Goal: Find contact information: Find contact information

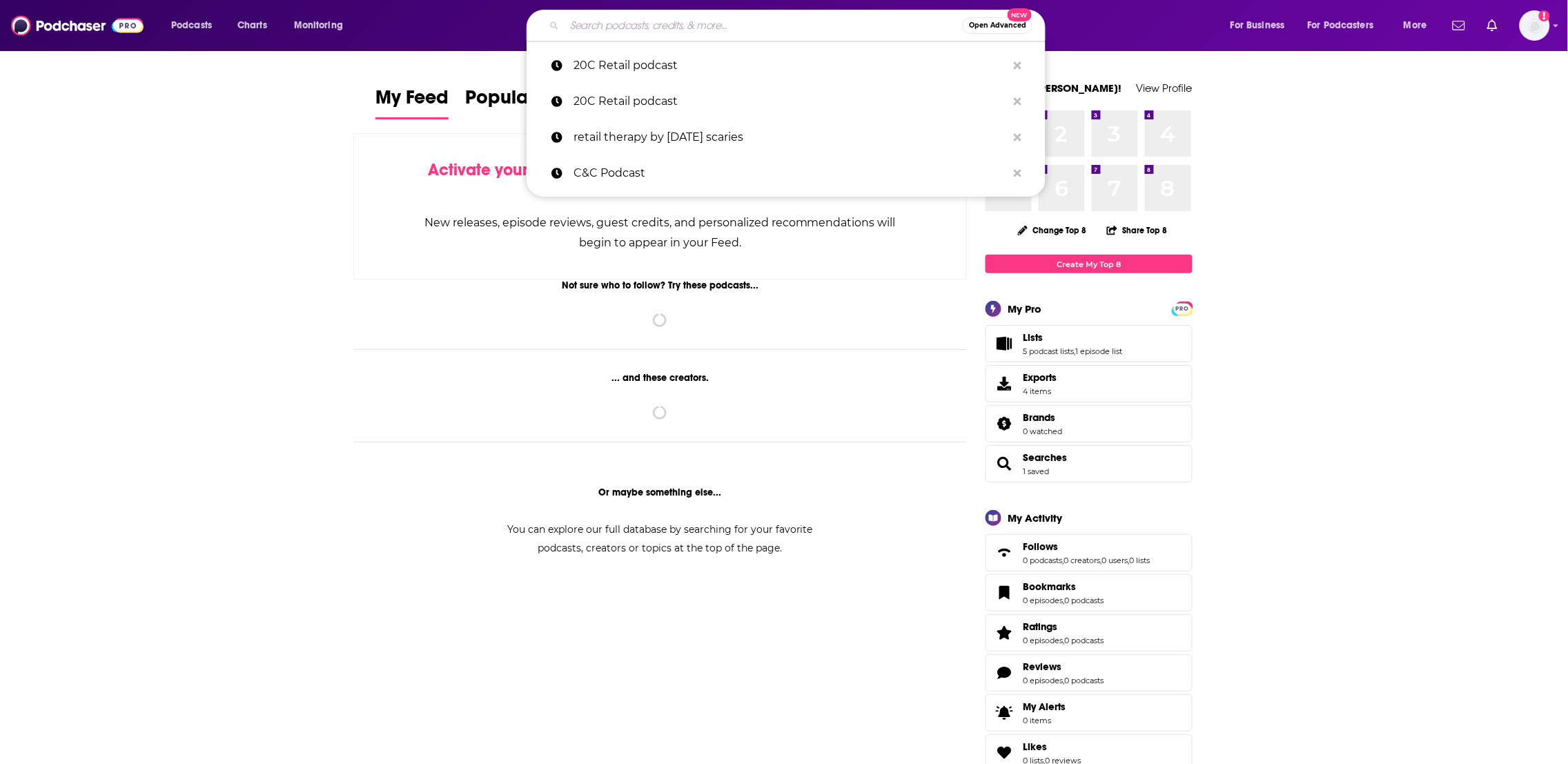
click at [624, 25] on input "Search podcasts, credits, & more..." at bounding box center [764, 25] width 398 height 22
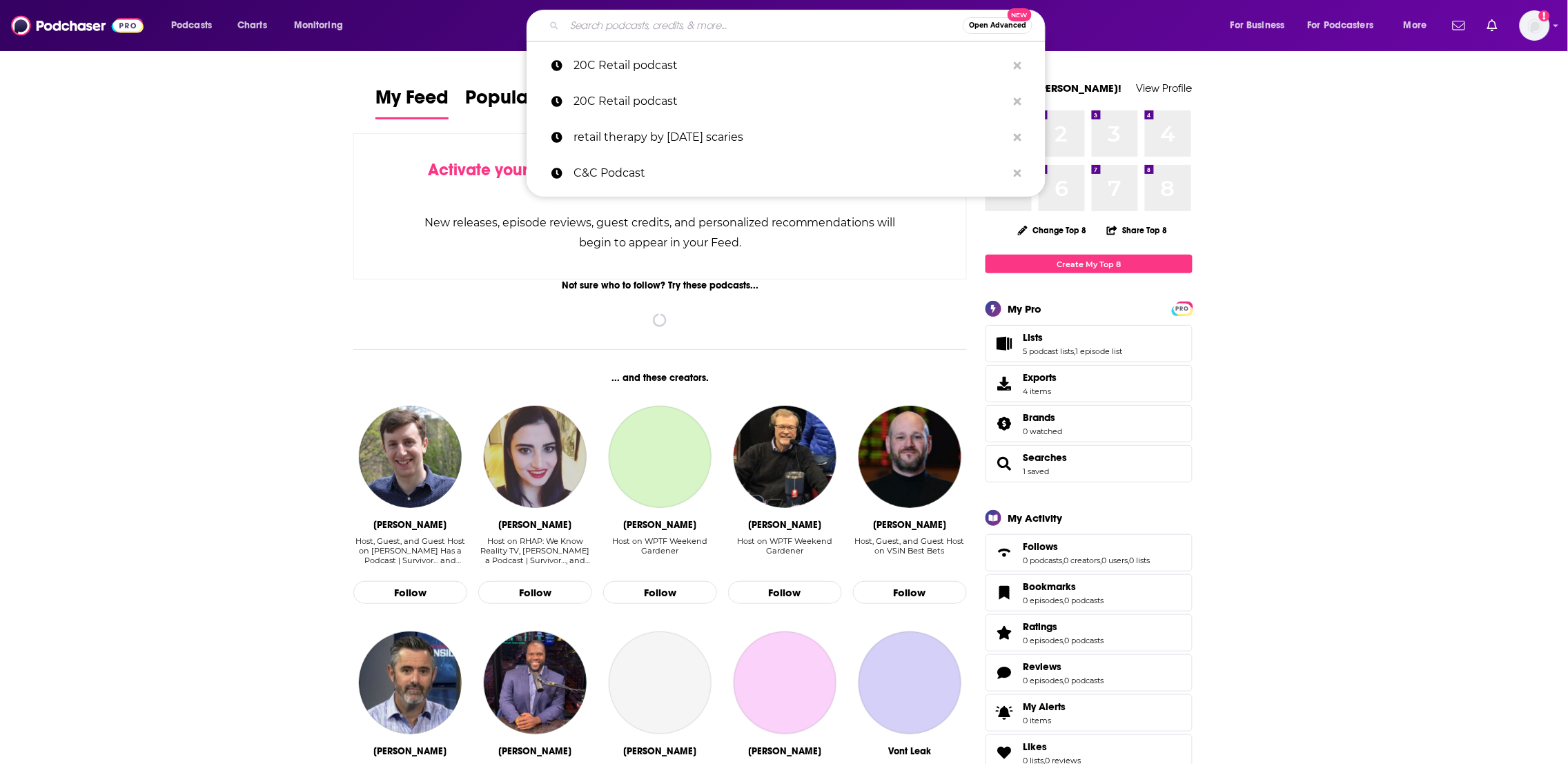
paste input "SHRM All Things Work"
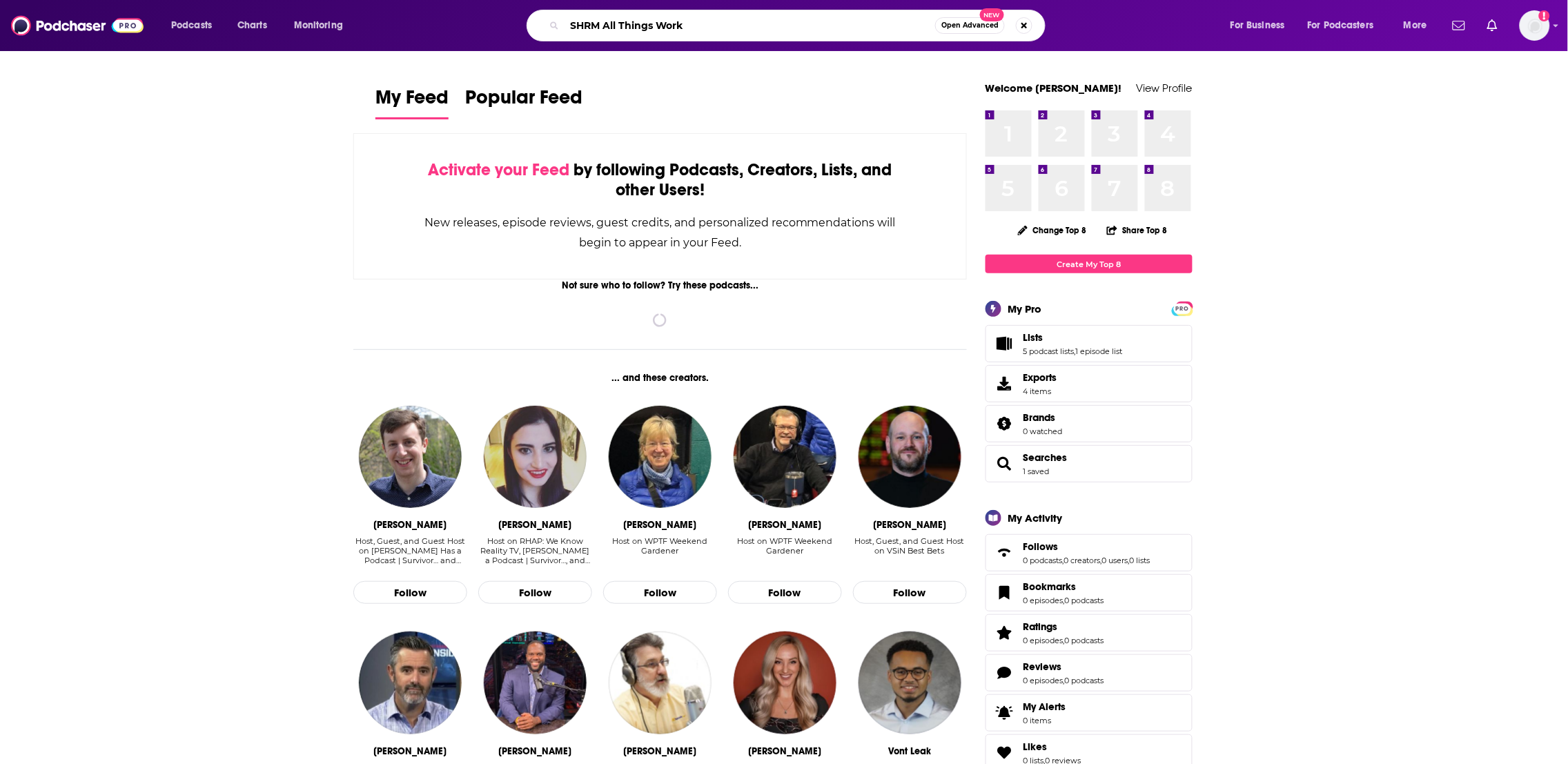
type input "SHRM All Things Work"
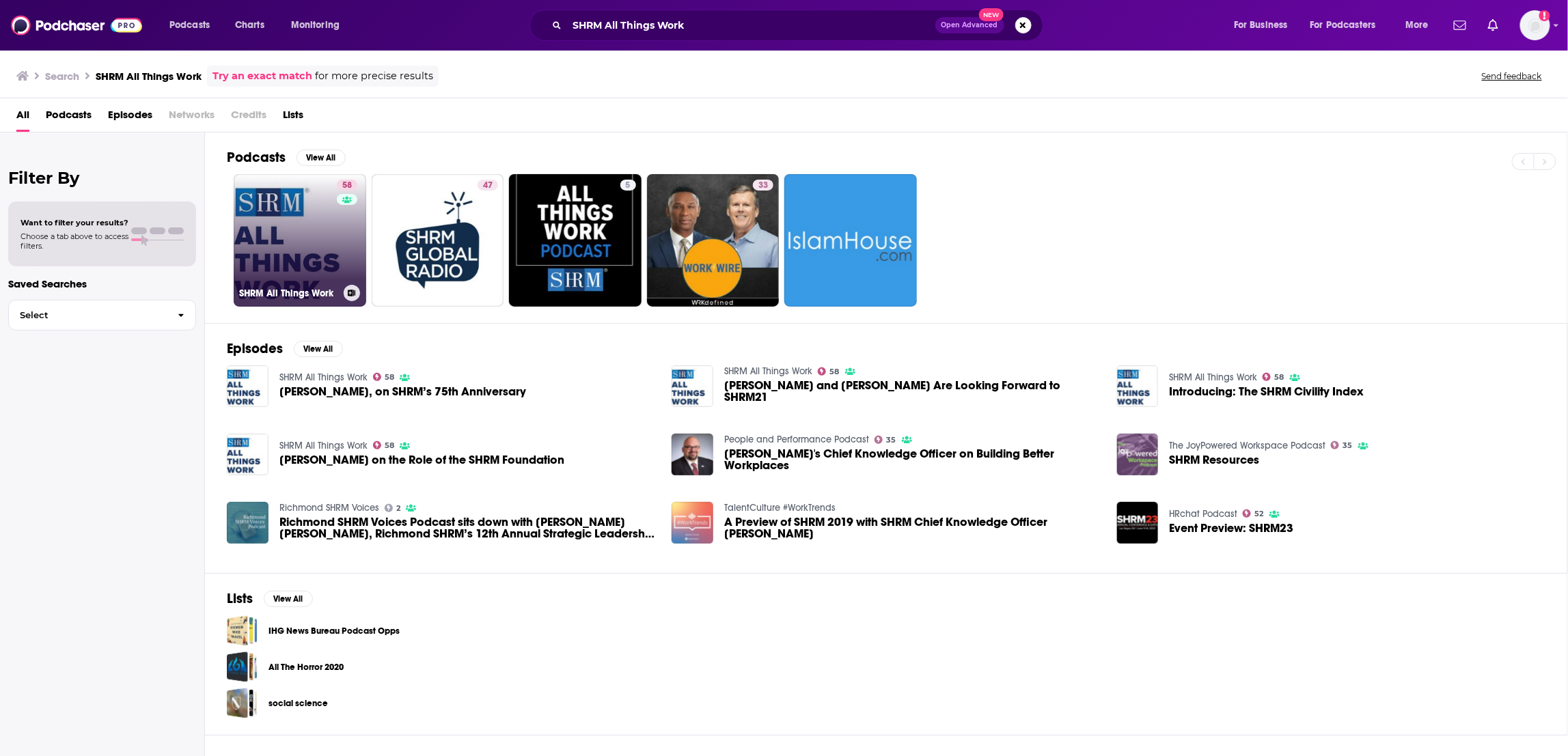
click at [301, 248] on link "58 SHRM All Things Work" at bounding box center [300, 241] width 133 height 133
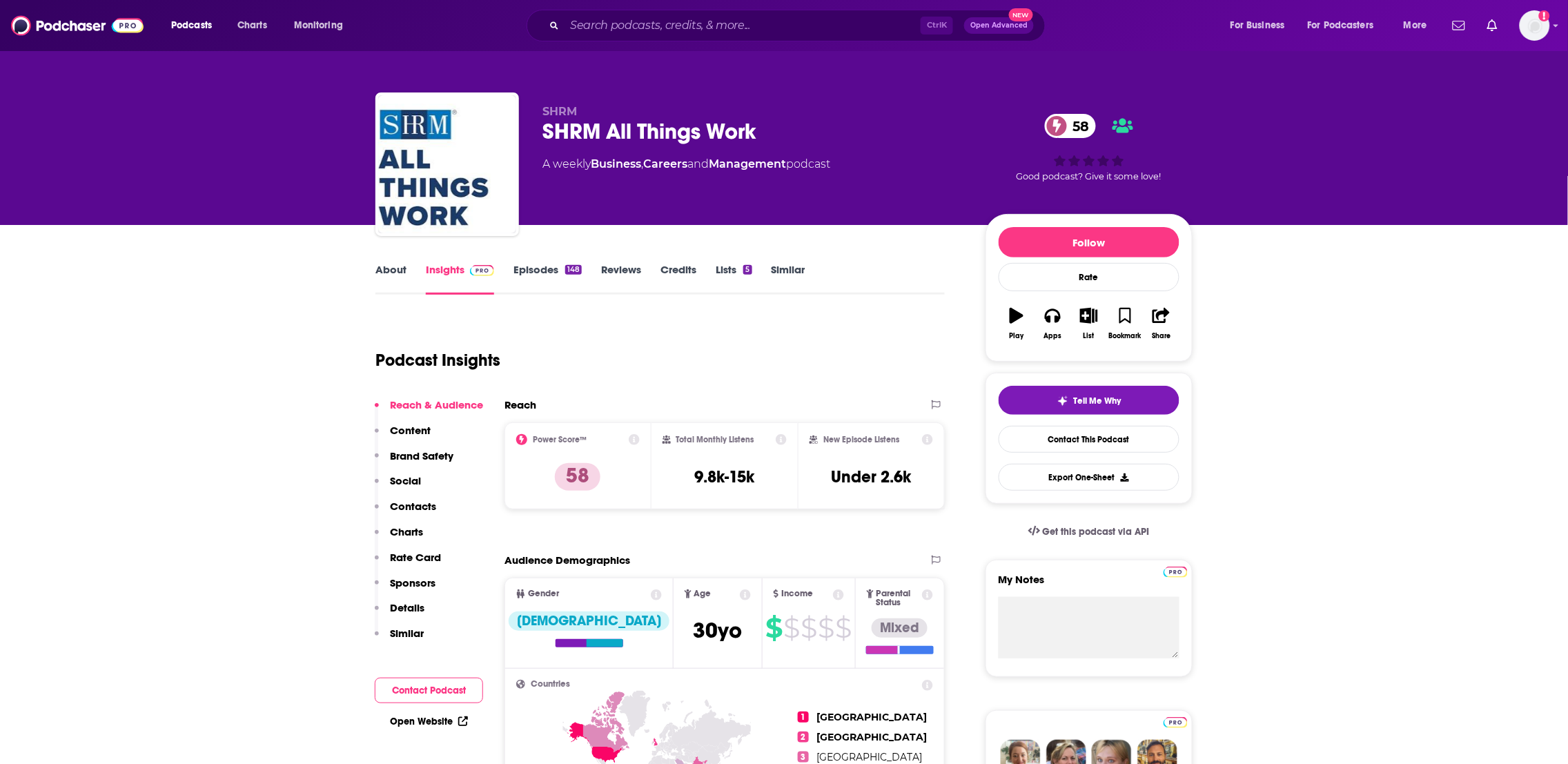
click at [379, 270] on link "About" at bounding box center [391, 279] width 31 height 31
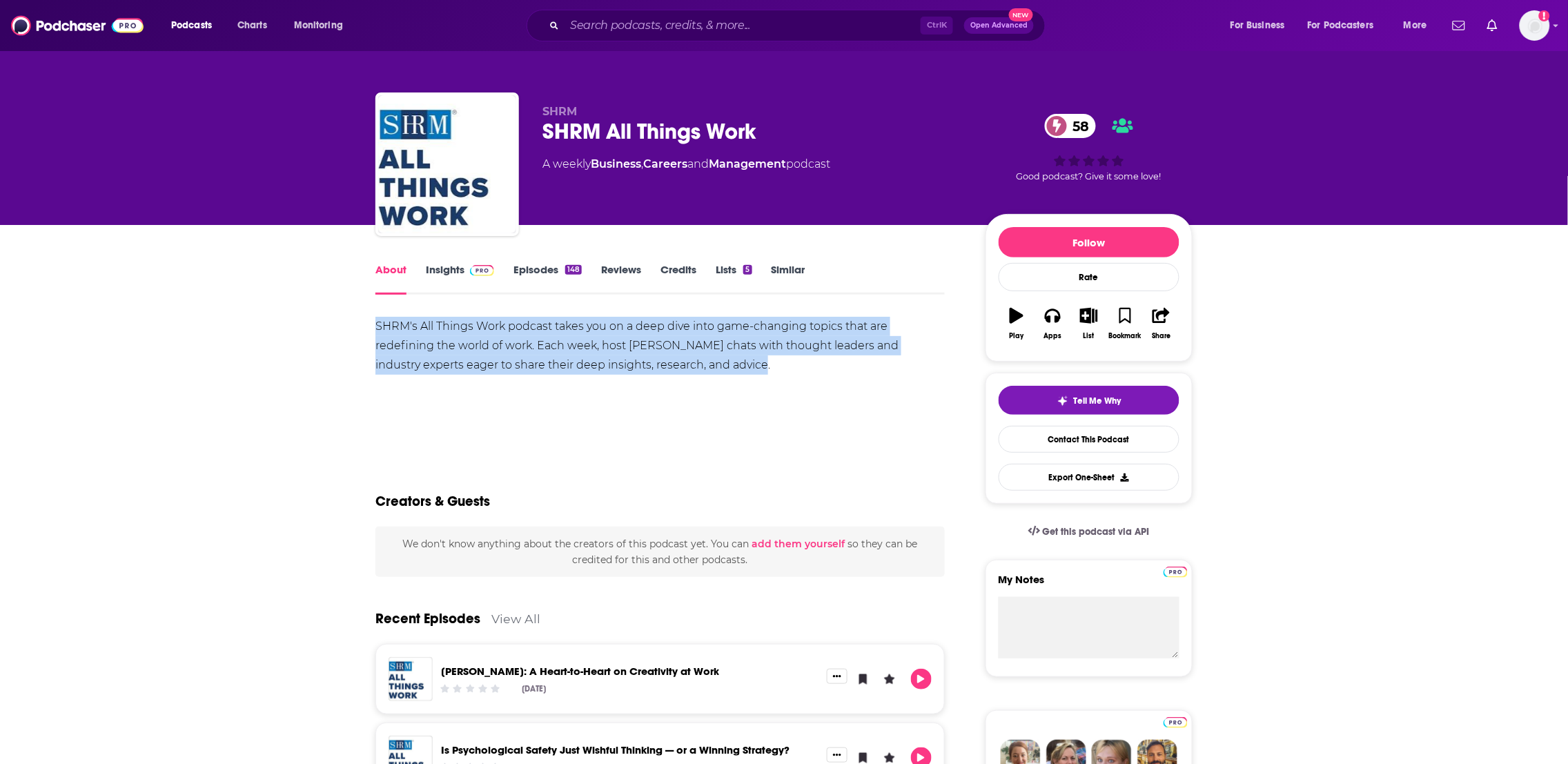
drag, startPoint x: 741, startPoint y: 374, endPoint x: 296, endPoint y: 323, distance: 447.9
copy div "SHRM's All Things Work podcast takes you on a deep dive into game-changing topi…"
click at [458, 274] on link "Insights" at bounding box center [459, 279] width 68 height 31
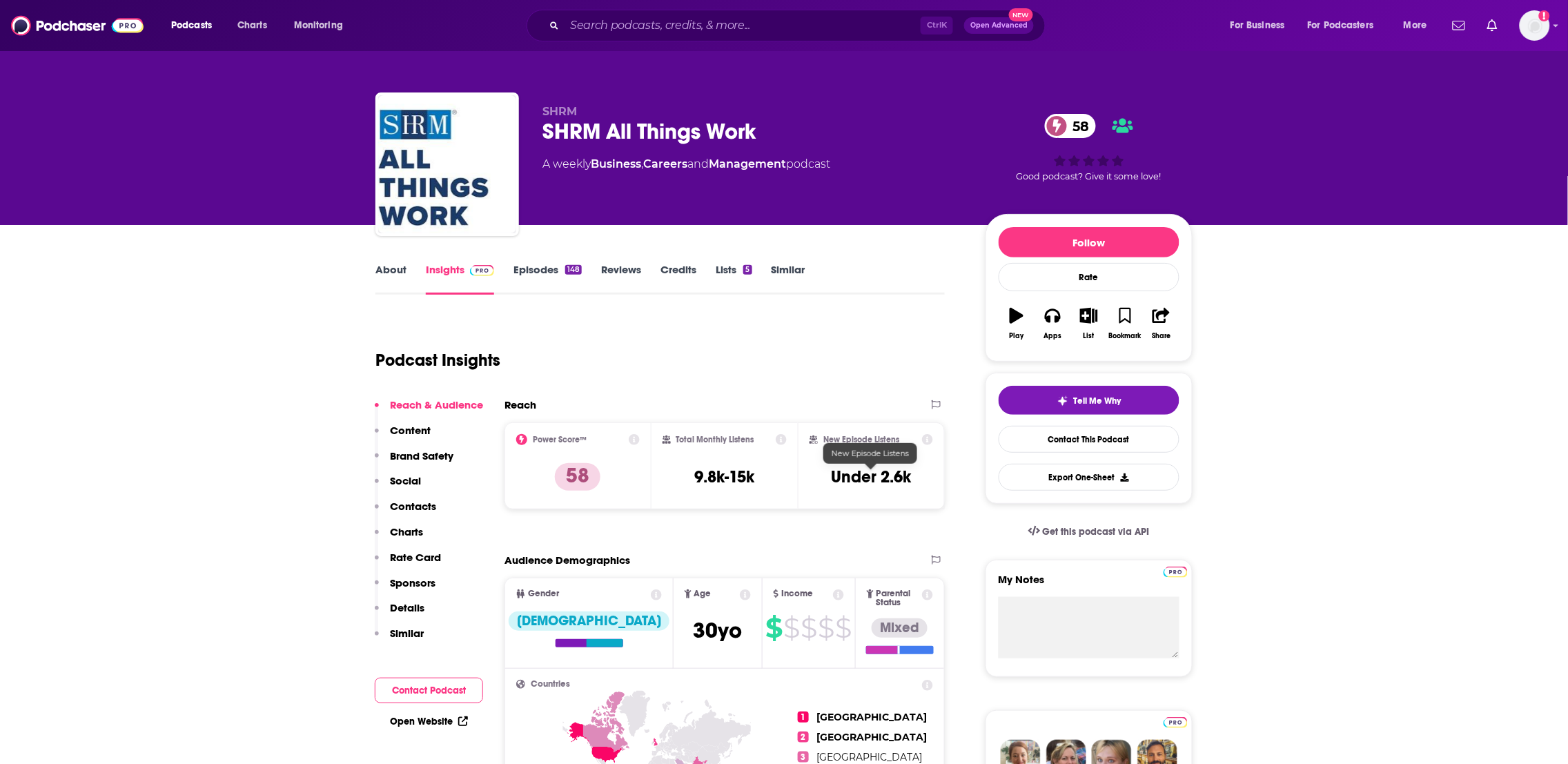
click at [749, 479] on h3 "9.8k-15k" at bounding box center [723, 477] width 60 height 21
drag, startPoint x: 774, startPoint y: 479, endPoint x: 565, endPoint y: 487, distance: 209.2
click at [532, 482] on div "Power Score™ 58 Total Monthly Listens 9.8k-15k New Episode Listens Under 2.6k" at bounding box center [724, 467] width 440 height 87
copy div "58 Total Monthly Listens 9.8k-15k"
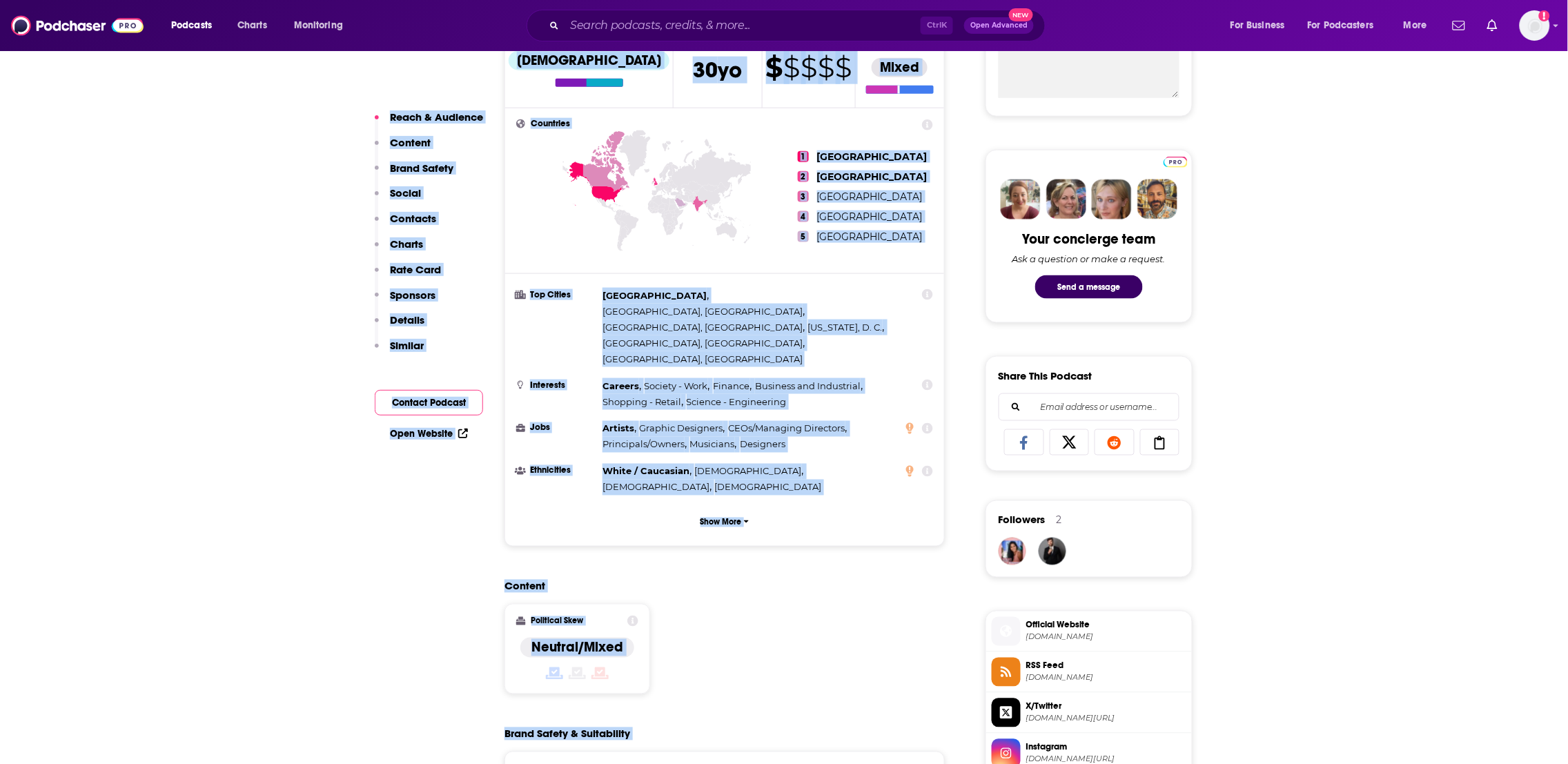
scroll to position [694, 0]
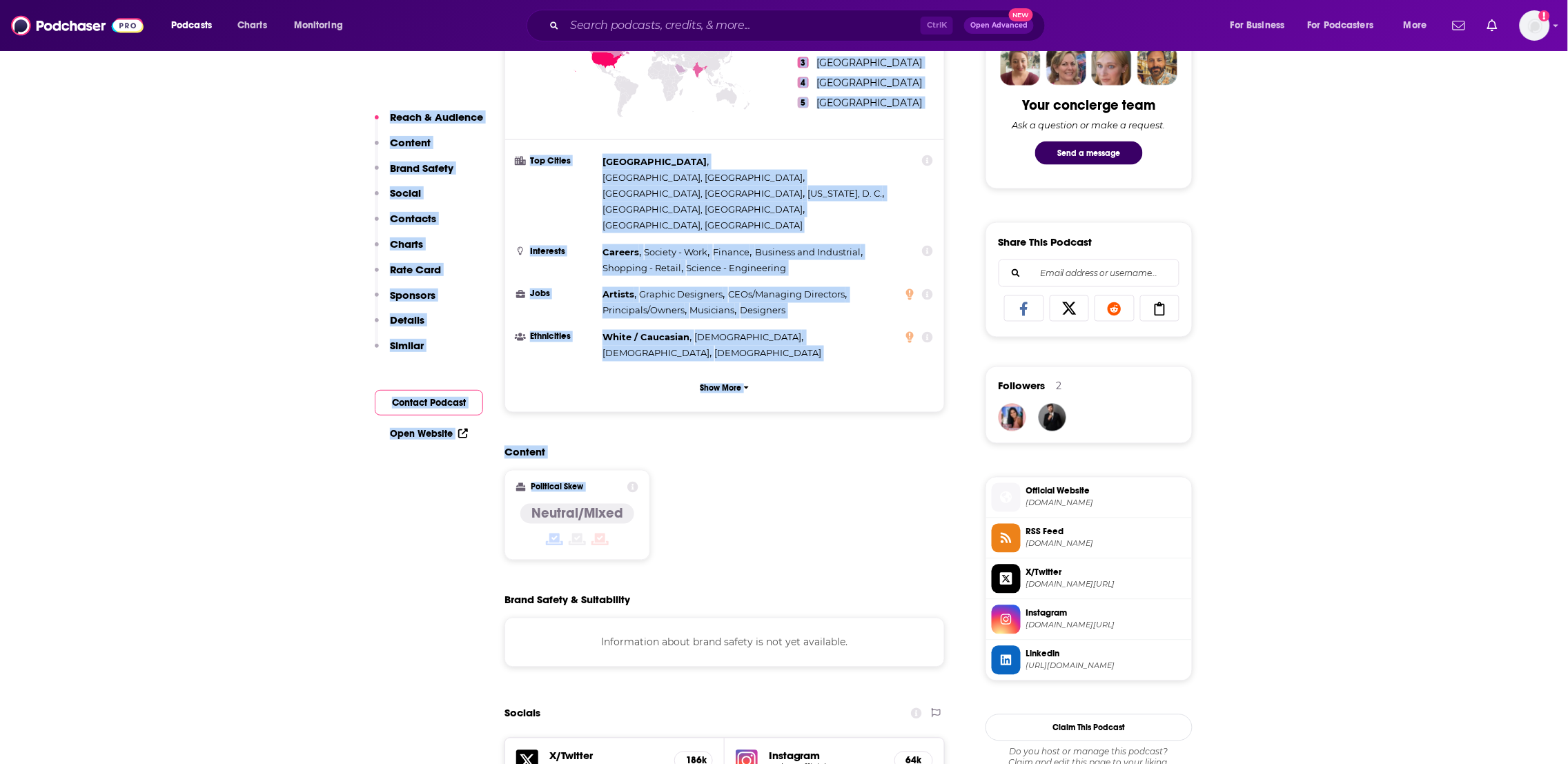
drag, startPoint x: 695, startPoint y: 393, endPoint x: 671, endPoint y: 413, distance: 31.2
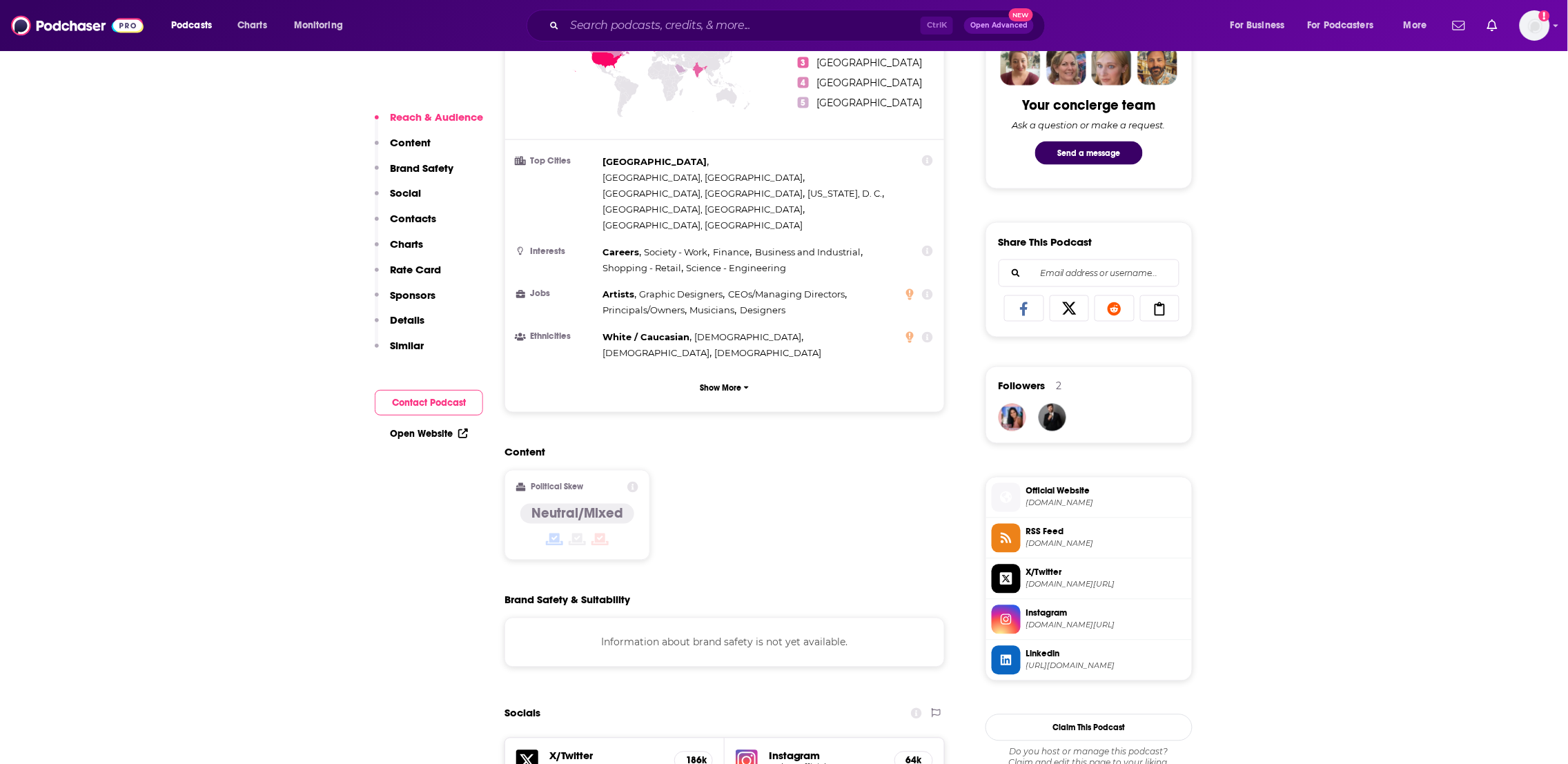
click at [747, 497] on div "Content Political Skew Neutral/Mixed" at bounding box center [724, 508] width 440 height 126
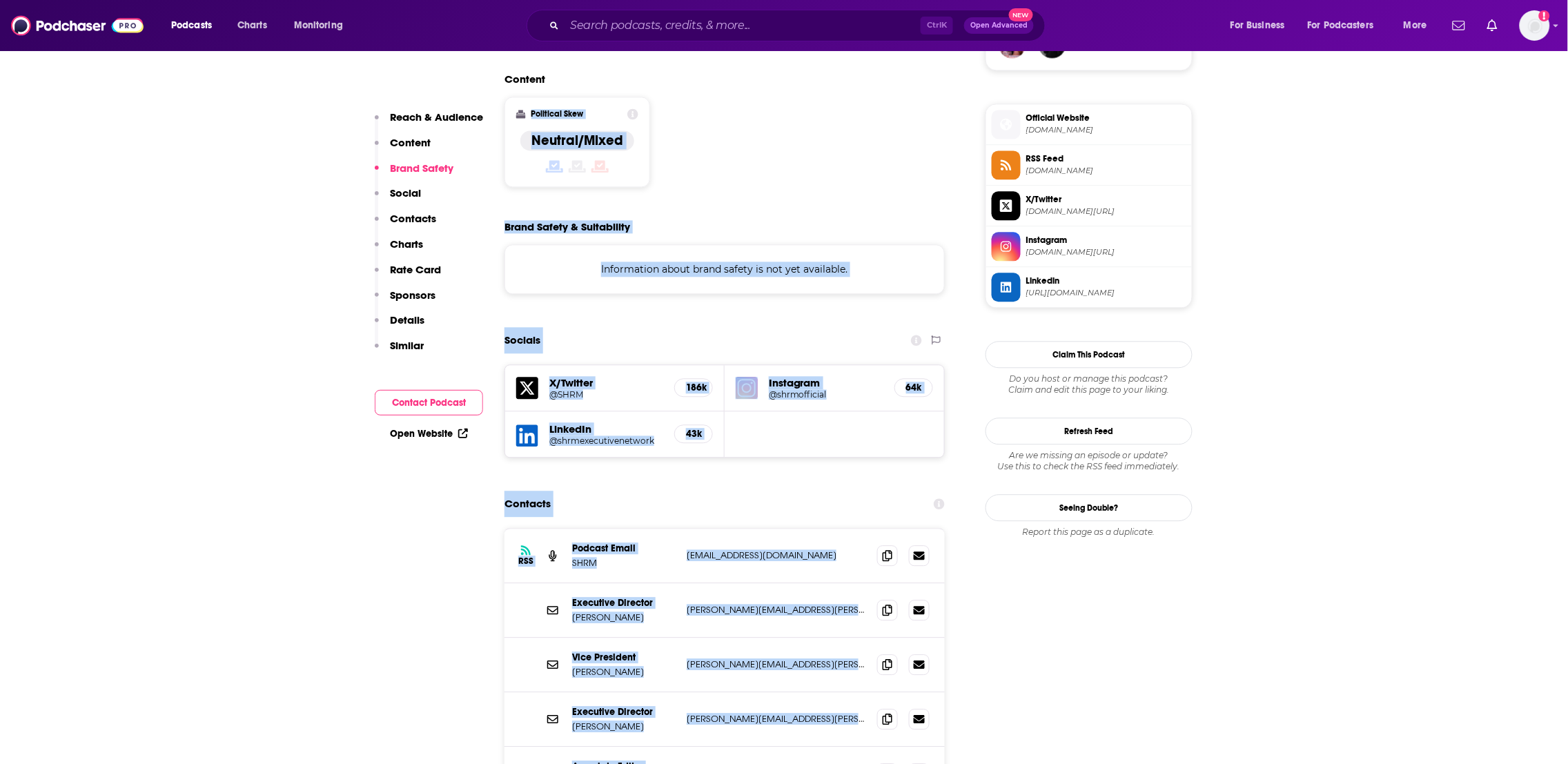
scroll to position [1201, 0]
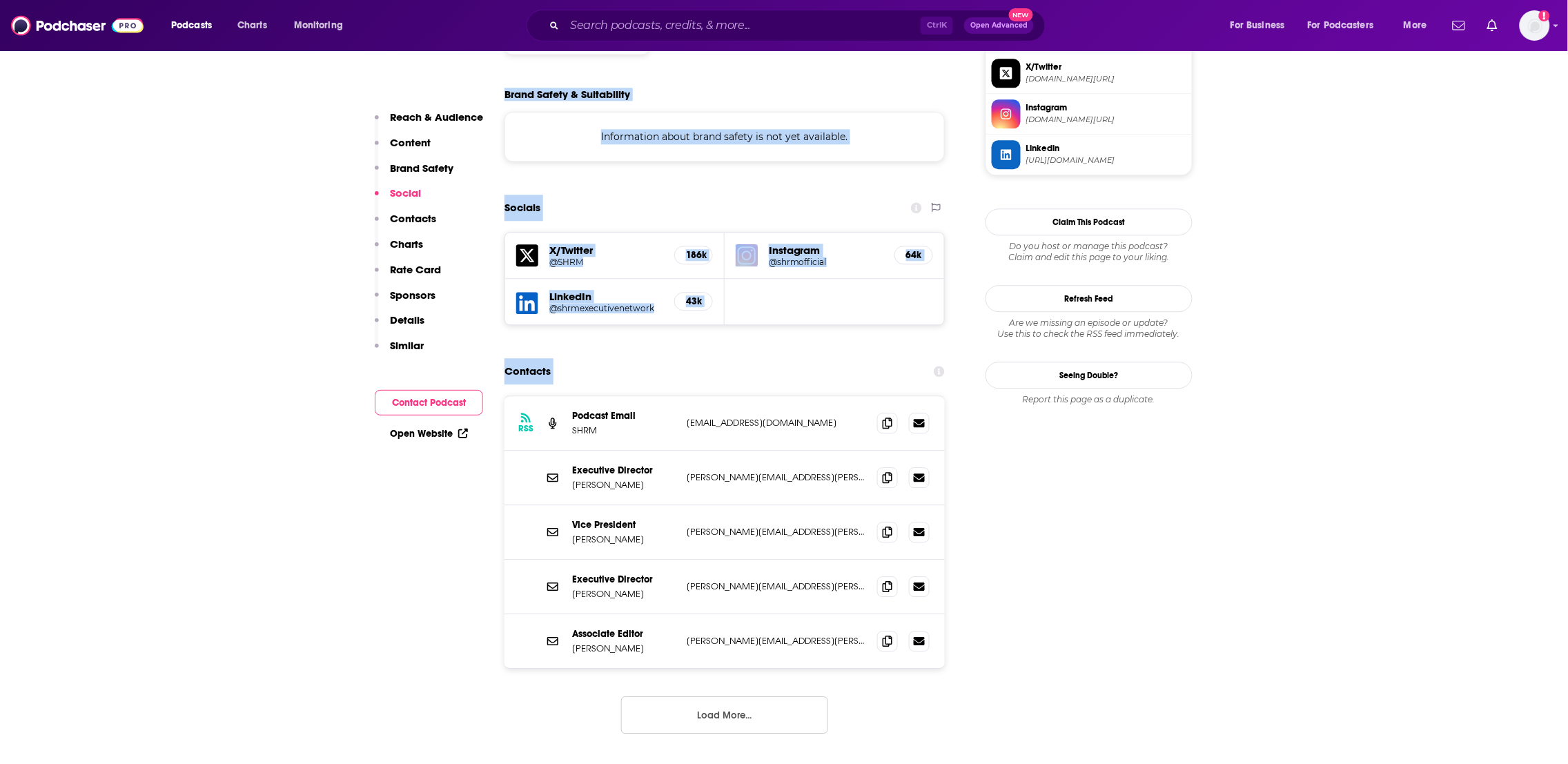
drag, startPoint x: 755, startPoint y: 481, endPoint x: 780, endPoint y: 315, distance: 167.9
click at [787, 358] on div "Contacts" at bounding box center [724, 372] width 440 height 26
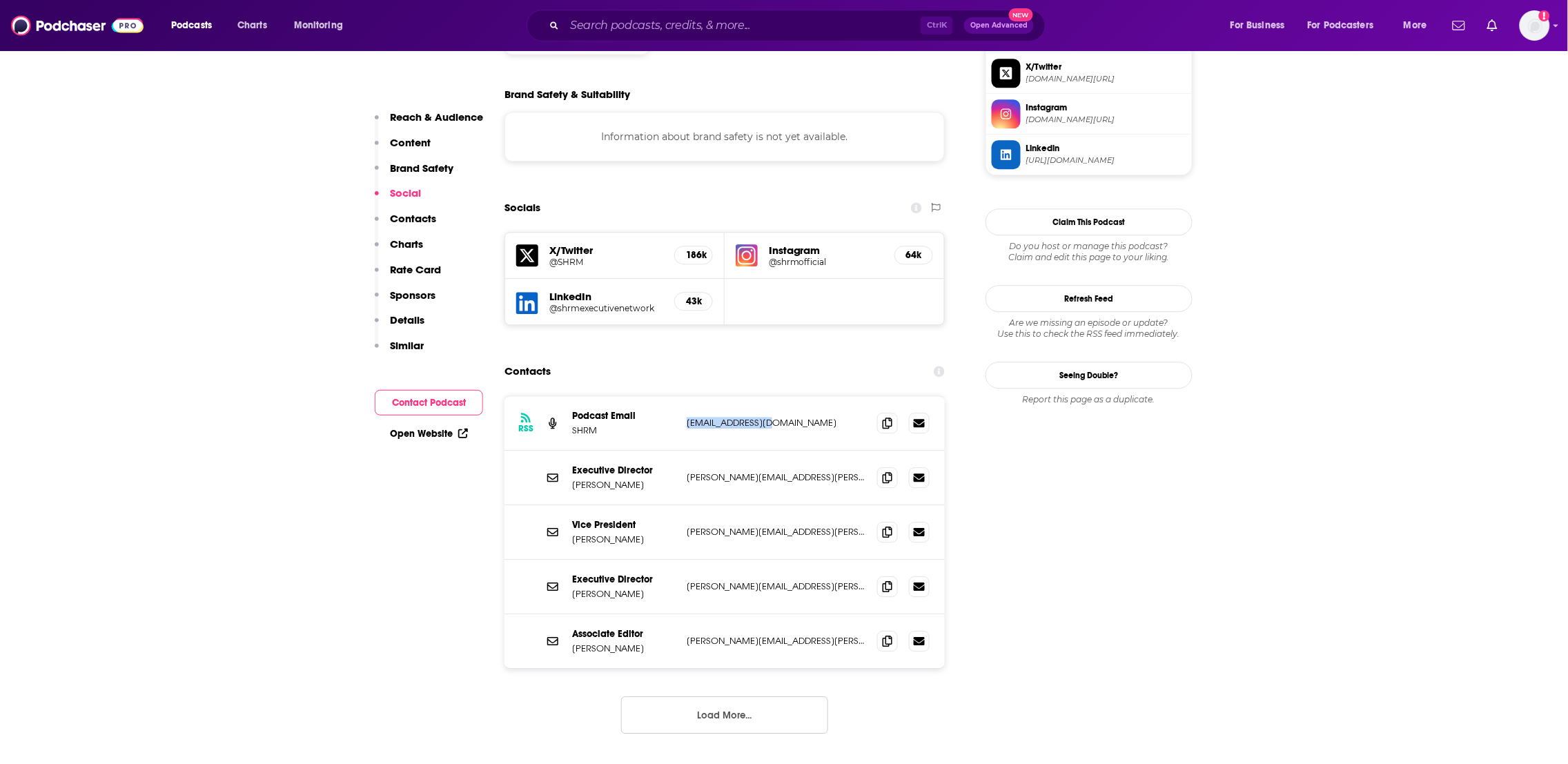
drag, startPoint x: 831, startPoint y: 358, endPoint x: 664, endPoint y: 370, distance: 167.4
click at [0, 0] on div "Podcast Email SHRM [EMAIL_ADDRESS][DOMAIN_NAME] [EMAIL_ADDRESS][DOMAIN_NAME]" at bounding box center [0, 0] width 0 height 0
copy div "[EMAIL_ADDRESS][DOMAIN_NAME]"
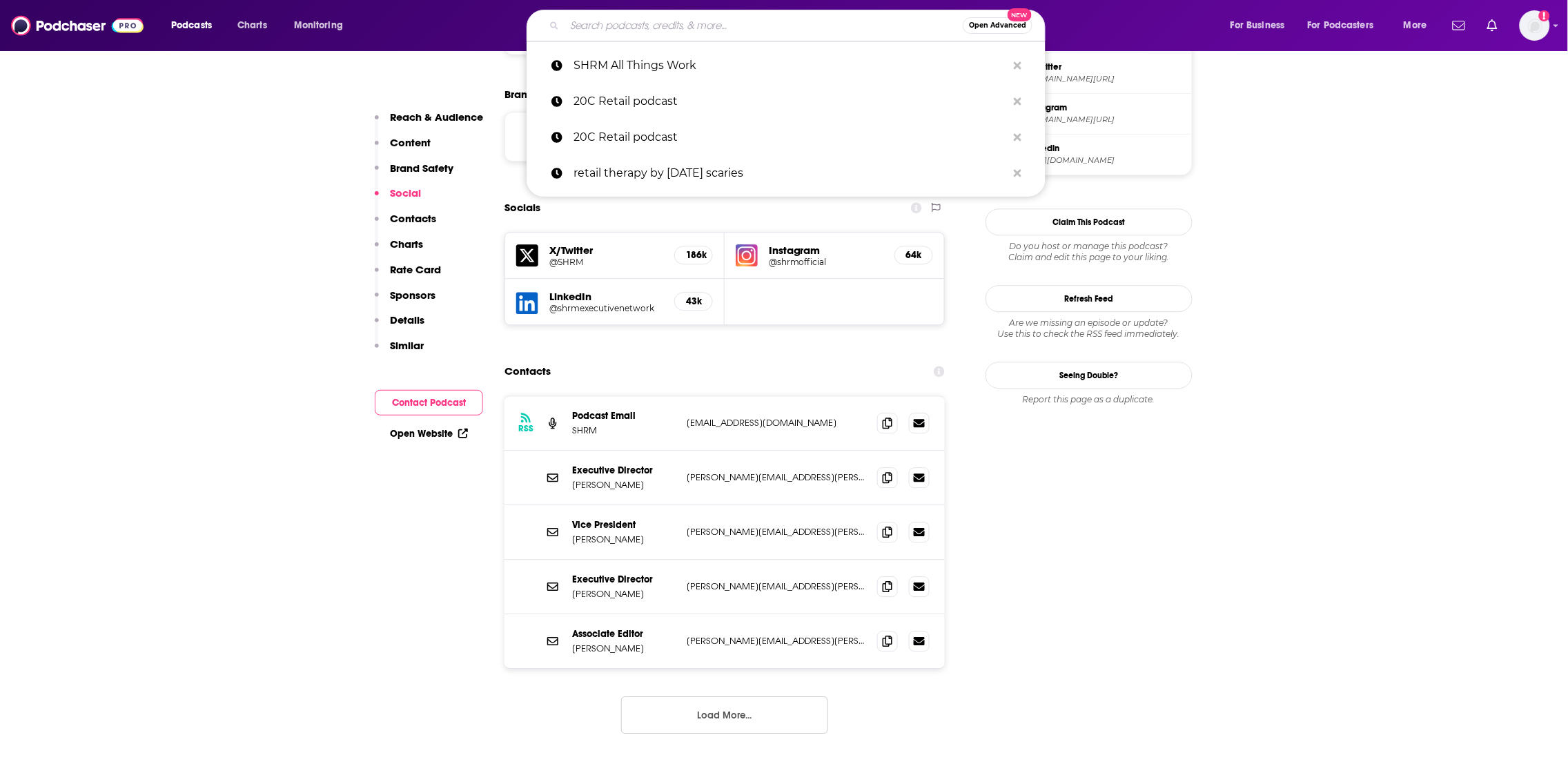
click at [598, 31] on input "Search podcasts, credits, & more..." at bounding box center [764, 25] width 398 height 22
paste input "The Gallup Podcast"
type input "The Gallup Podcast"
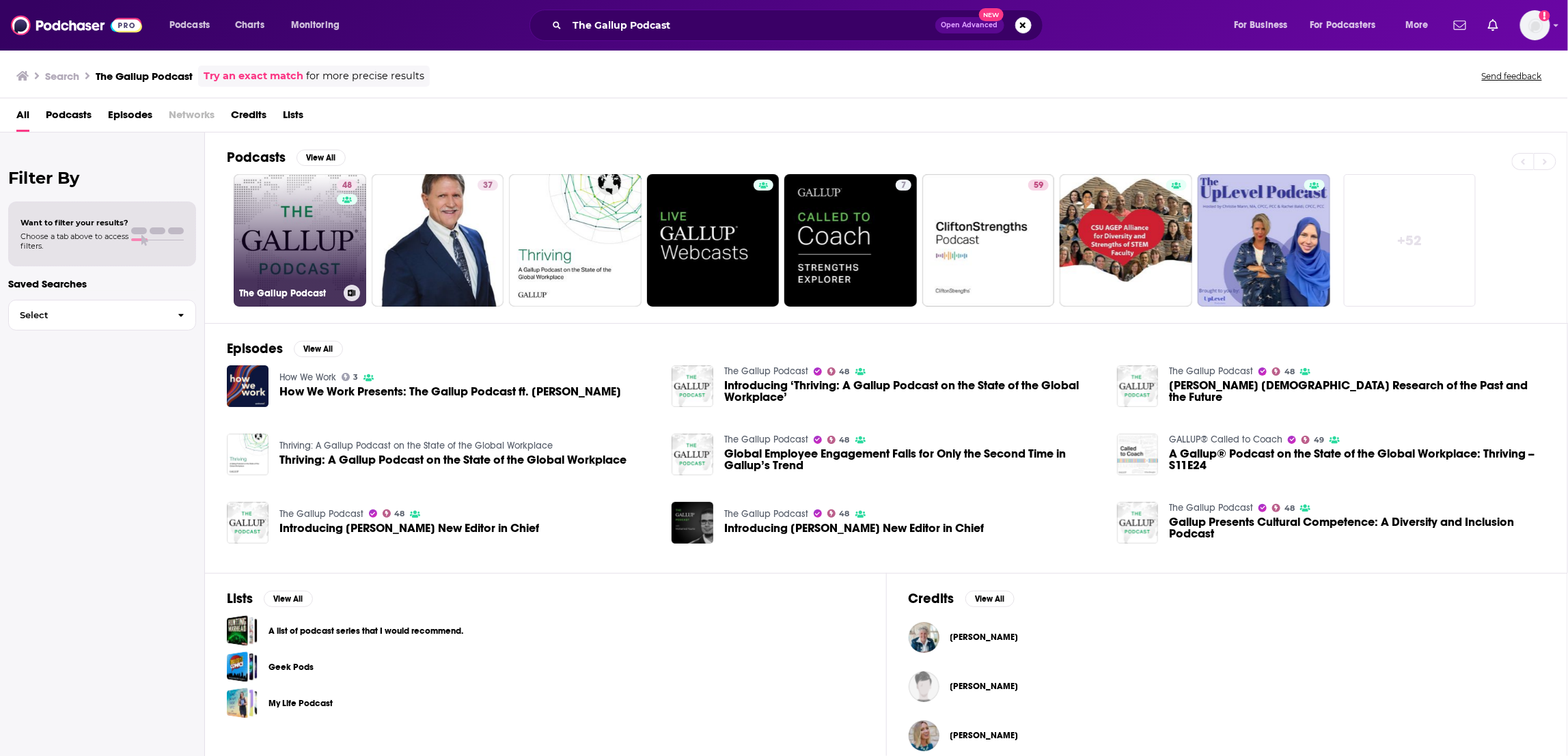
click at [277, 266] on link "48 The Gallup Podcast" at bounding box center [300, 241] width 133 height 133
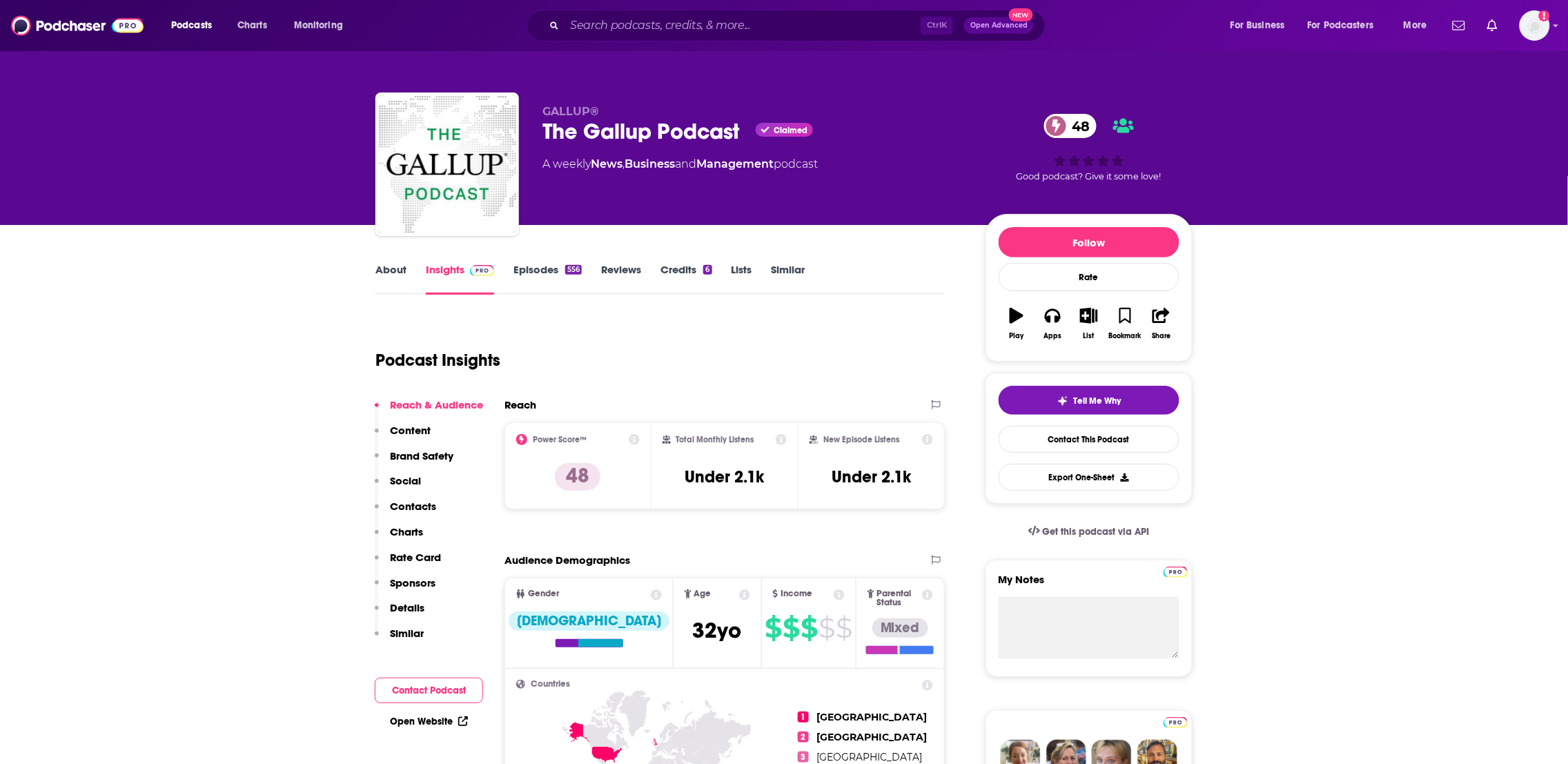
click at [382, 269] on link "About" at bounding box center [391, 279] width 31 height 31
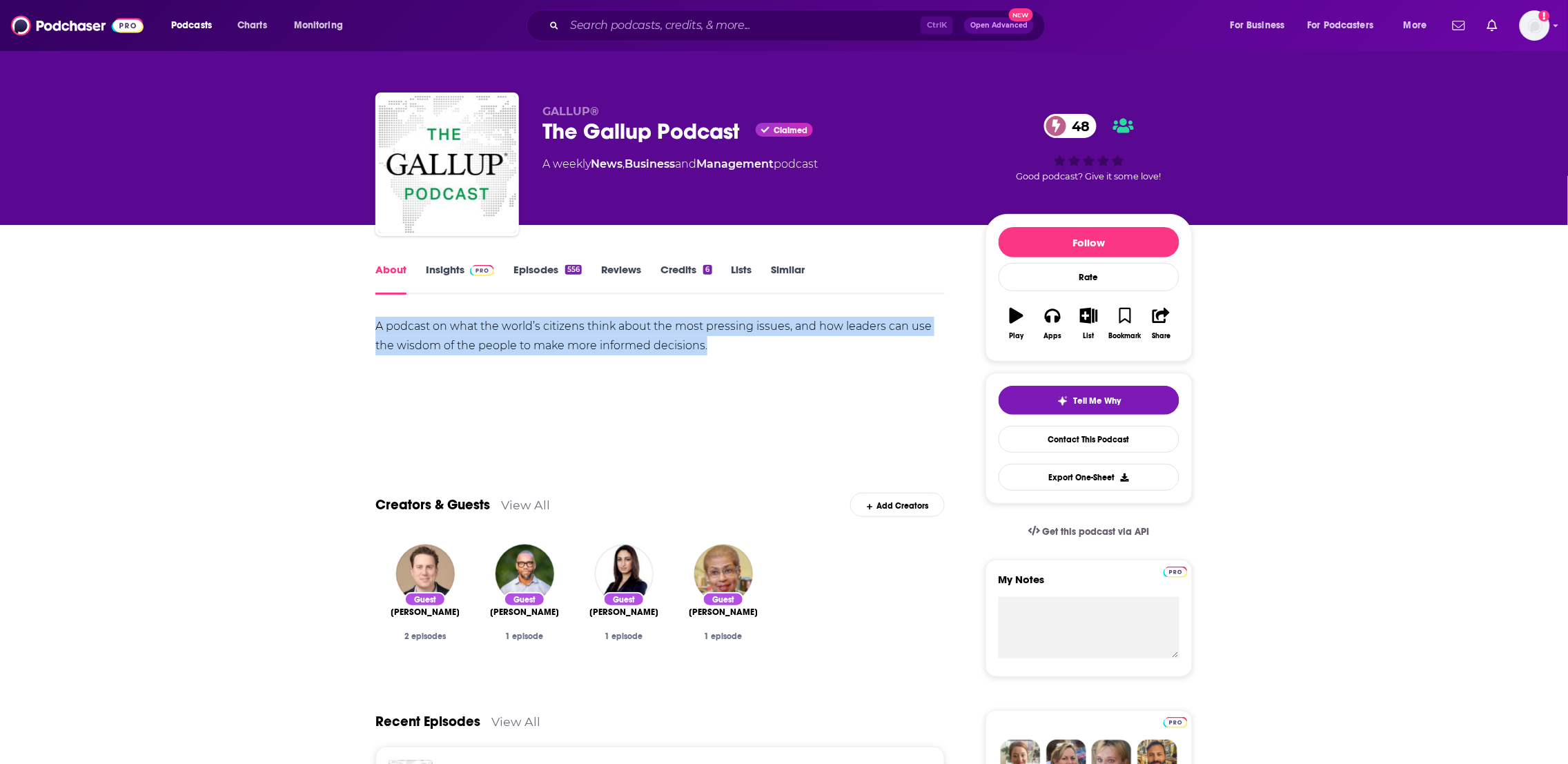
drag, startPoint x: 787, startPoint y: 370, endPoint x: 379, endPoint y: 307, distance: 412.8
copy div "A podcast on what the world’s citizens think about the most pressing issues, an…"
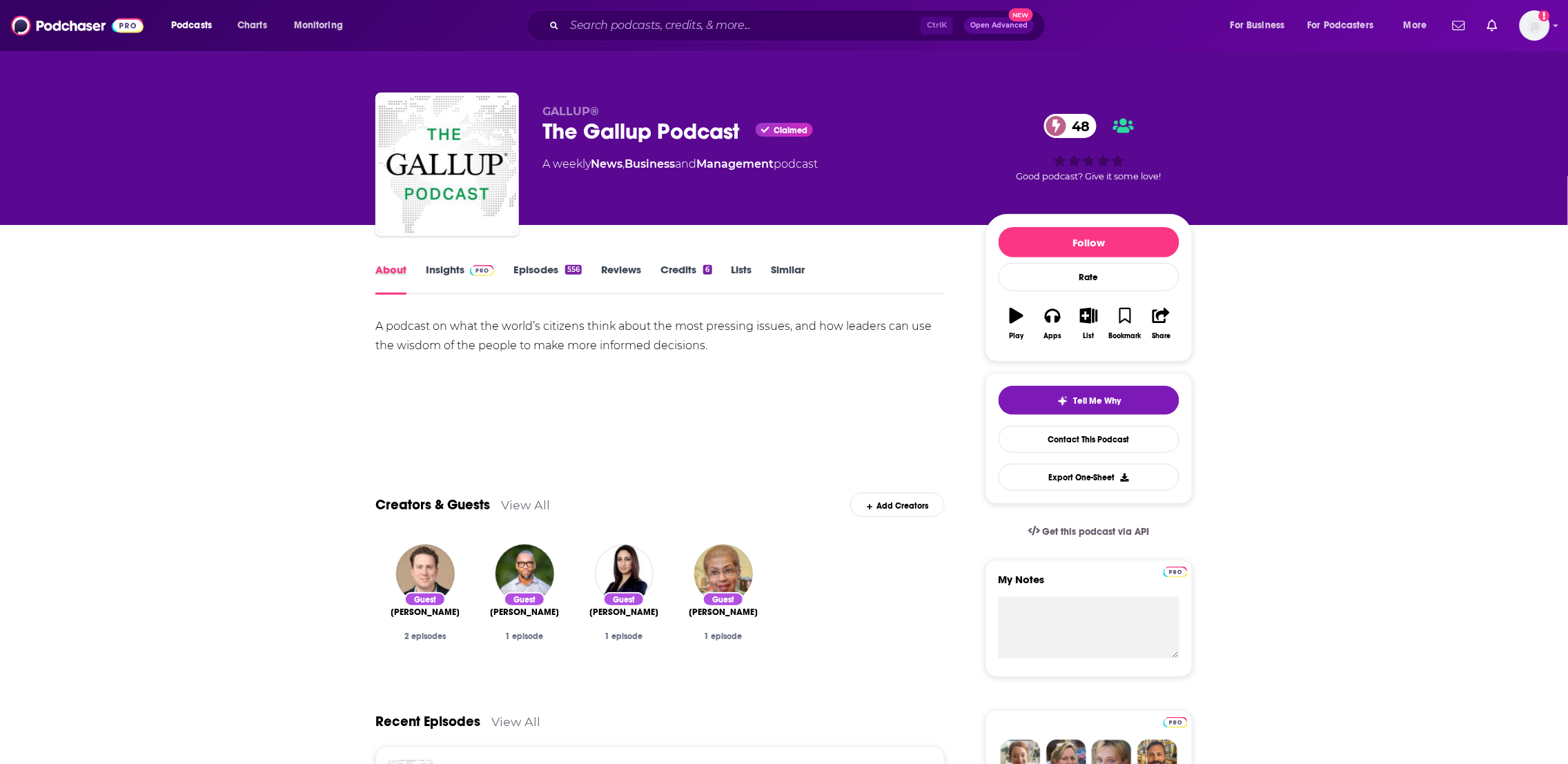
click at [424, 270] on div "About" at bounding box center [401, 279] width 51 height 31
click at [440, 274] on link "Insights" at bounding box center [459, 279] width 68 height 31
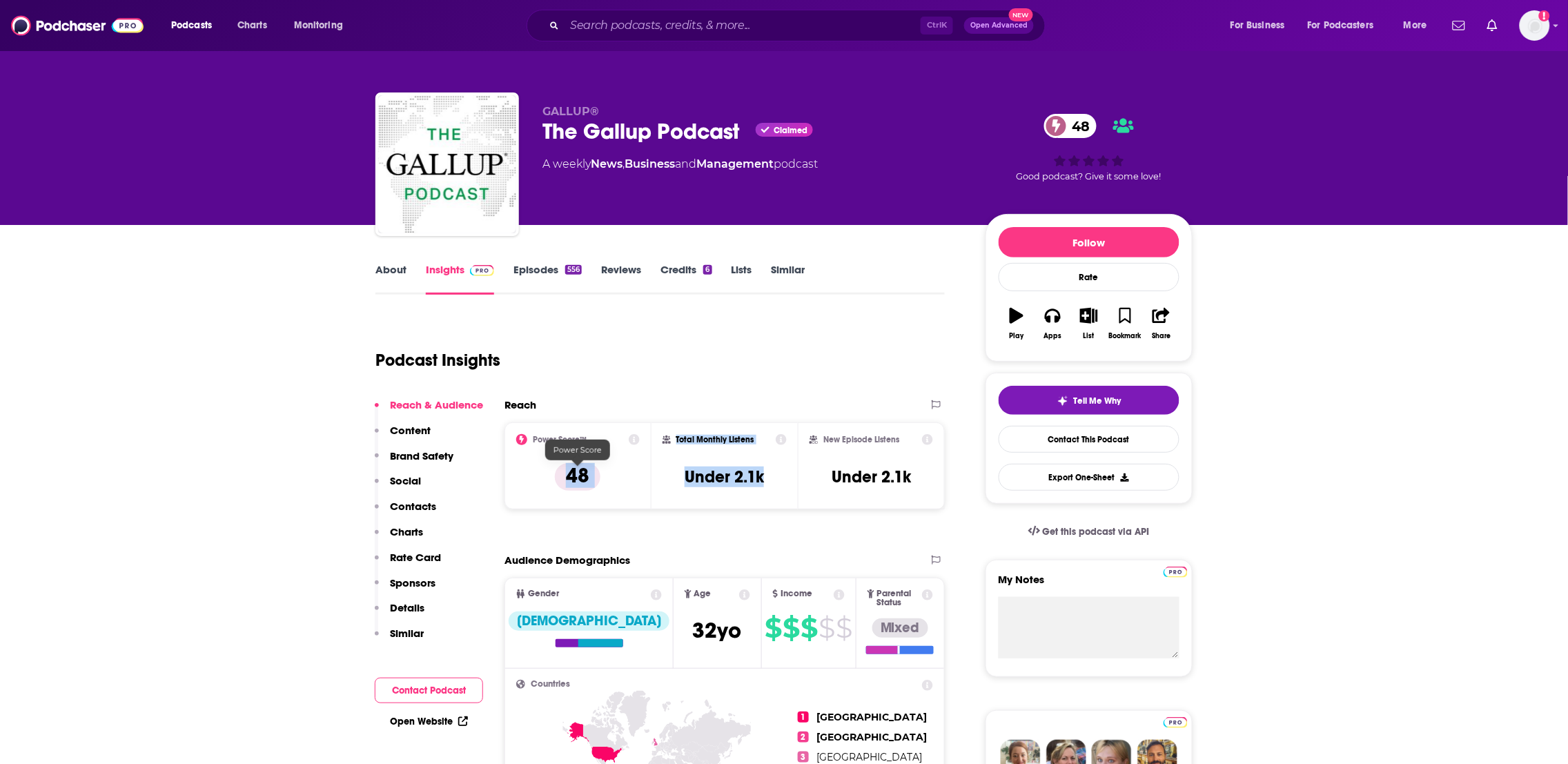
drag, startPoint x: 793, startPoint y: 490, endPoint x: 560, endPoint y: 484, distance: 233.1
click at [560, 484] on div "Power Score™ 48 Total Monthly Listens Under 2.1k New Episode Listens Under 2.1k" at bounding box center [724, 467] width 440 height 87
copy div "48 Total Monthly Listens Under 2.1k"
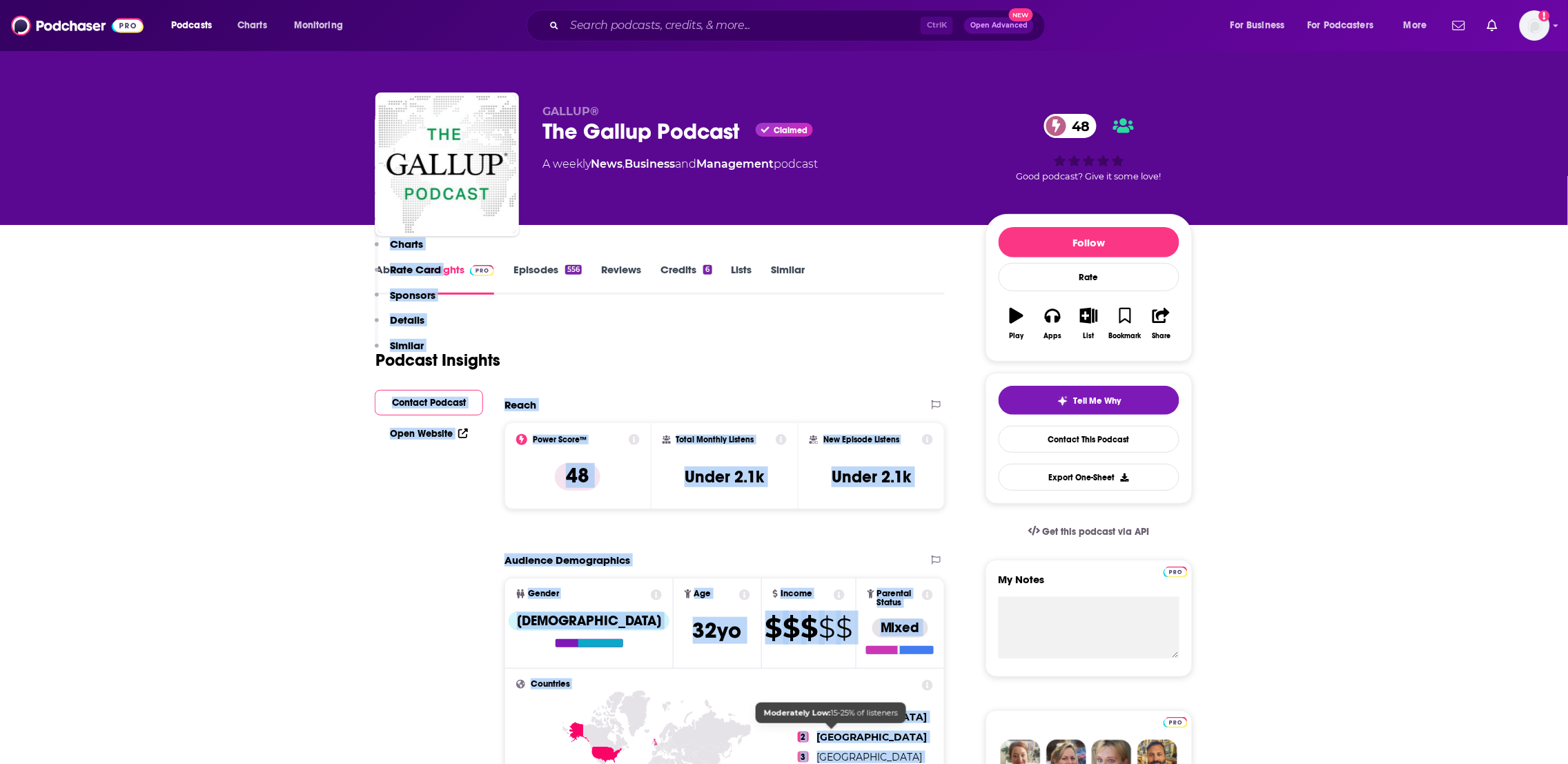
scroll to position [552, 0]
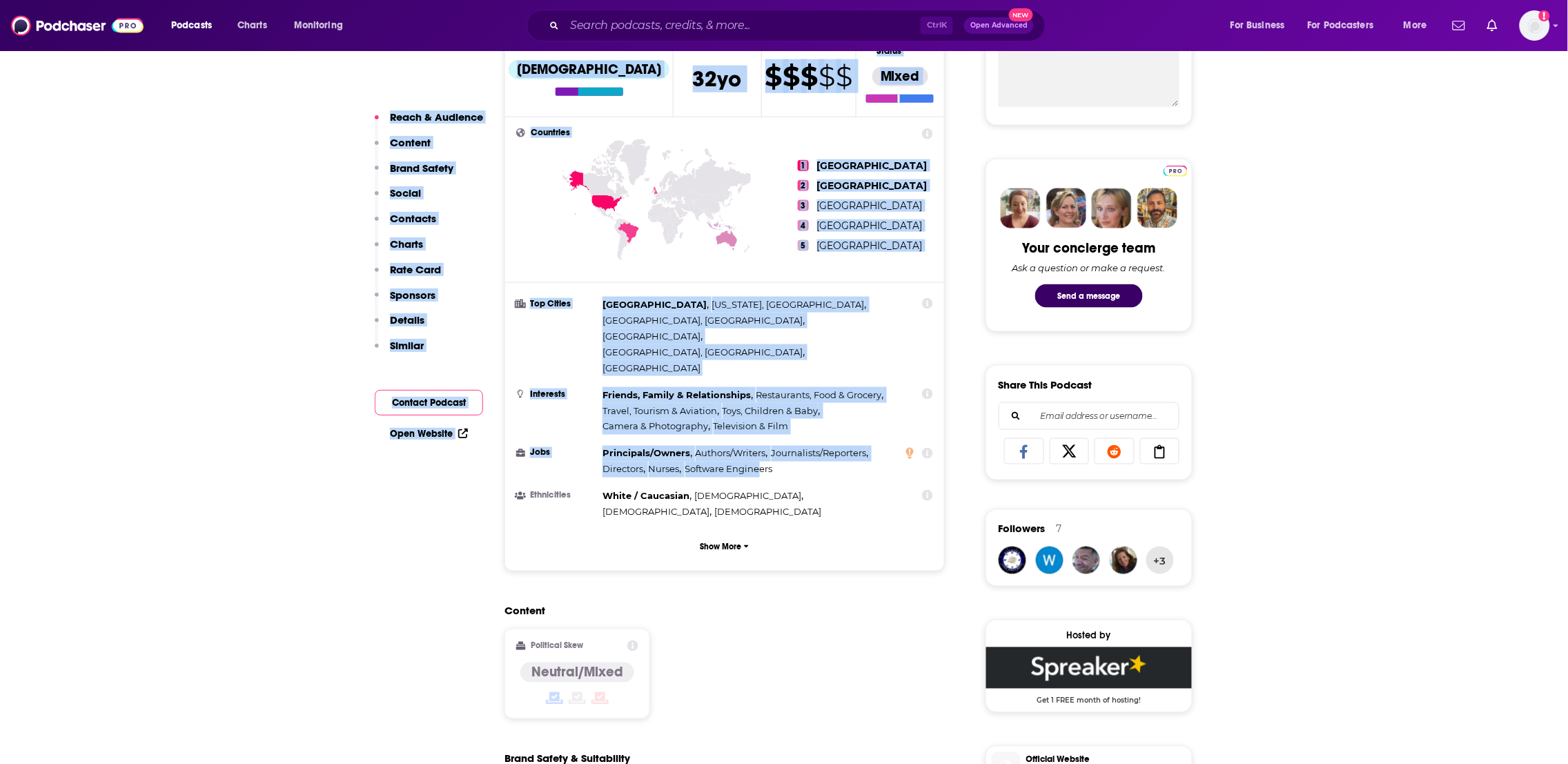
drag, startPoint x: 812, startPoint y: 356, endPoint x: 759, endPoint y: 426, distance: 87.8
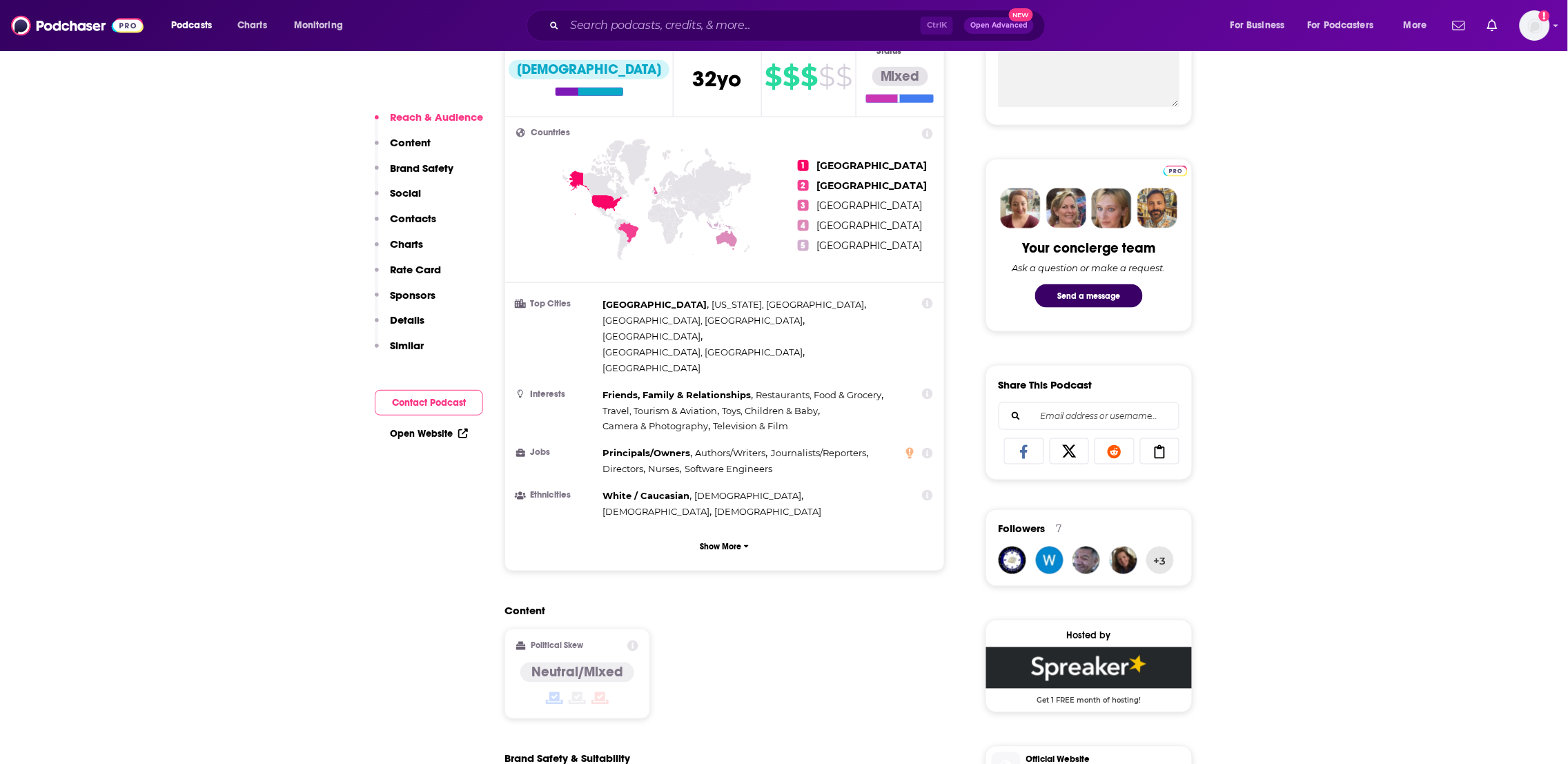
click at [744, 657] on div "Content Political Skew Neutral/Mixed" at bounding box center [724, 668] width 440 height 126
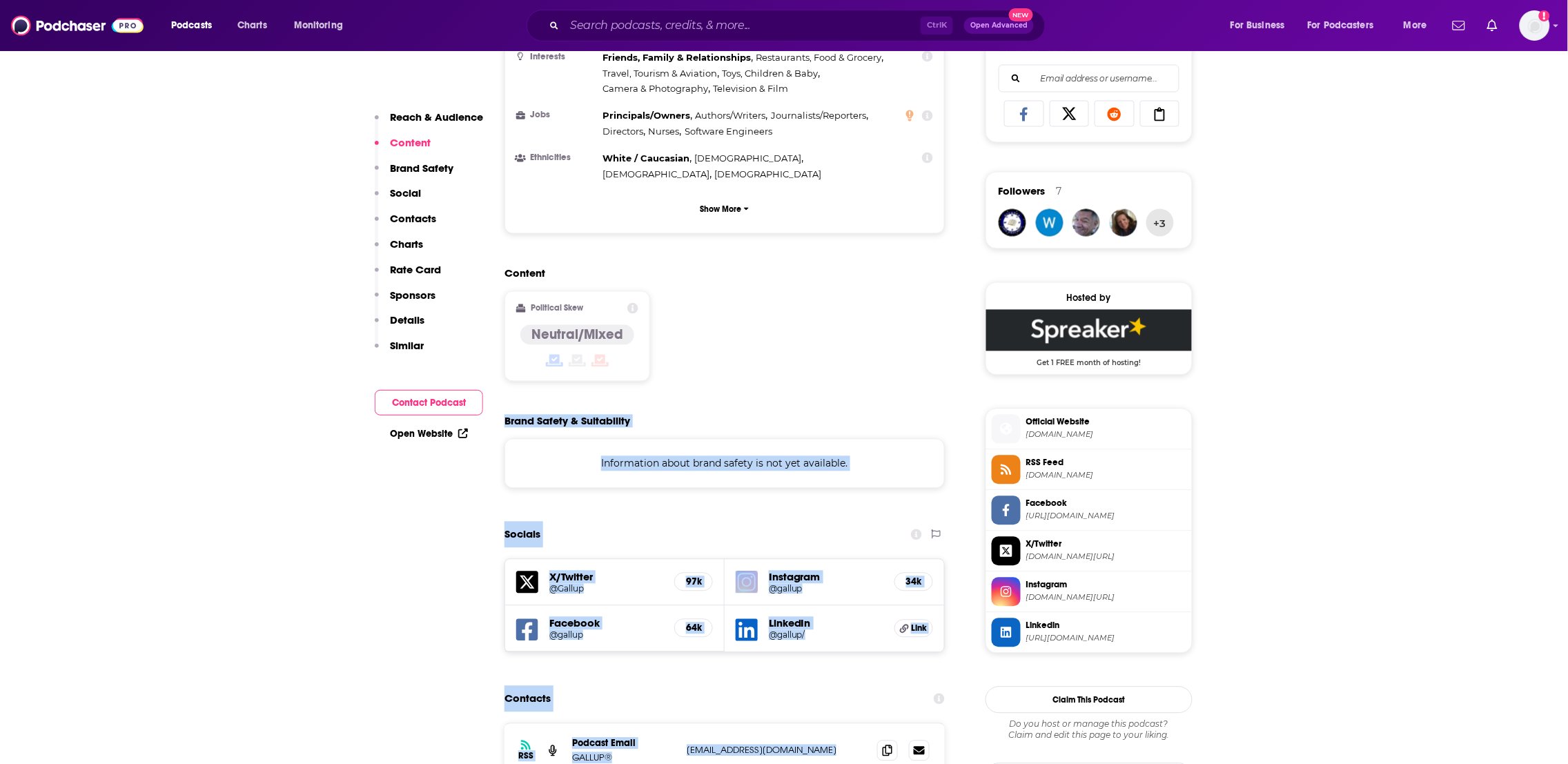
scroll to position [941, 0]
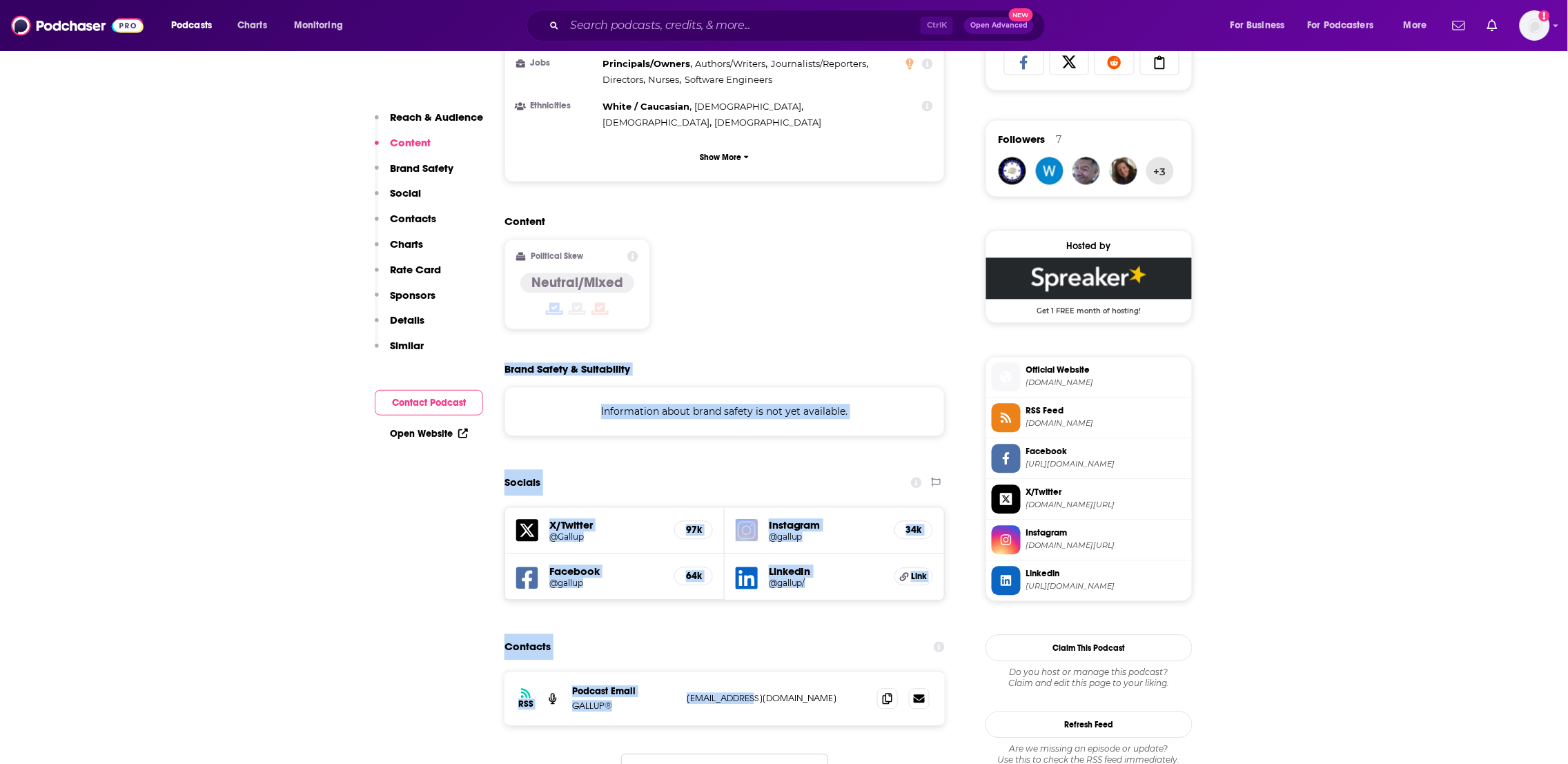
drag, startPoint x: 706, startPoint y: 622, endPoint x: 761, endPoint y: 638, distance: 57.3
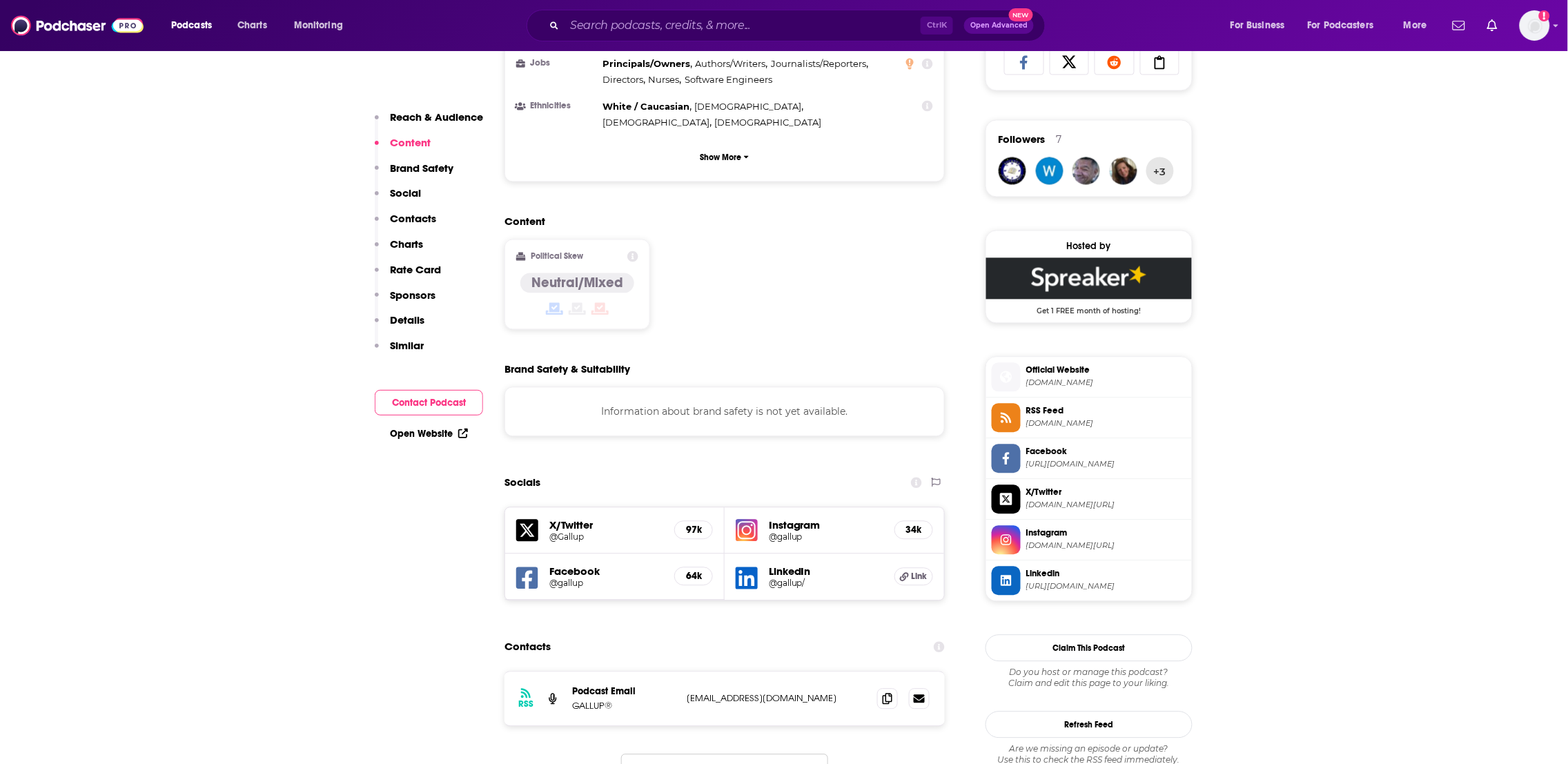
click at [832, 693] on p "[EMAIL_ADDRESS][DOMAIN_NAME]" at bounding box center [777, 699] width 180 height 11
copy p "[EMAIL_ADDRESS][DOMAIN_NAME]"
drag, startPoint x: 812, startPoint y: 644, endPoint x: 686, endPoint y: 642, distance: 126.0
click at [686, 672] on div "RSS Podcast Email GALLUP® [EMAIL_ADDRESS][DOMAIN_NAME] [EMAIL_ADDRESS][DOMAIN_N…" at bounding box center [724, 699] width 440 height 54
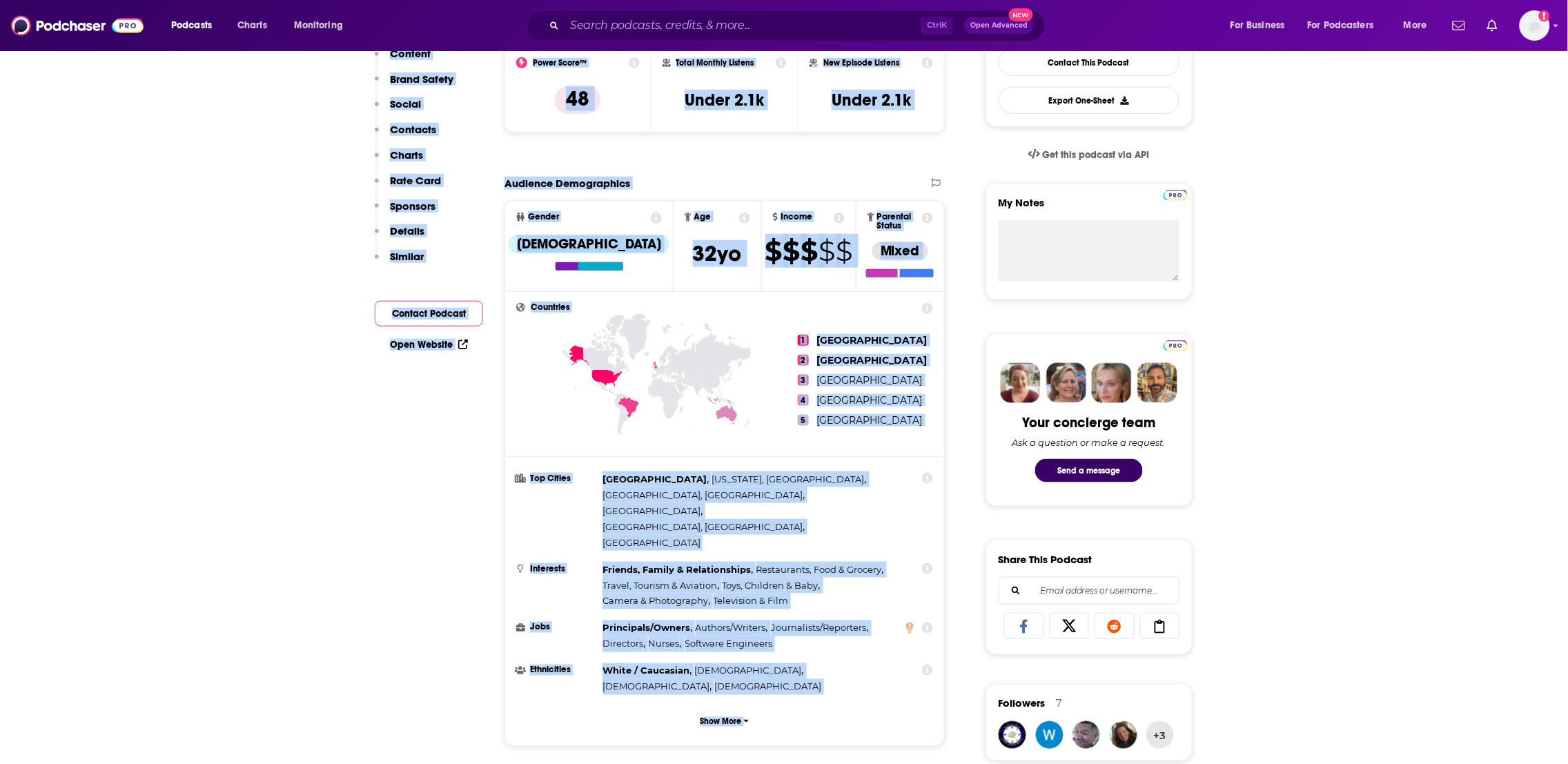
scroll to position [0, 0]
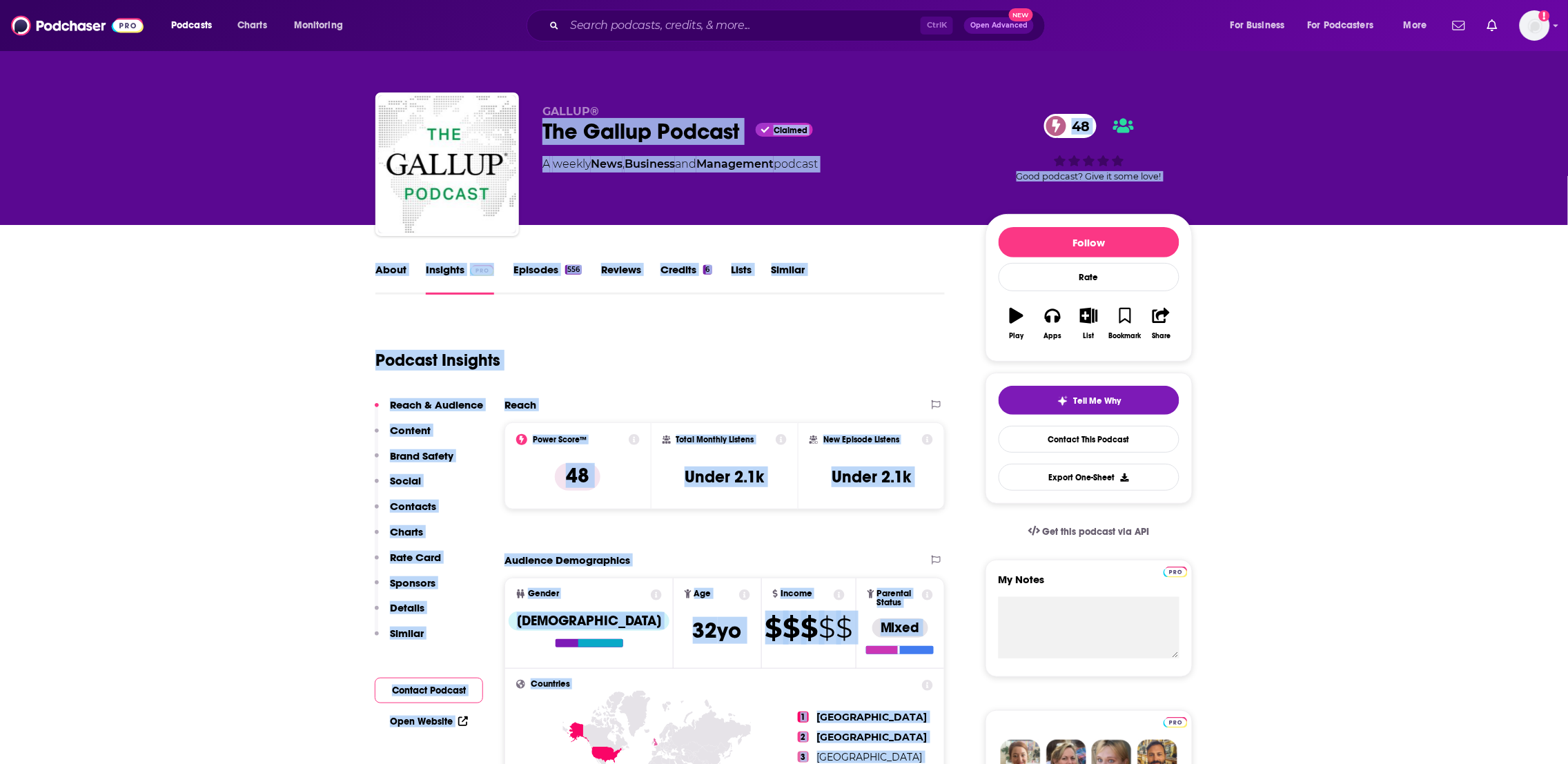
drag, startPoint x: 728, startPoint y: 230, endPoint x: 661, endPoint y: 208, distance: 70.5
click at [581, 333] on div "Podcast Insights" at bounding box center [655, 351] width 558 height 71
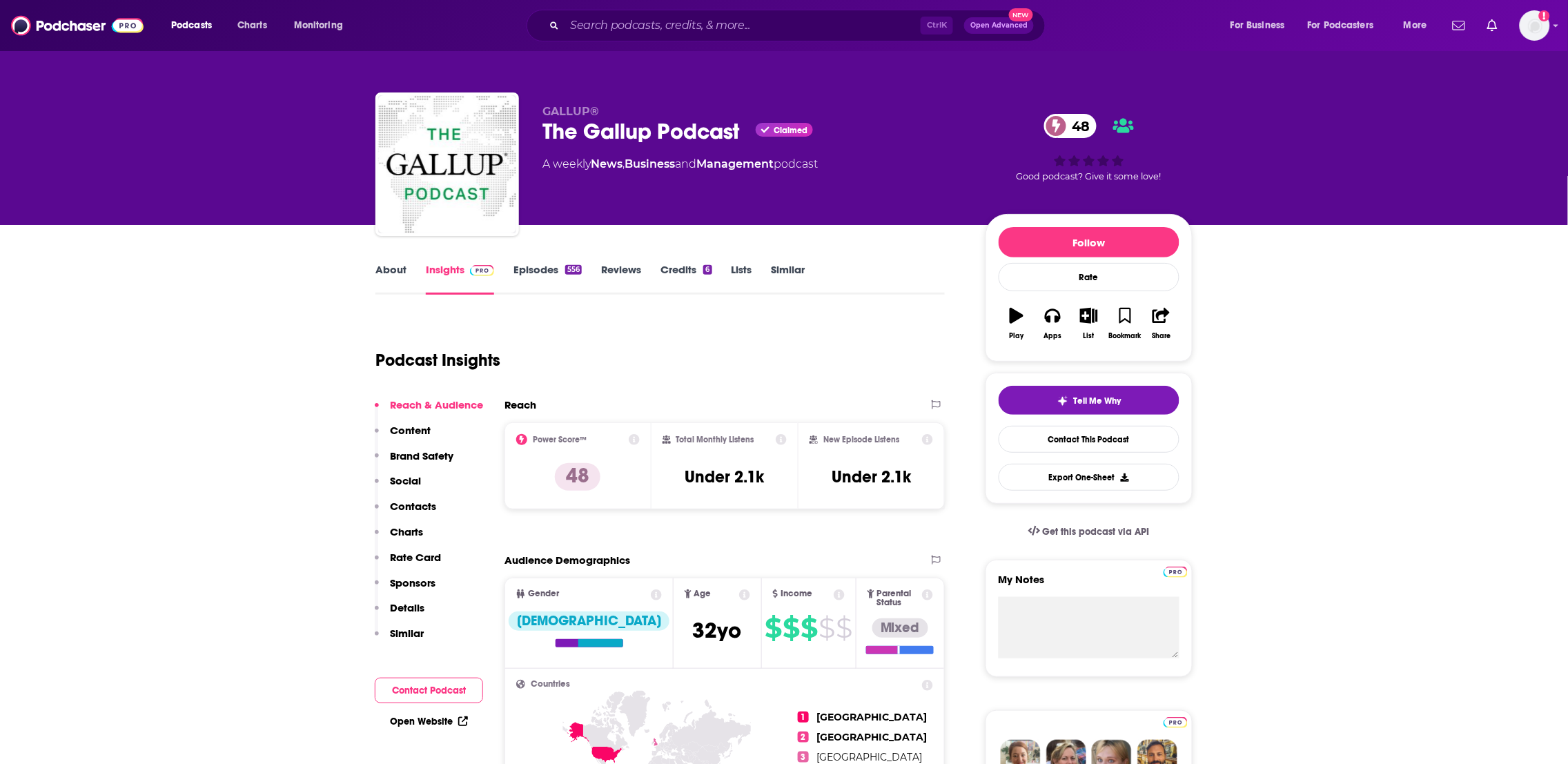
click at [540, 269] on link "Episodes 556" at bounding box center [547, 279] width 68 height 31
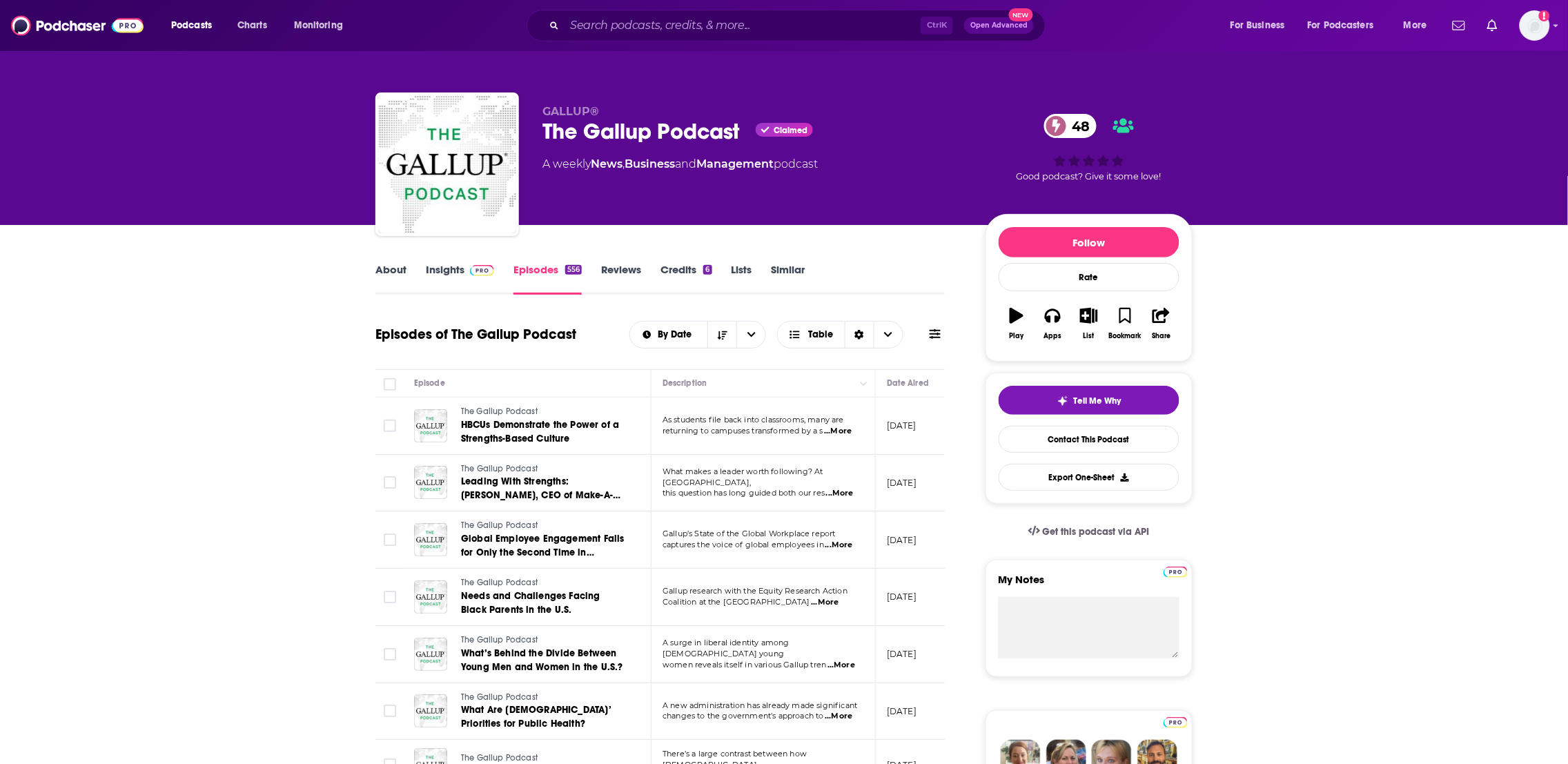
click at [840, 437] on span "...More" at bounding box center [838, 431] width 28 height 11
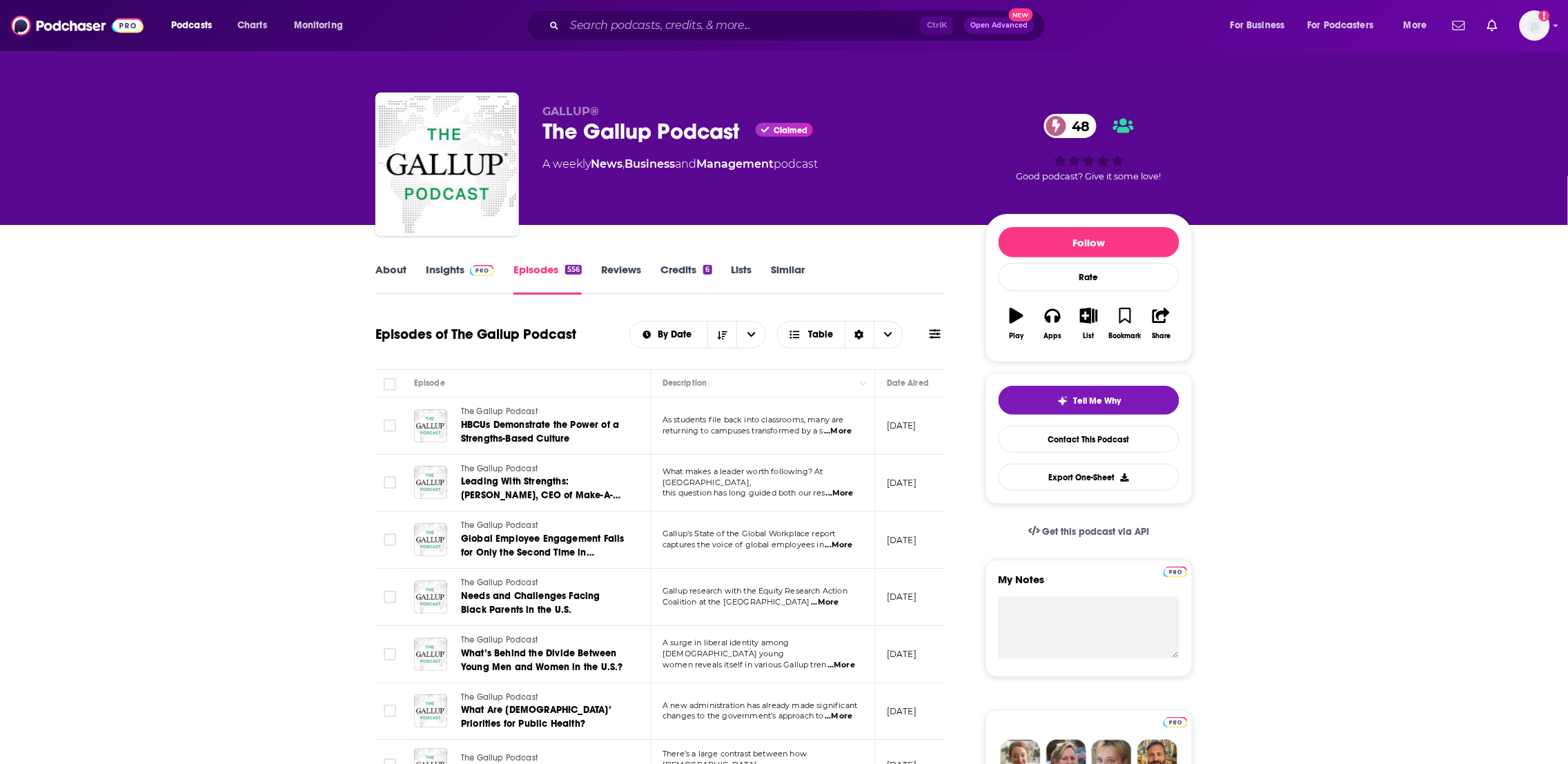
drag, startPoint x: 811, startPoint y: 430, endPoint x: 836, endPoint y: 433, distance: 25.2
click at [812, 431] on span "returning to campuses transformed by a s" at bounding box center [743, 430] width 160 height 10
click at [845, 431] on span "...More" at bounding box center [838, 431] width 28 height 11
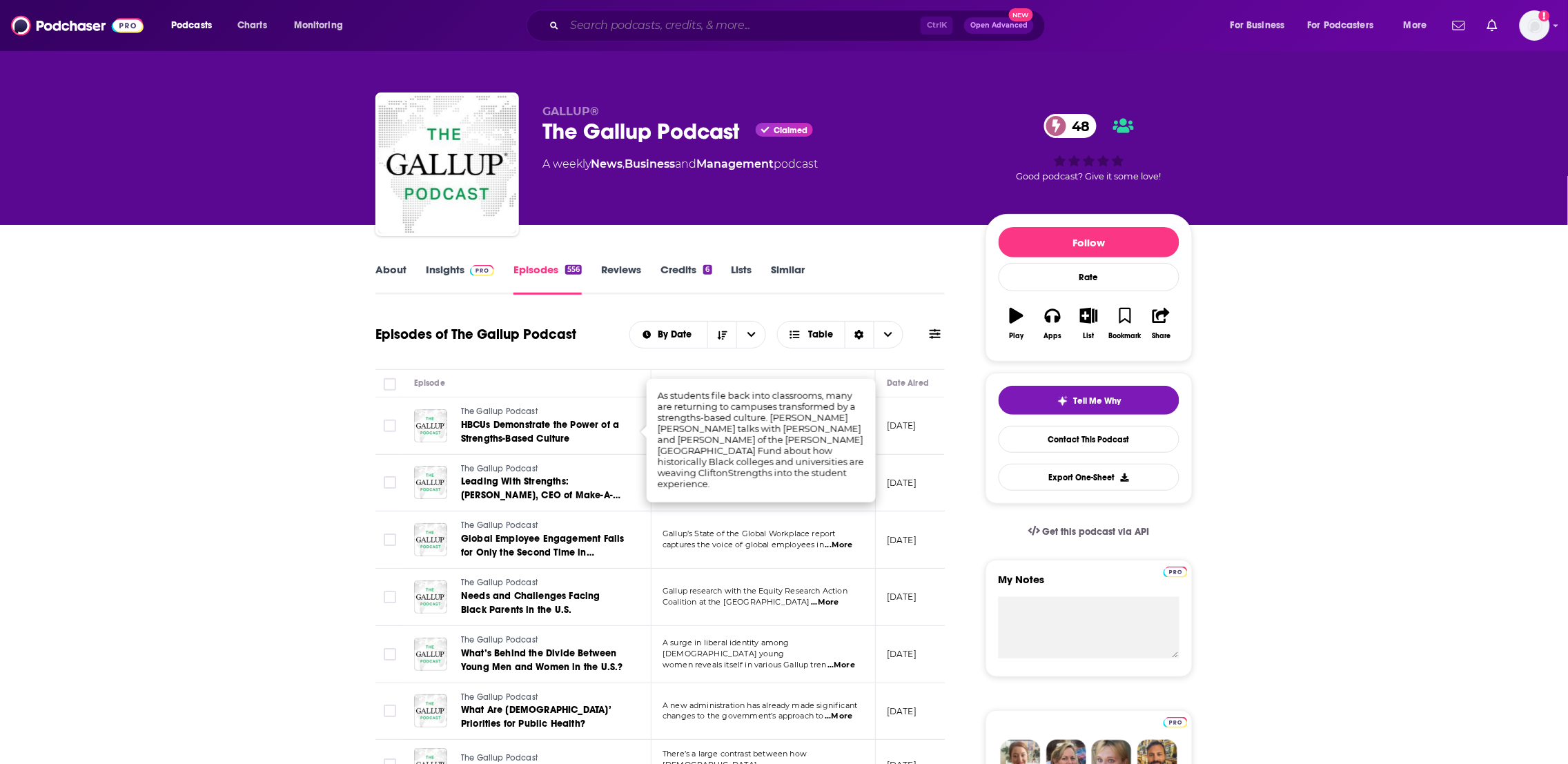
click at [628, 24] on input "Search podcasts, credits, & more..." at bounding box center [743, 25] width 356 height 22
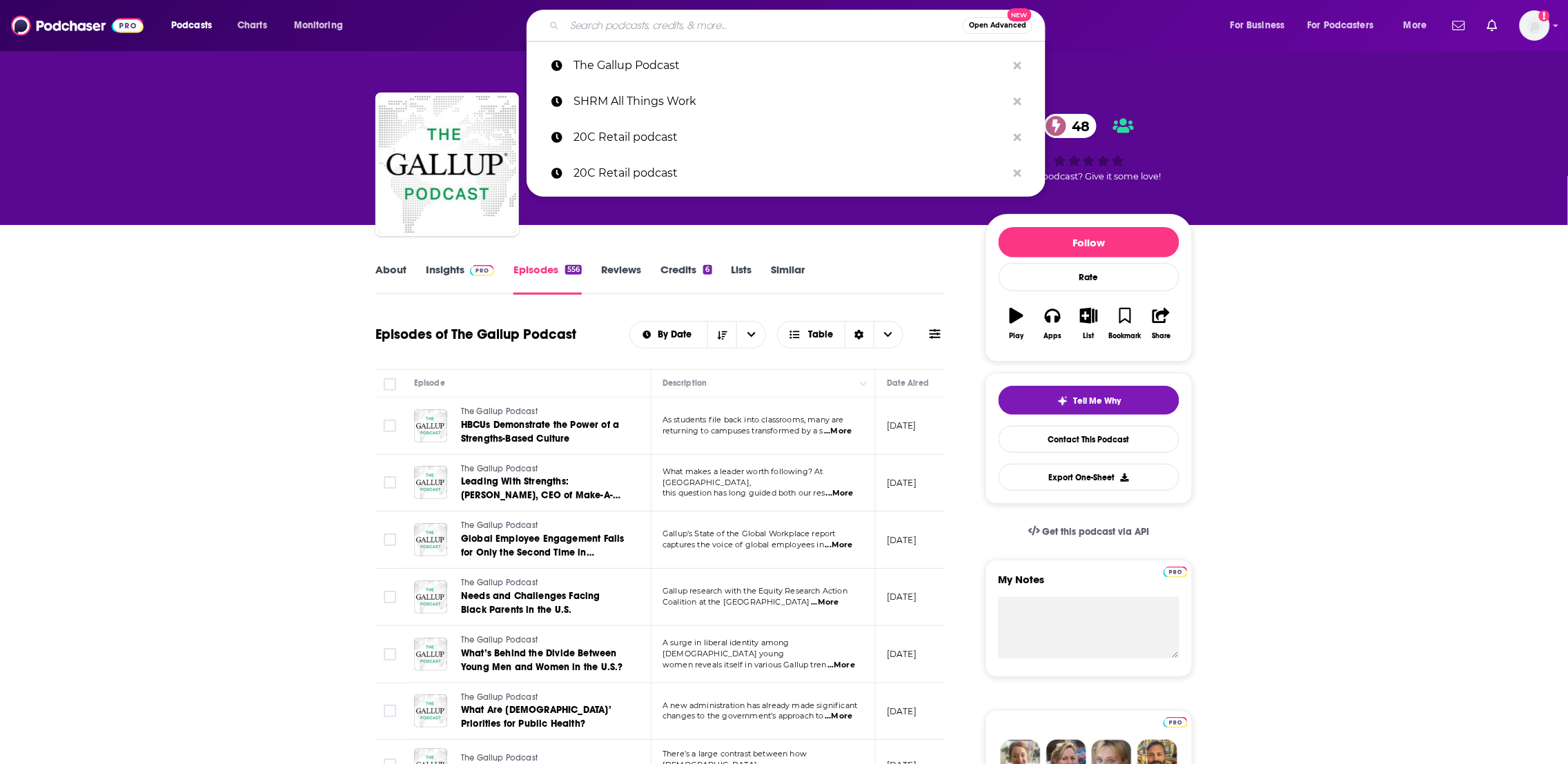
paste input "HR Leaders"
type input "HR Leaders"
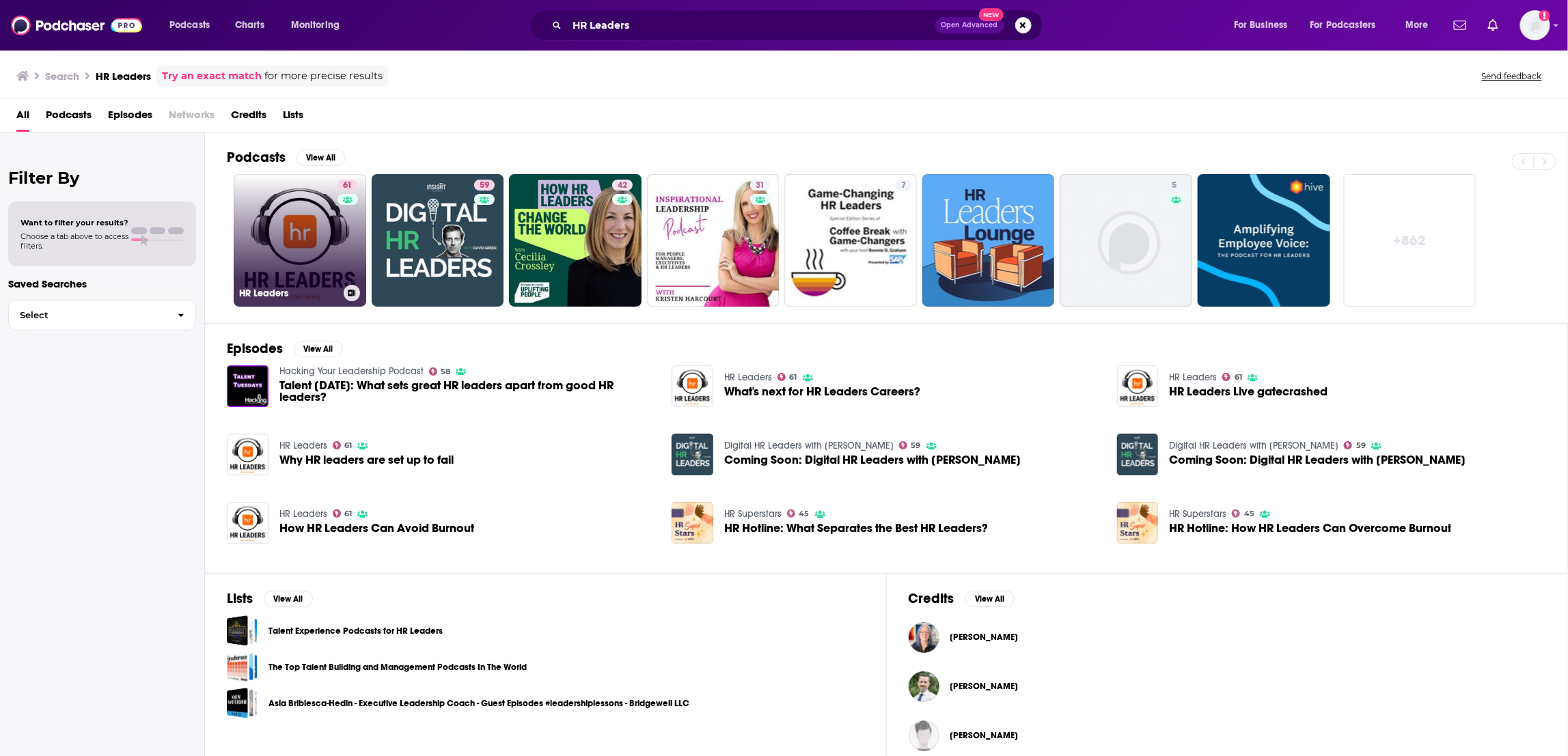
click at [312, 271] on link "61 HR Leaders" at bounding box center [300, 241] width 133 height 133
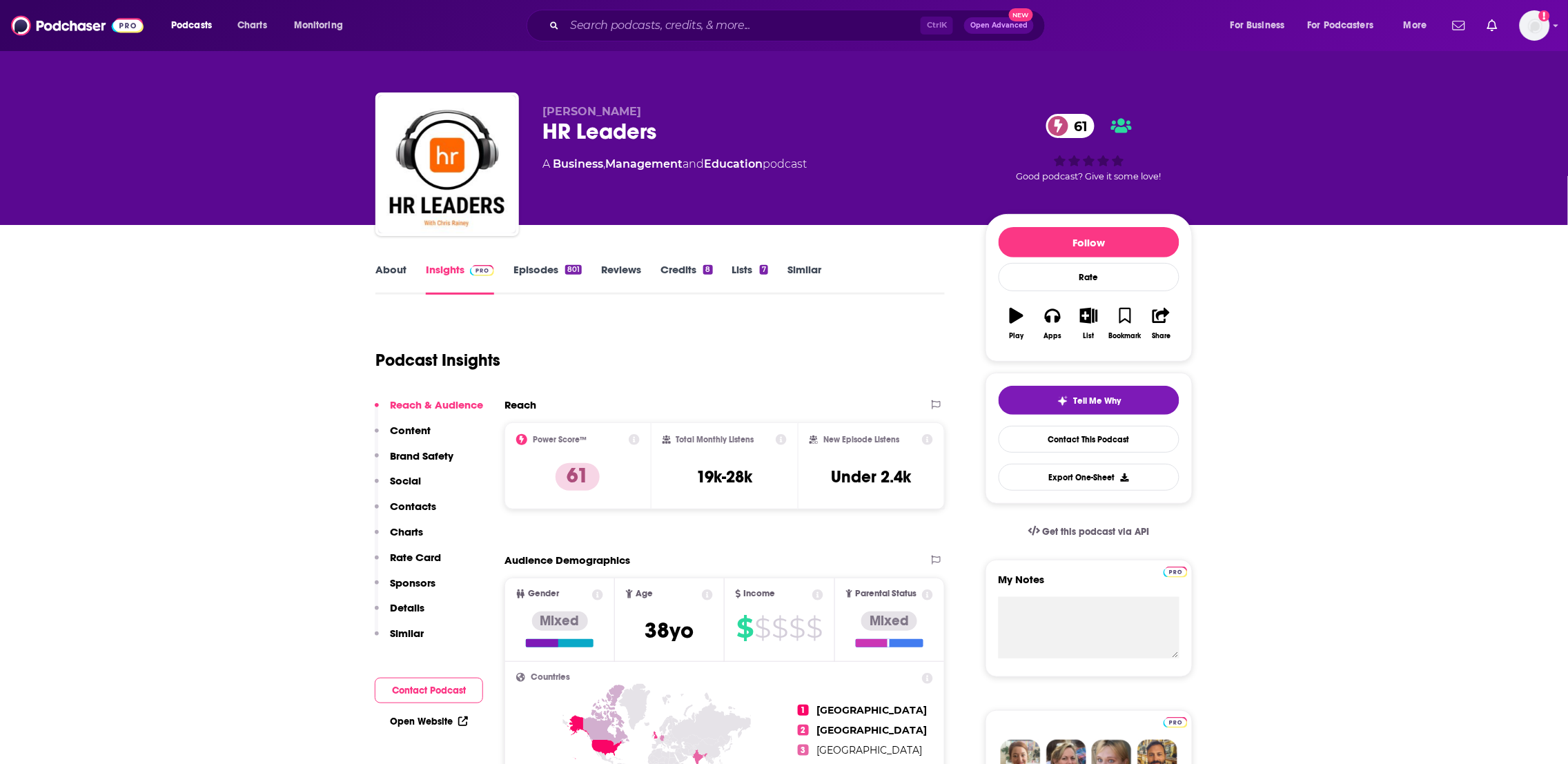
click at [399, 271] on link "About" at bounding box center [391, 279] width 31 height 31
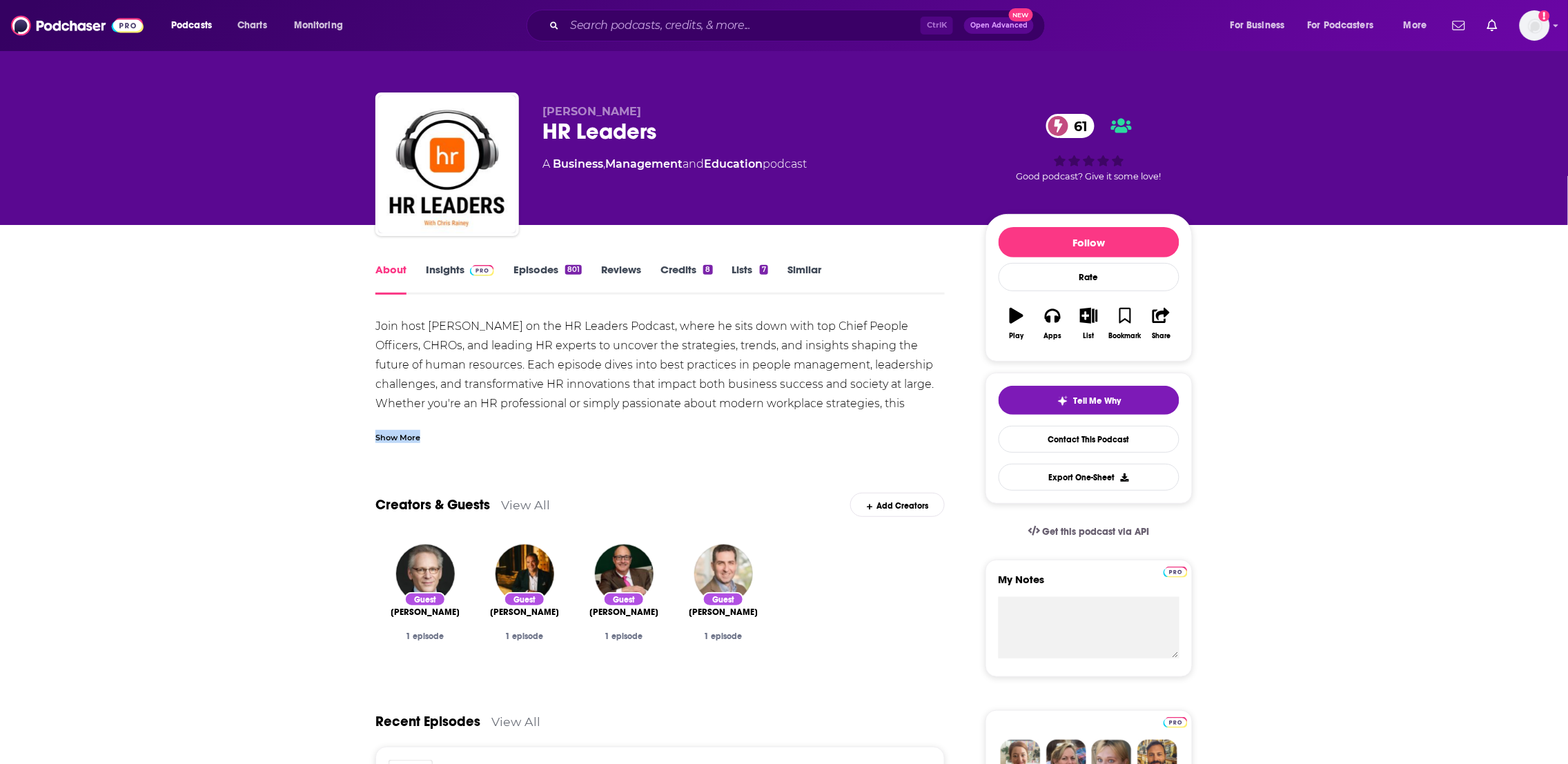
click at [395, 440] on div "Show More" at bounding box center [397, 436] width 44 height 13
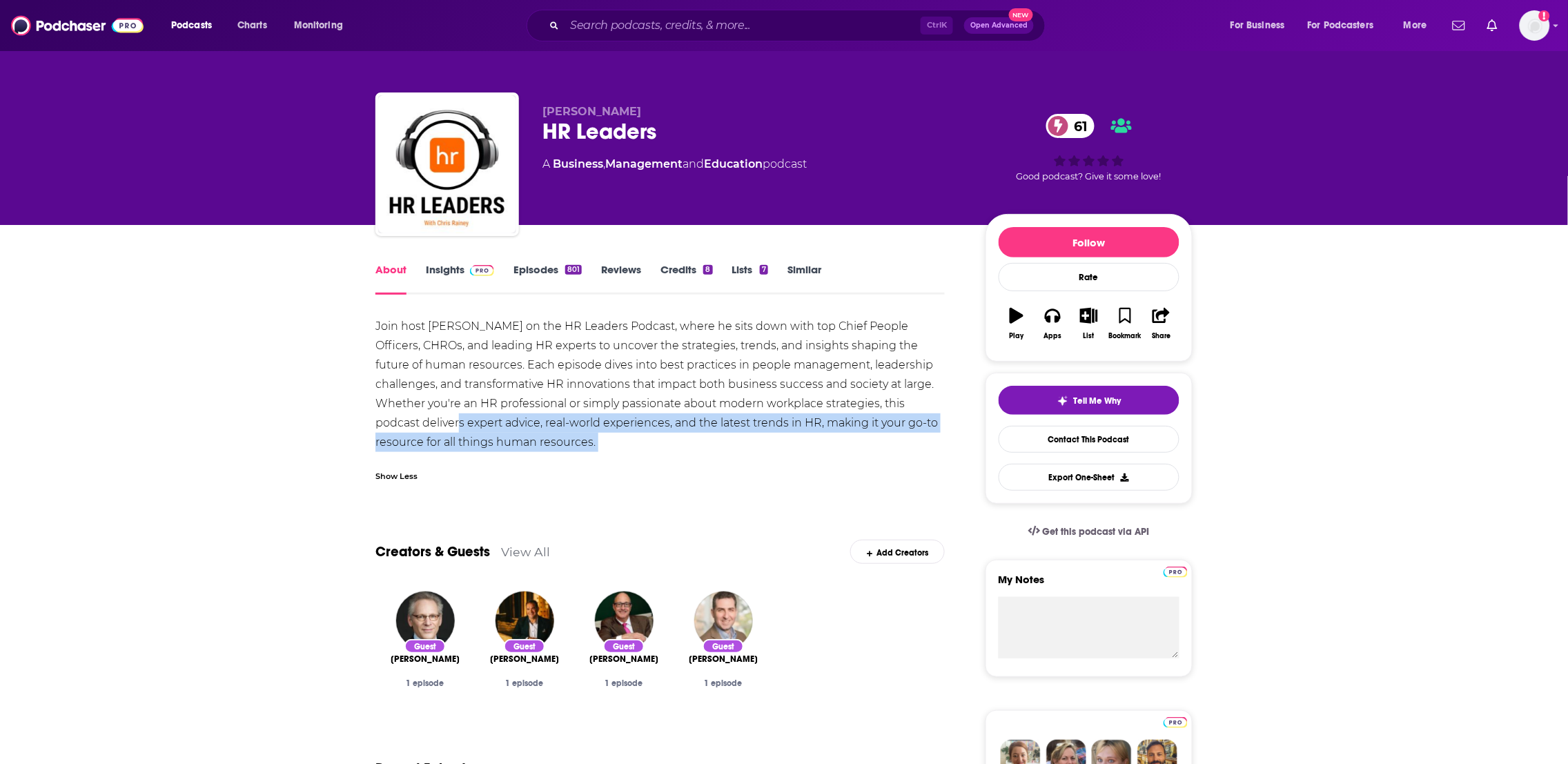
click at [697, 430] on div "Join host [PERSON_NAME] on the HR Leaders Podcast, where he sits down with top …" at bounding box center [660, 384] width 569 height 135
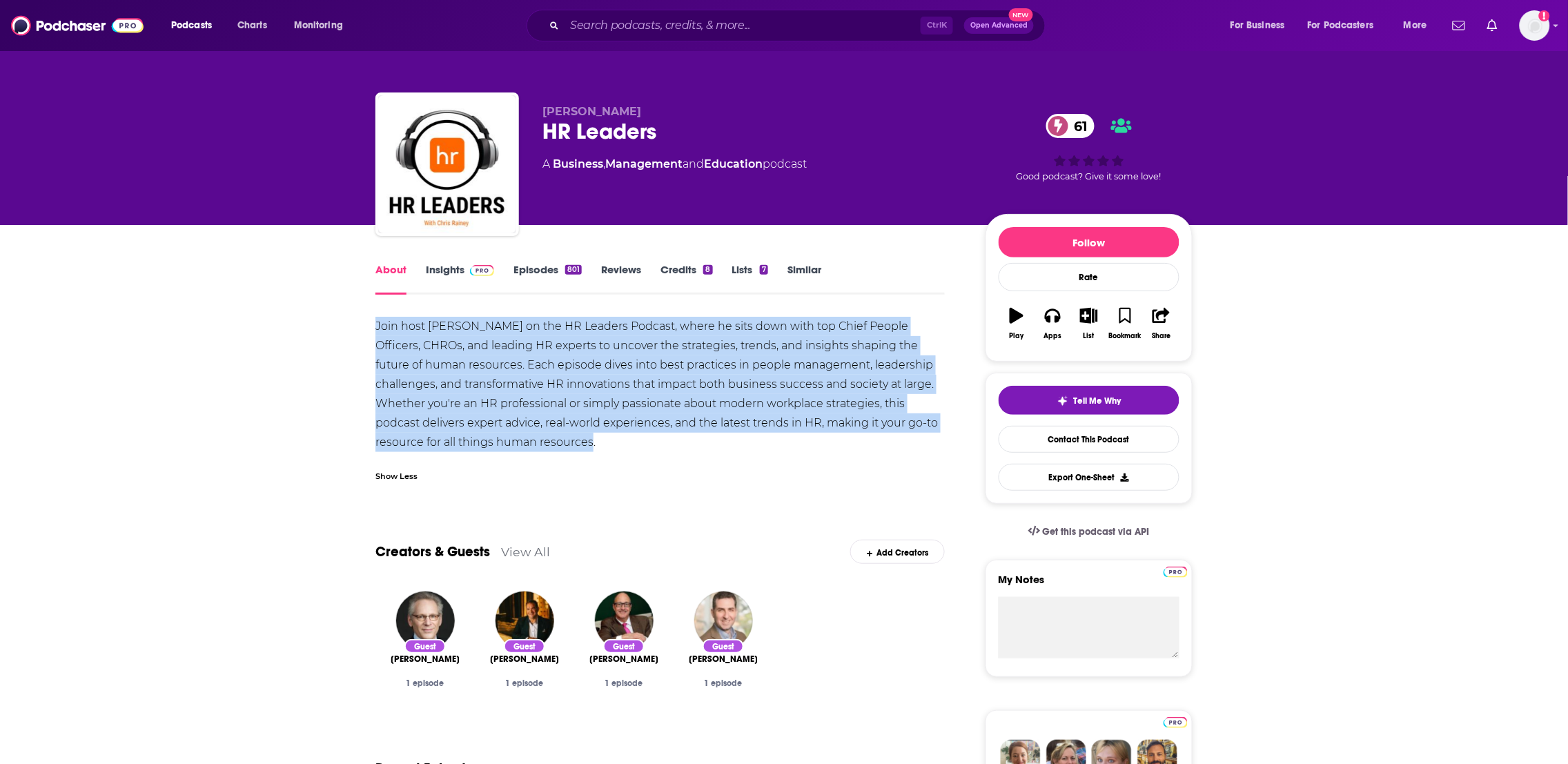
drag, startPoint x: 622, startPoint y: 447, endPoint x: 329, endPoint y: 329, distance: 315.9
copy div "Join host [PERSON_NAME] on the HR Leaders Podcast, where he sits down with top …"
click at [444, 274] on link "Insights" at bounding box center [459, 279] width 68 height 31
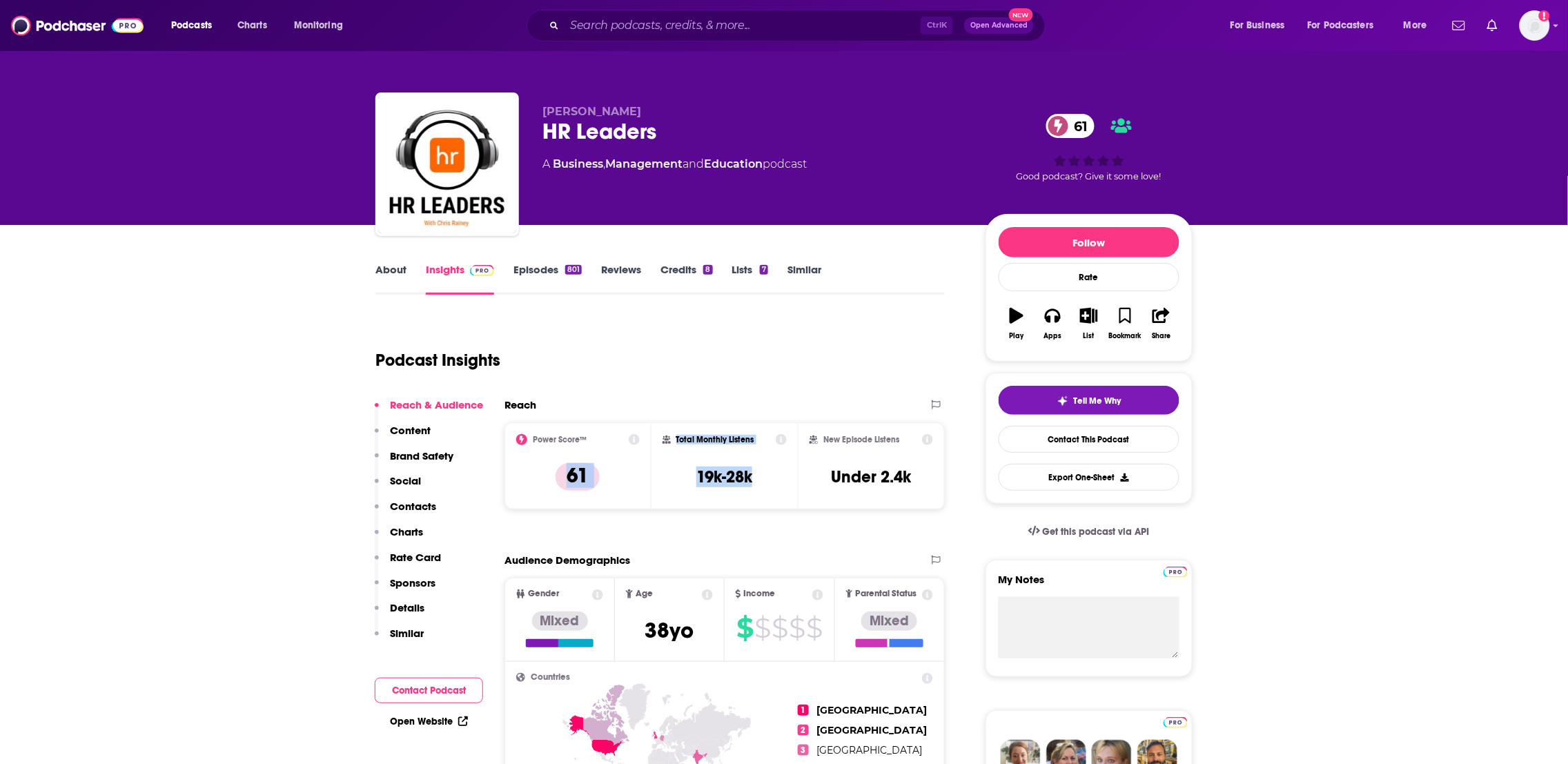
drag, startPoint x: 665, startPoint y: 493, endPoint x: 554, endPoint y: 496, distance: 111.0
click at [554, 496] on div "Power Score™ 61 Total Monthly Listens 19k-28k New Episode Listens Under 2.4k" at bounding box center [724, 467] width 440 height 87
copy div "61 Total Monthly Listens 19k-28k"
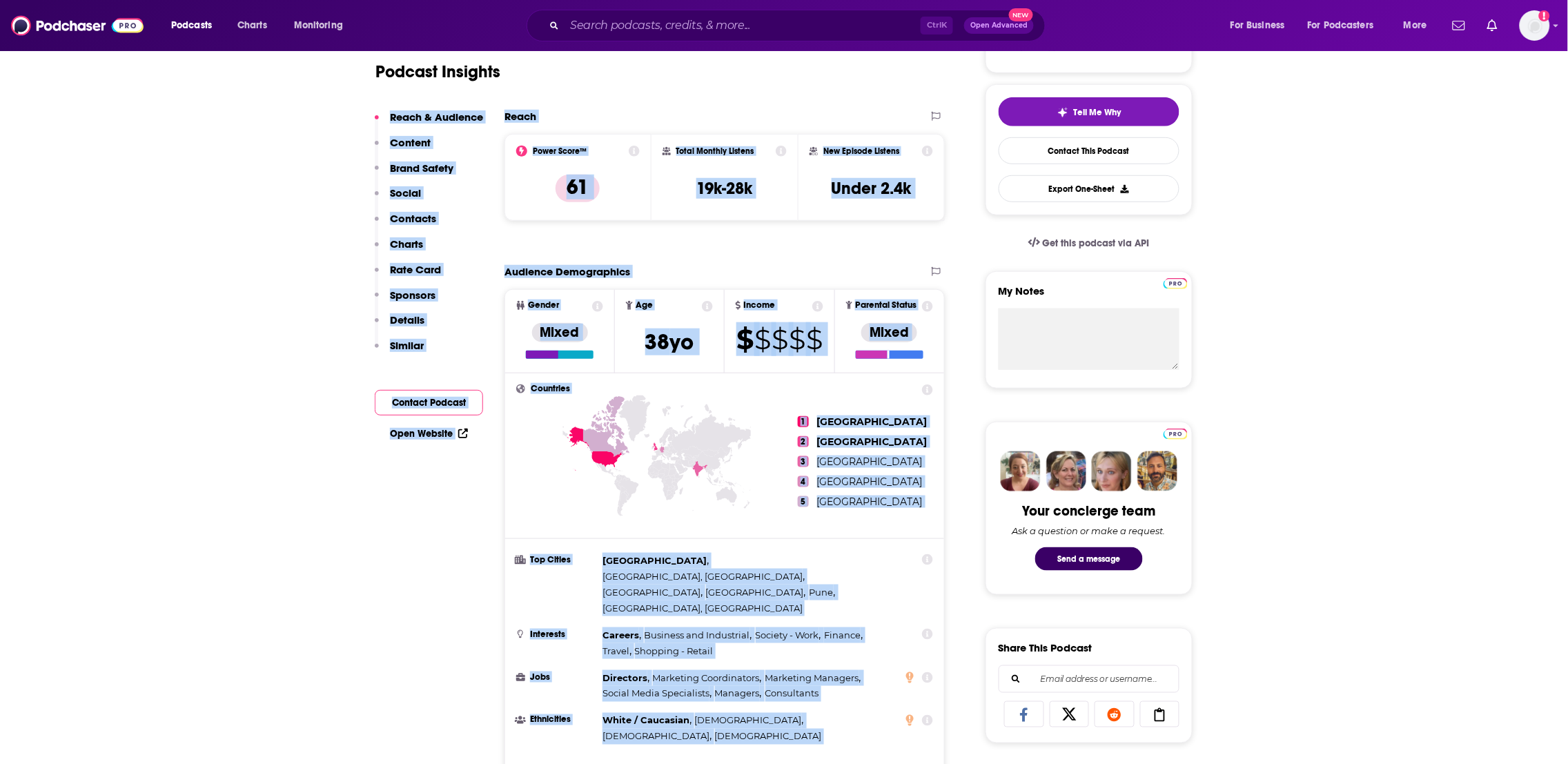
scroll to position [549, 0]
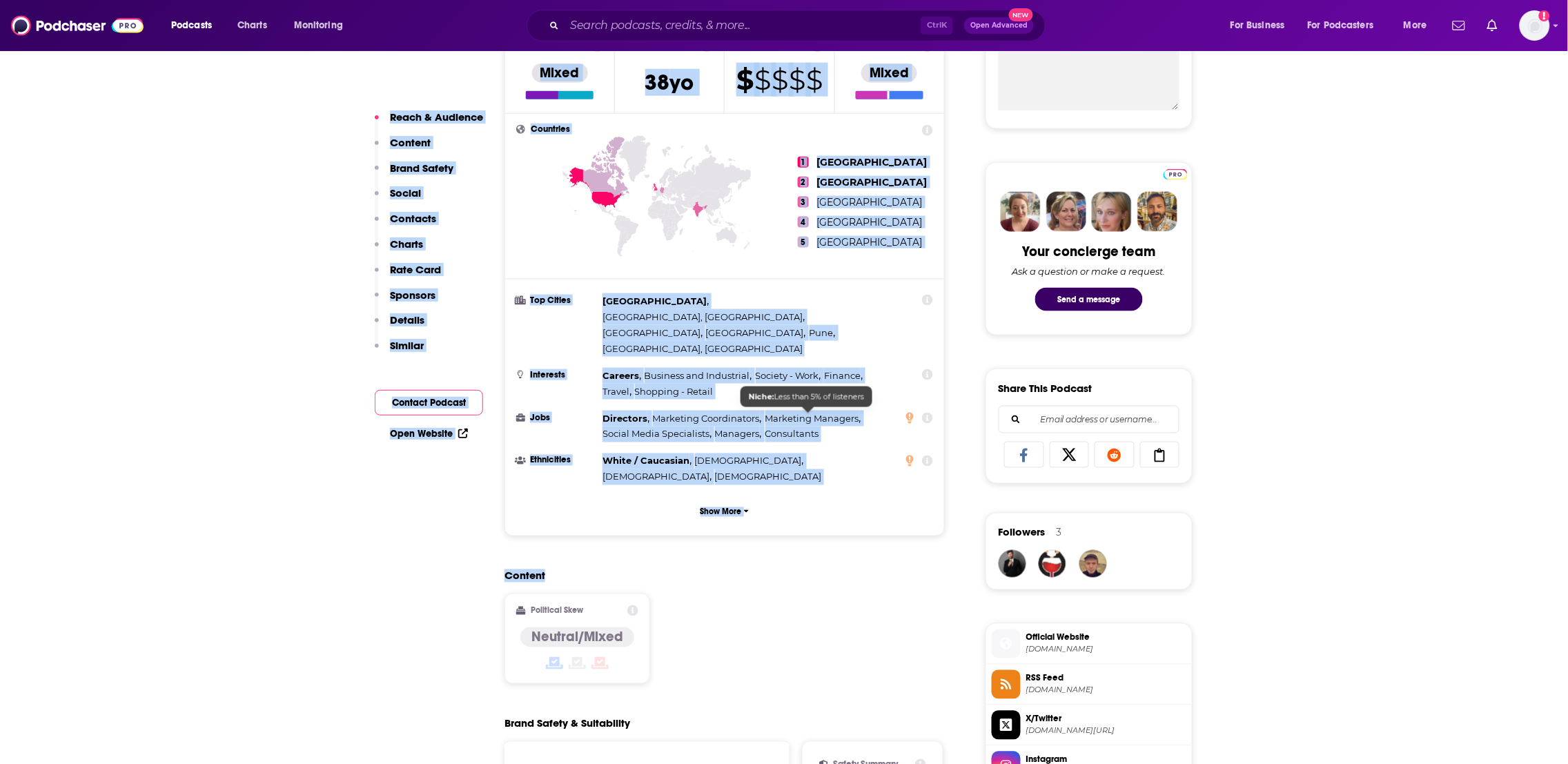
drag, startPoint x: 838, startPoint y: 344, endPoint x: 768, endPoint y: 571, distance: 237.5
click at [767, 582] on div "Content Political Skew Neutral/Mixed" at bounding box center [724, 632] width 440 height 126
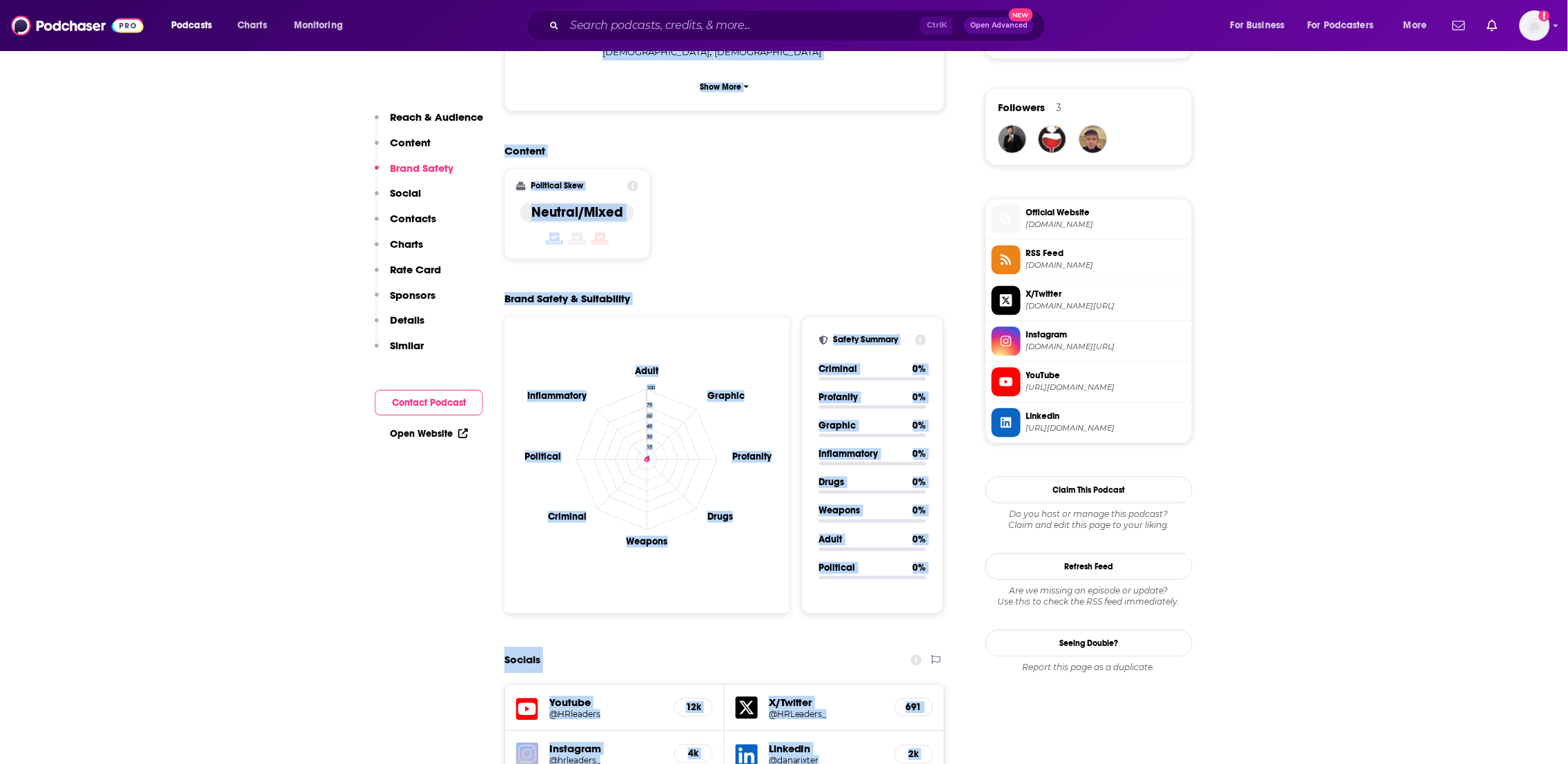
scroll to position [1375, 0]
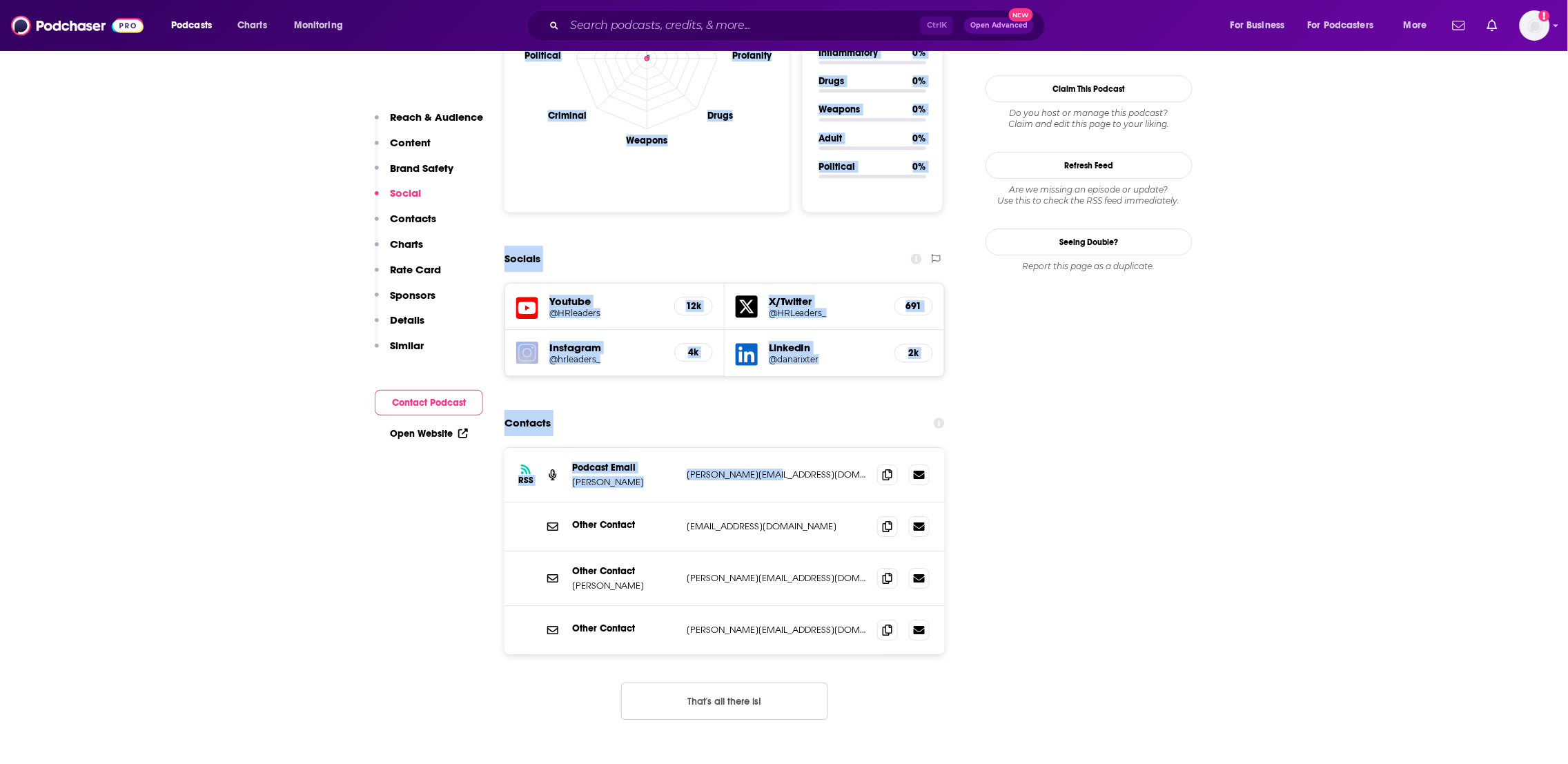
drag, startPoint x: 782, startPoint y: 596, endPoint x: 764, endPoint y: 385, distance: 211.8
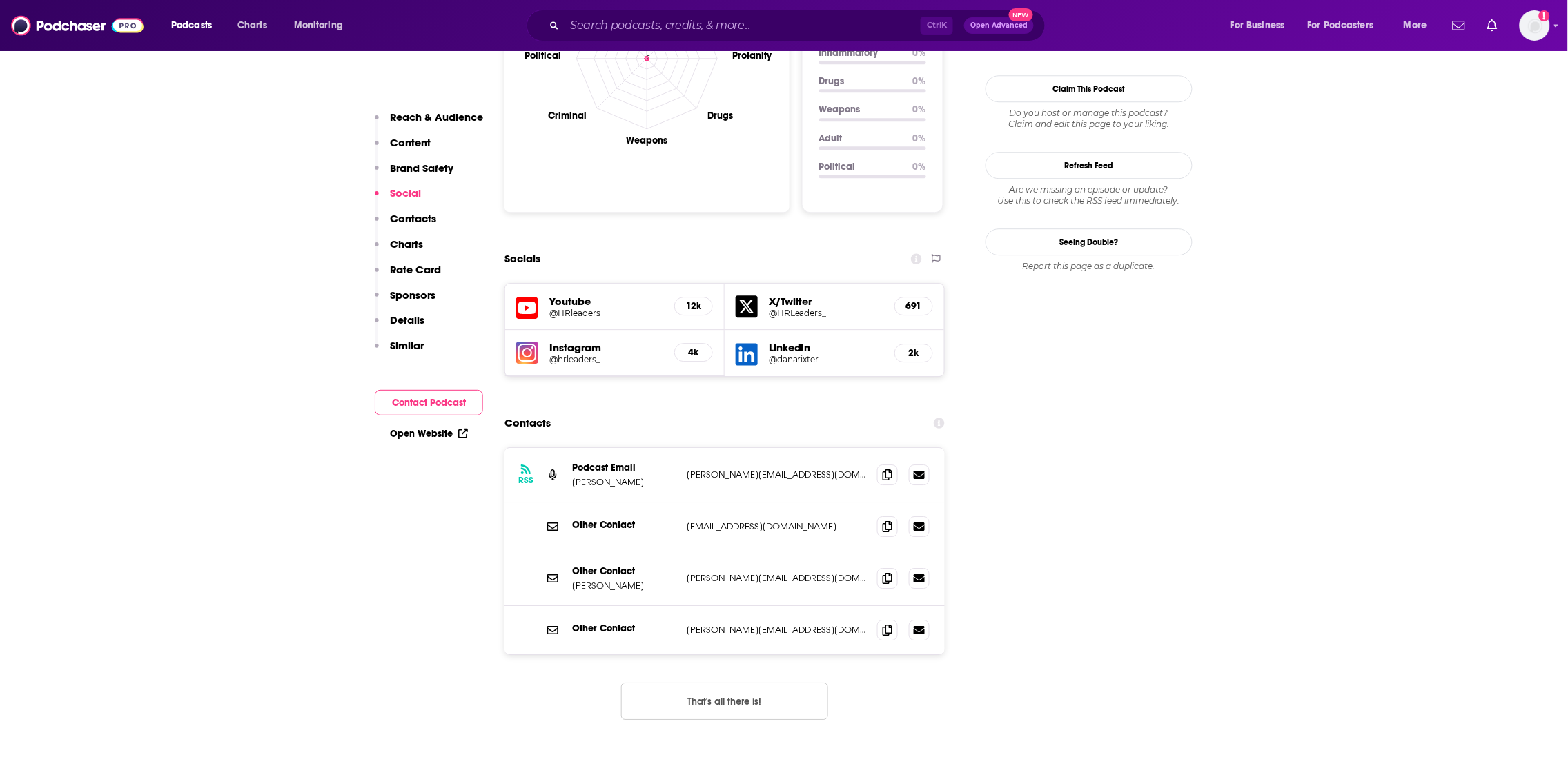
drag, startPoint x: 790, startPoint y: 423, endPoint x: 681, endPoint y: 425, distance: 109.0
click at [681, 448] on div "RSS Podcast Email [PERSON_NAME] [PERSON_NAME][EMAIL_ADDRESS][DOMAIN_NAME] [PERS…" at bounding box center [724, 475] width 440 height 55
copy p "[PERSON_NAME][EMAIL_ADDRESS][DOMAIN_NAME]"
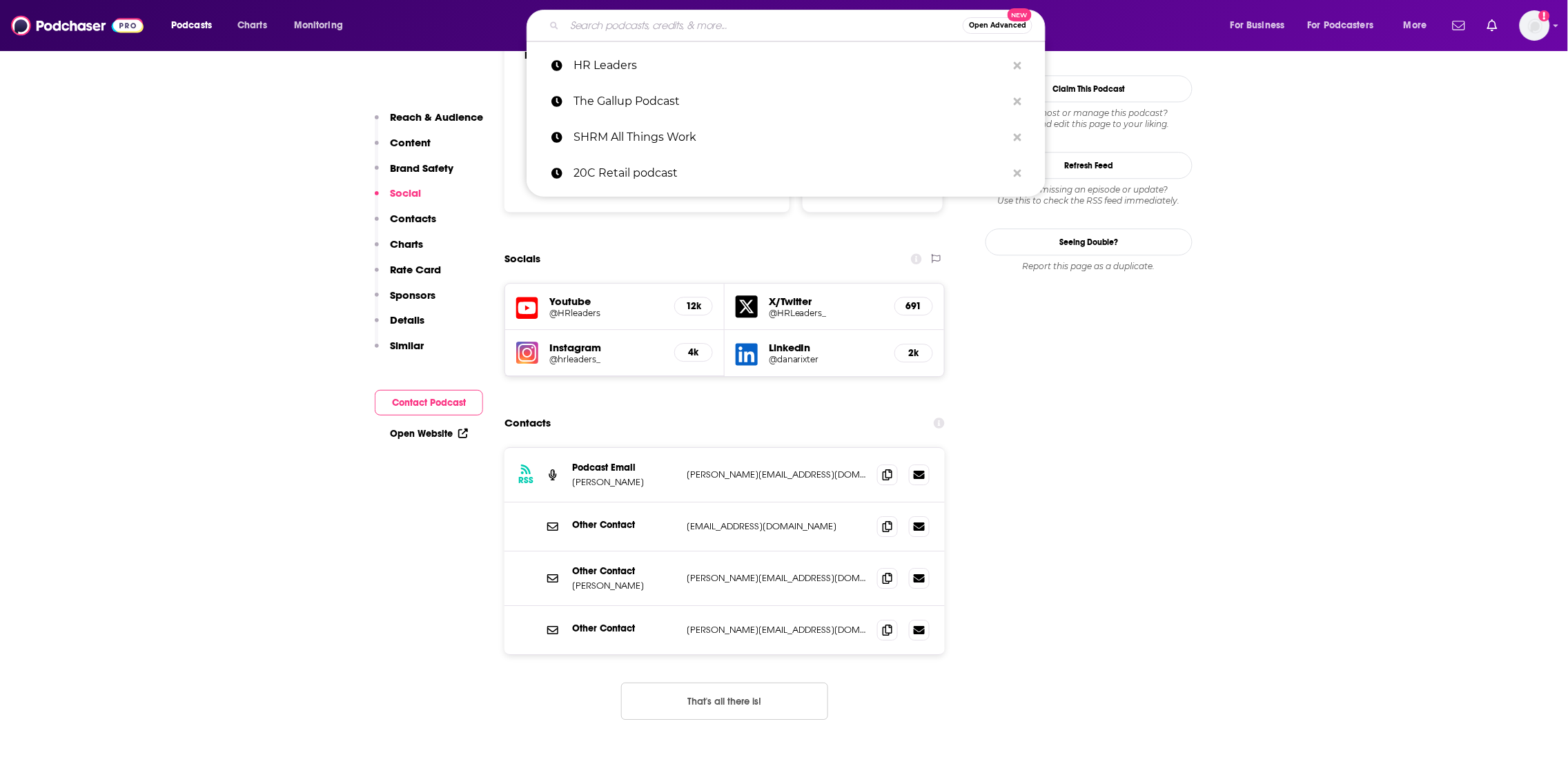
click at [627, 31] on input "Search podcasts, credits, & more..." at bounding box center [764, 25] width 398 height 22
paste input "e Gartner Talent Angle"
type input "e Gartner Talent Angle"
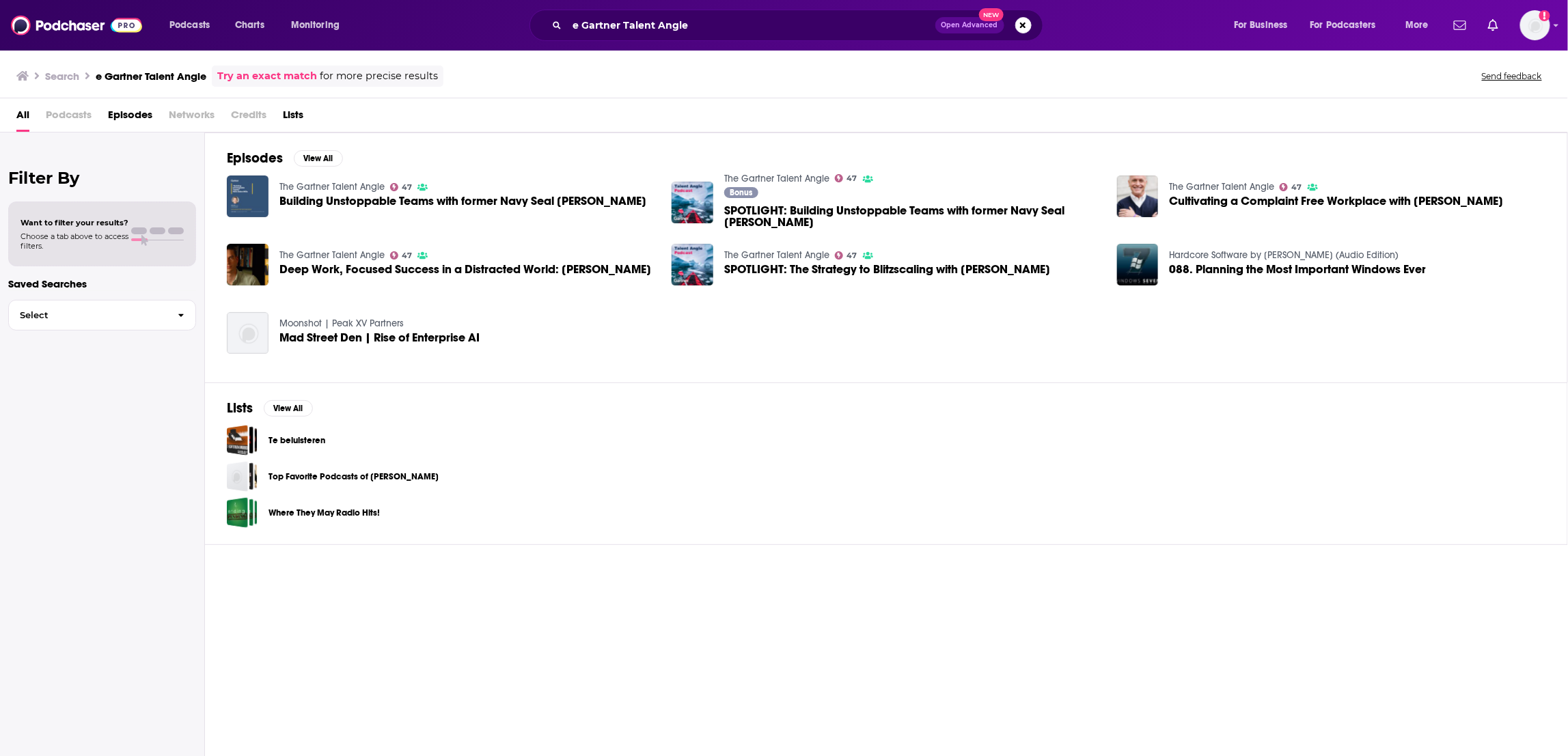
click at [251, 195] on img "Building Unstoppable Teams with former Navy Seal Alden Mills" at bounding box center [248, 196] width 41 height 41
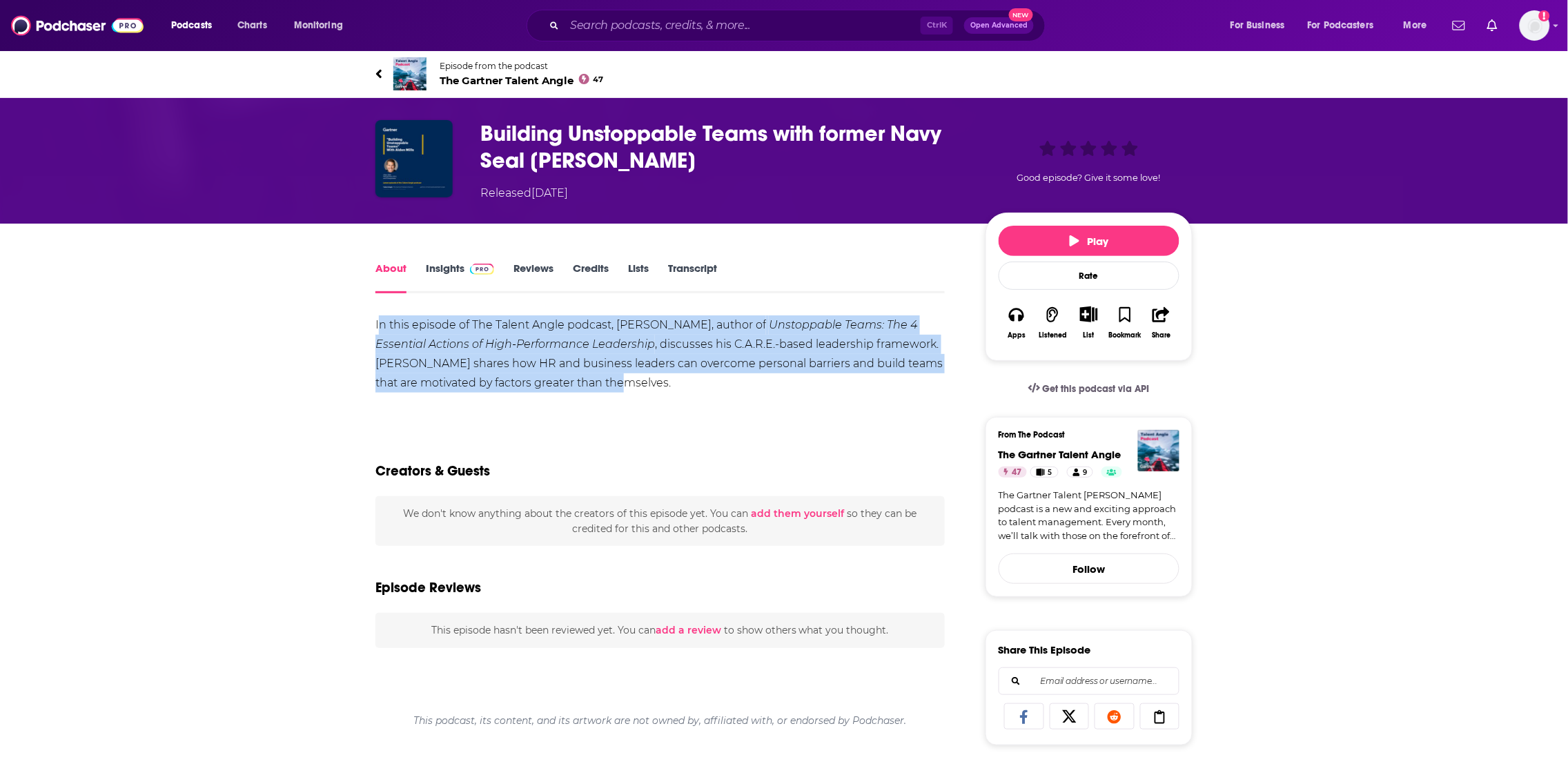
drag, startPoint x: 635, startPoint y: 383, endPoint x: 379, endPoint y: 314, distance: 265.1
click at [379, 316] on div "In this episode of The Talent Angle podcast, [PERSON_NAME], author of Unstoppab…" at bounding box center [660, 354] width 569 height 78
click at [386, 271] on link "About" at bounding box center [391, 277] width 31 height 31
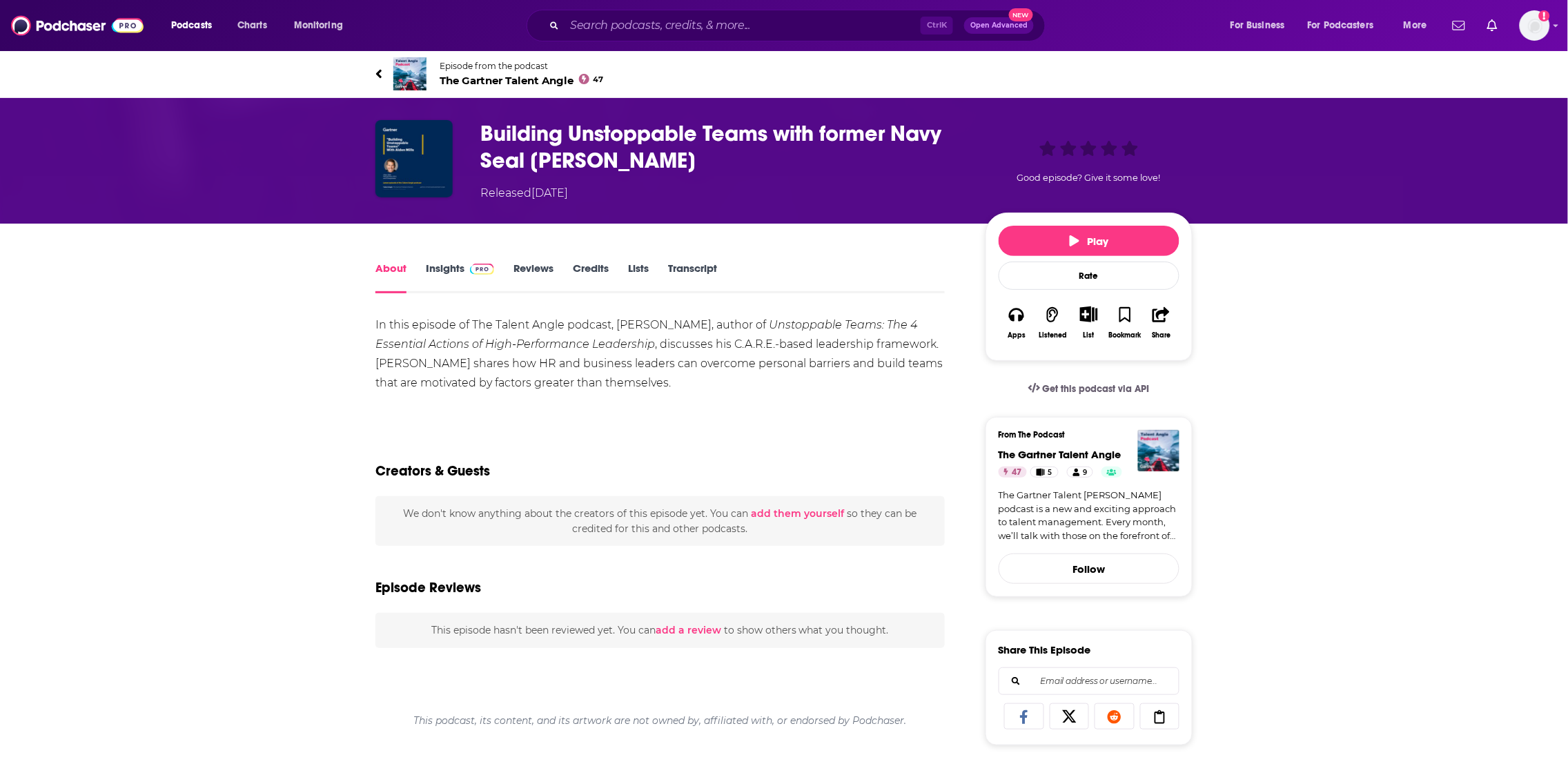
click at [533, 144] on h1 "Building Unstoppable Teams with former Navy Seal [PERSON_NAME]" at bounding box center [722, 147] width 483 height 54
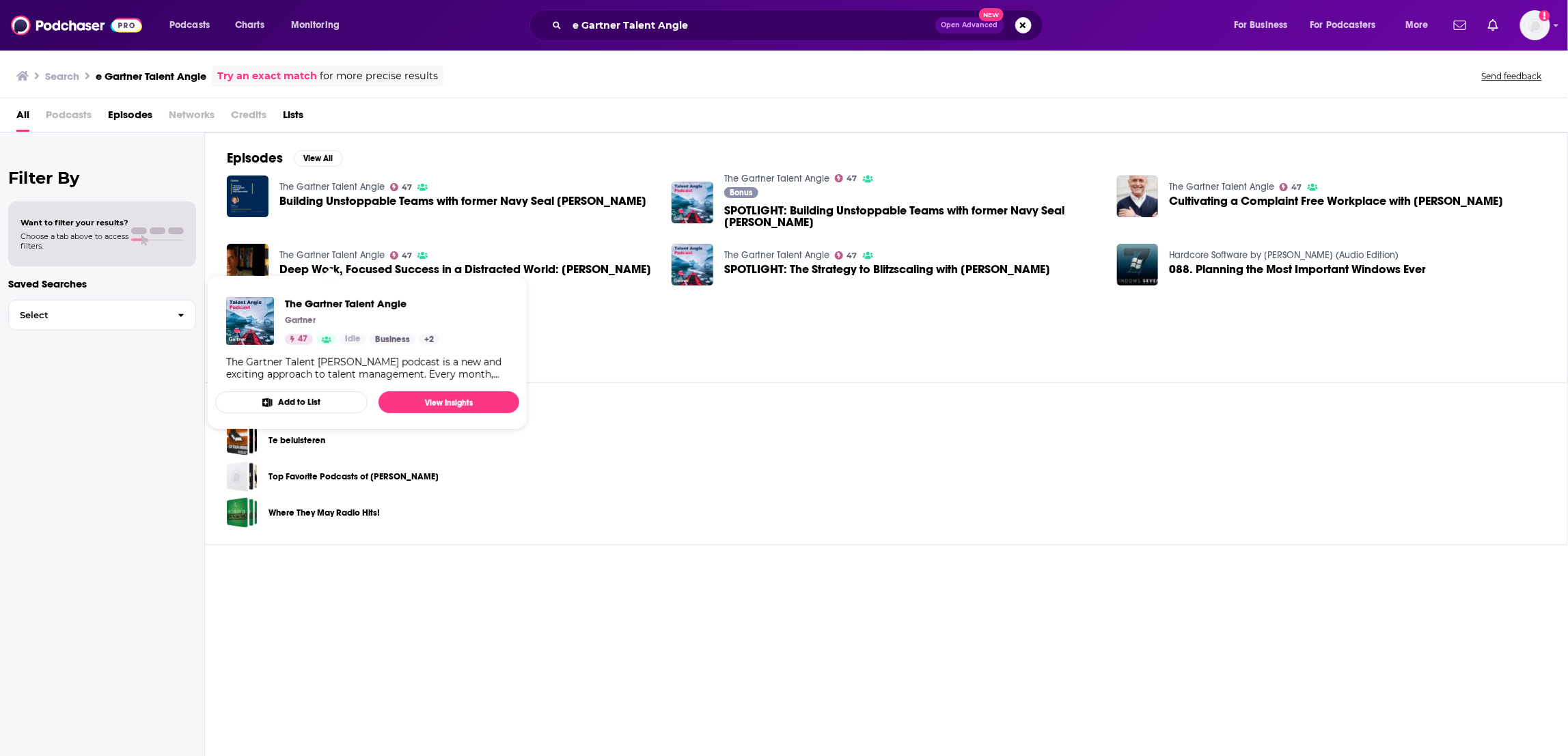
click at [322, 255] on link "The Gartner Talent Angle" at bounding box center [332, 255] width 105 height 11
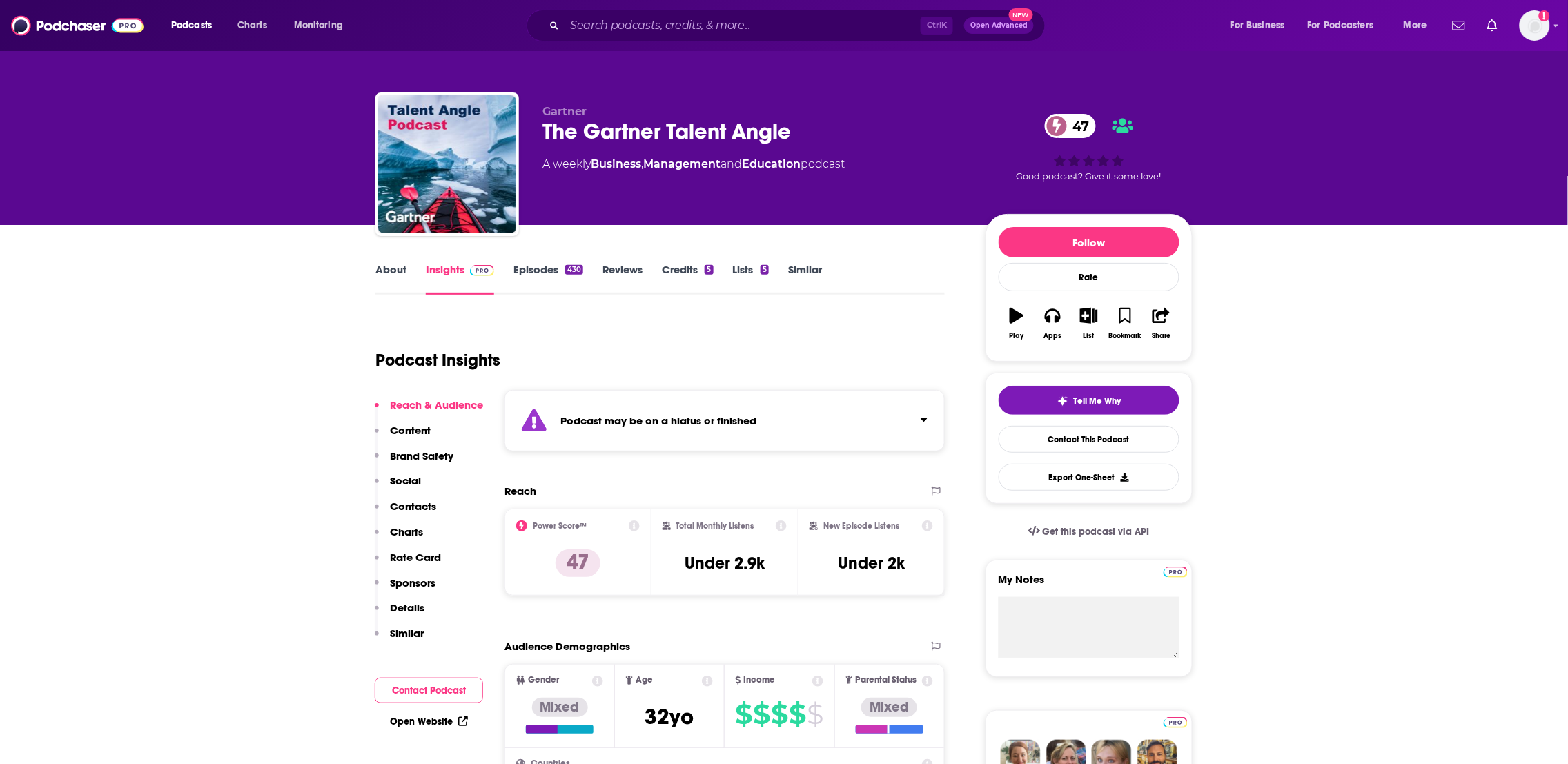
click at [396, 283] on link "About" at bounding box center [391, 279] width 31 height 31
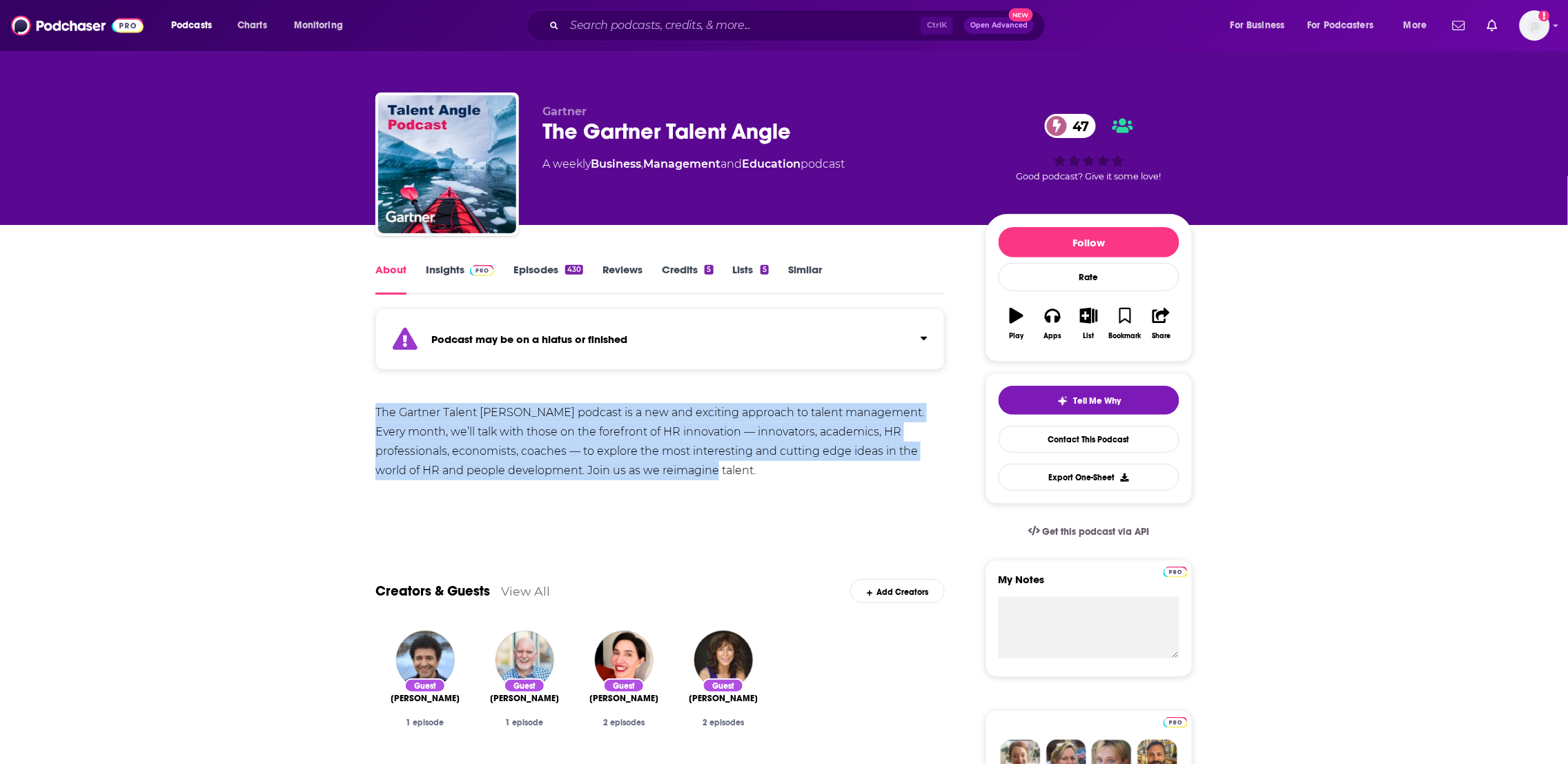
drag, startPoint x: 709, startPoint y: 474, endPoint x: 350, endPoint y: 399, distance: 366.8
copy div "The Gartner Talent [PERSON_NAME] podcast is a new and exciting approach to tale…"
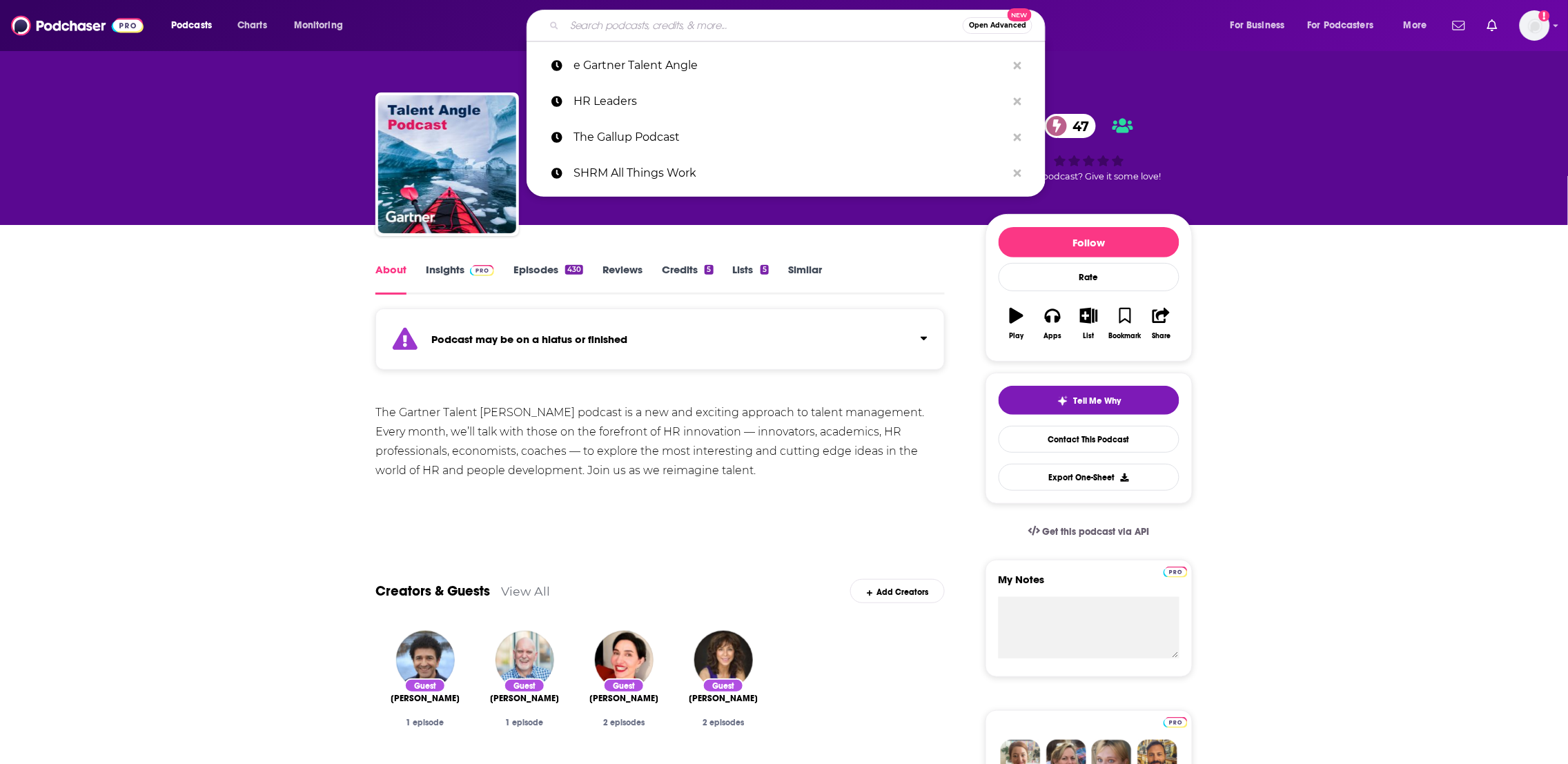
click at [597, 18] on input "Search podcasts, credits, & more..." at bounding box center [764, 25] width 398 height 22
paste input "C-Suite Perspectives (The Conference Board)"
type input "C-Suite Perspectives (The Conference Board)"
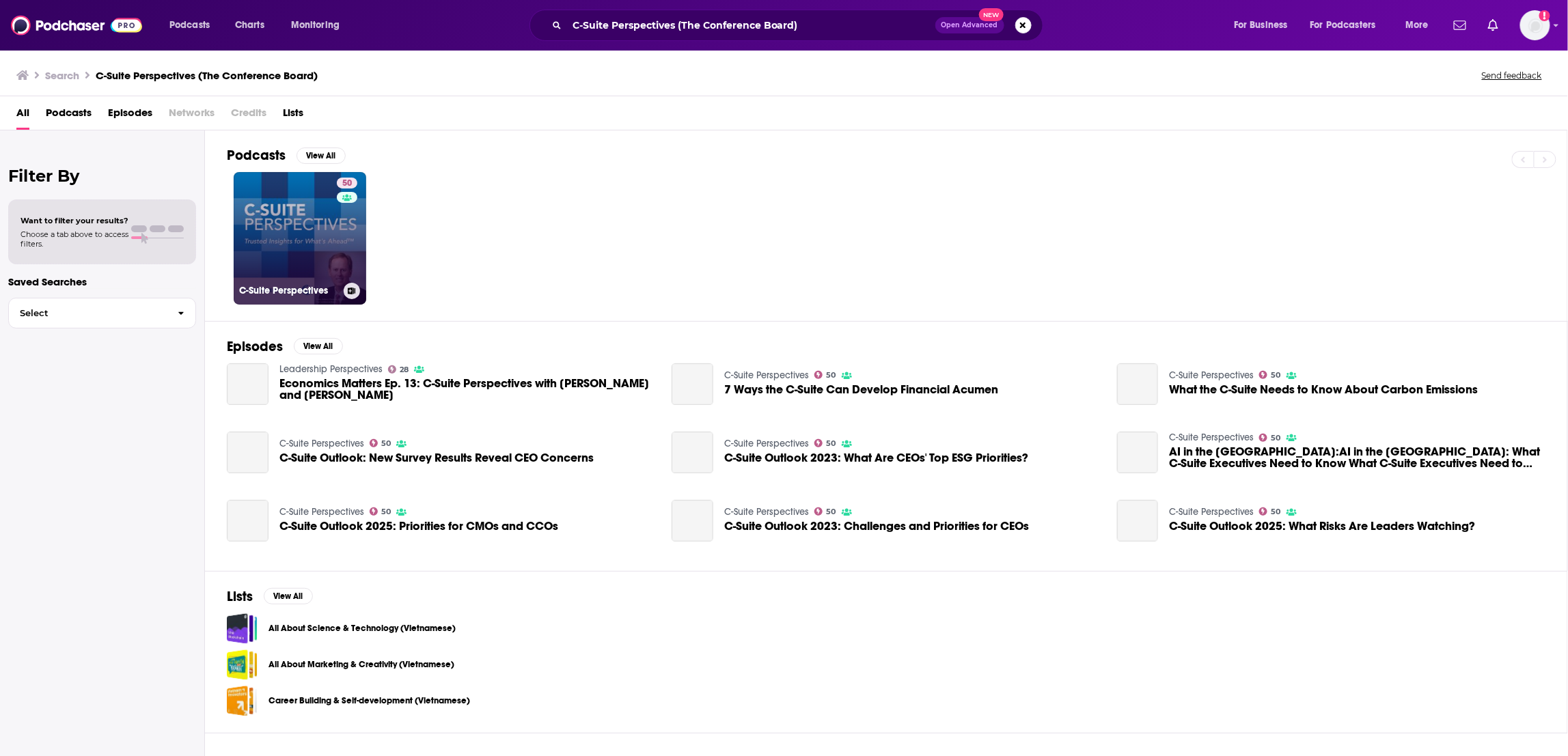
click at [337, 237] on div "50" at bounding box center [349, 230] width 24 height 105
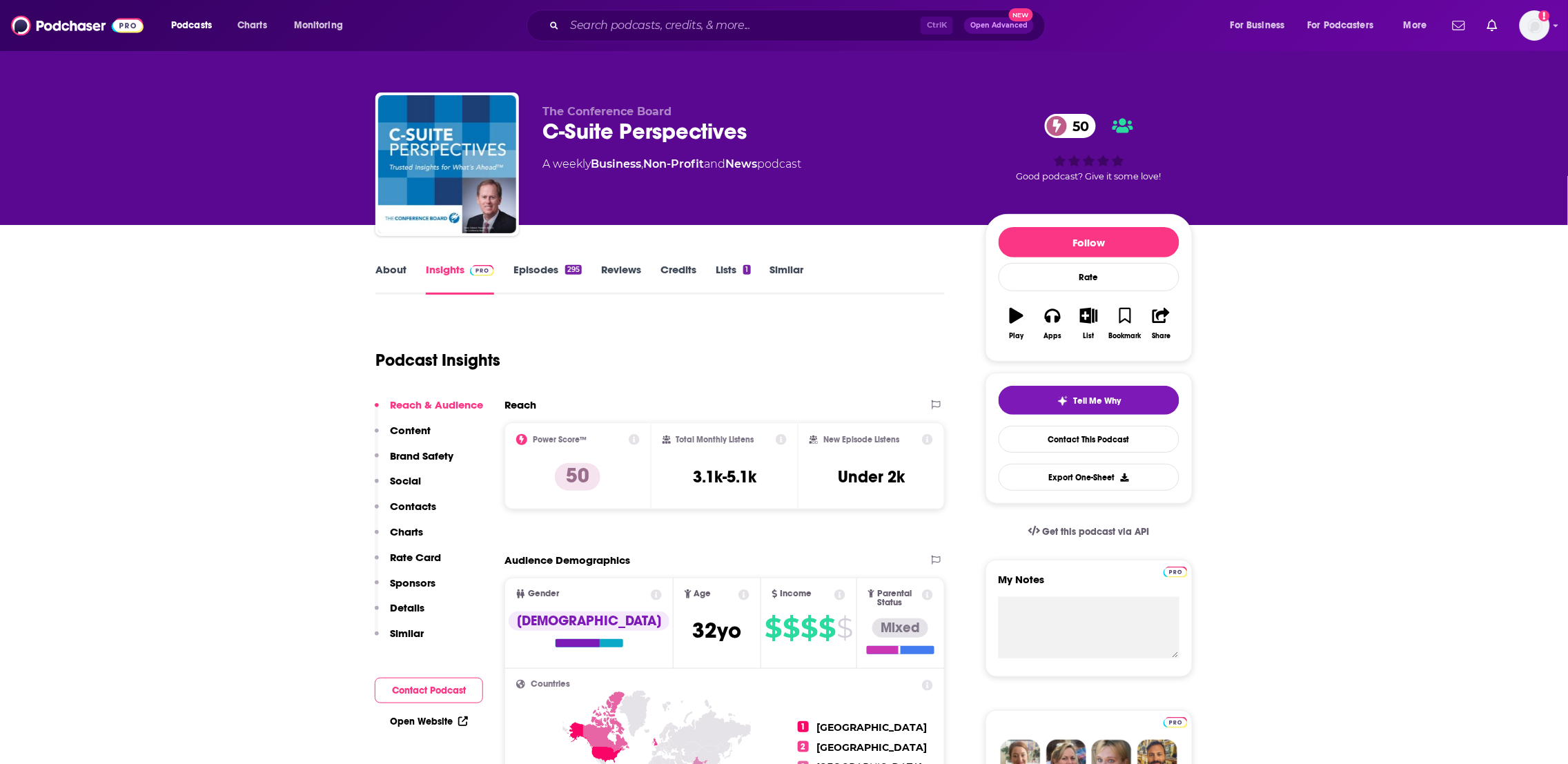
click at [392, 270] on link "About" at bounding box center [391, 279] width 31 height 31
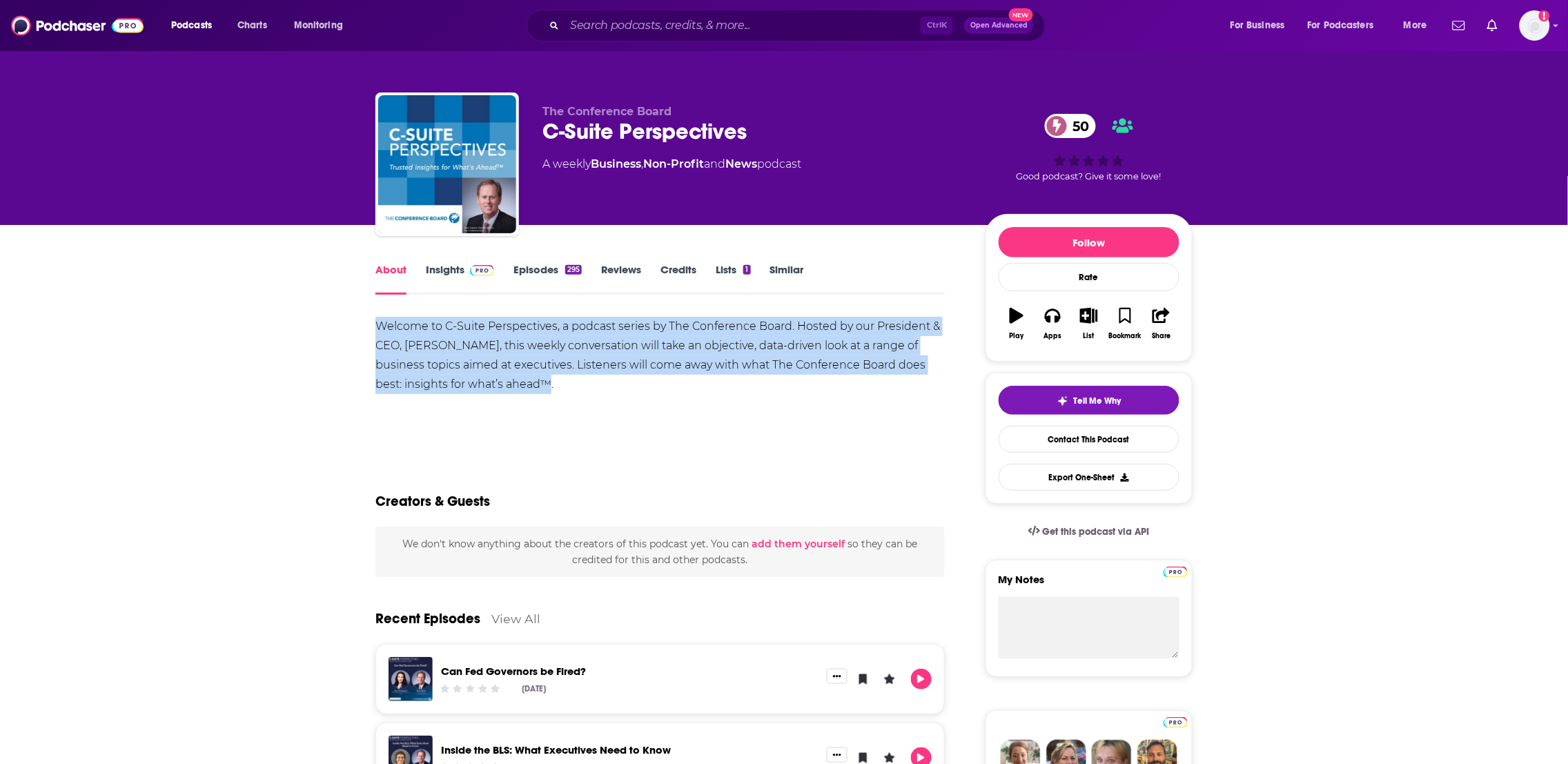
drag, startPoint x: 565, startPoint y: 406, endPoint x: 374, endPoint y: 336, distance: 203.4
click at [445, 270] on link "Insights" at bounding box center [459, 279] width 68 height 31
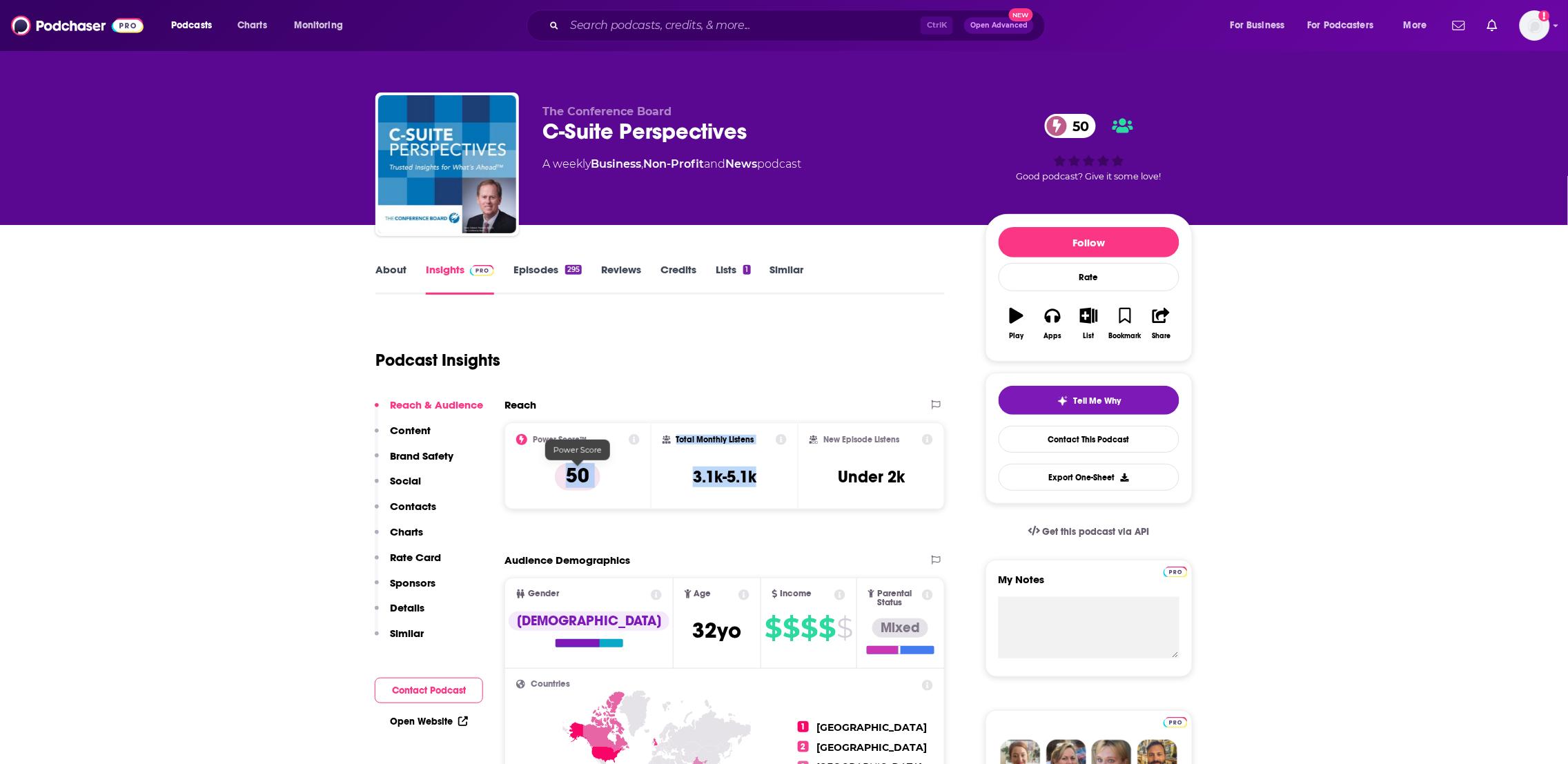
drag, startPoint x: 773, startPoint y: 470, endPoint x: 558, endPoint y: 481, distance: 215.3
click at [558, 481] on div "Power Score™ 50 Total Monthly Listens 3.1k-5.1k New Episode Listens Under 2k" at bounding box center [724, 467] width 440 height 87
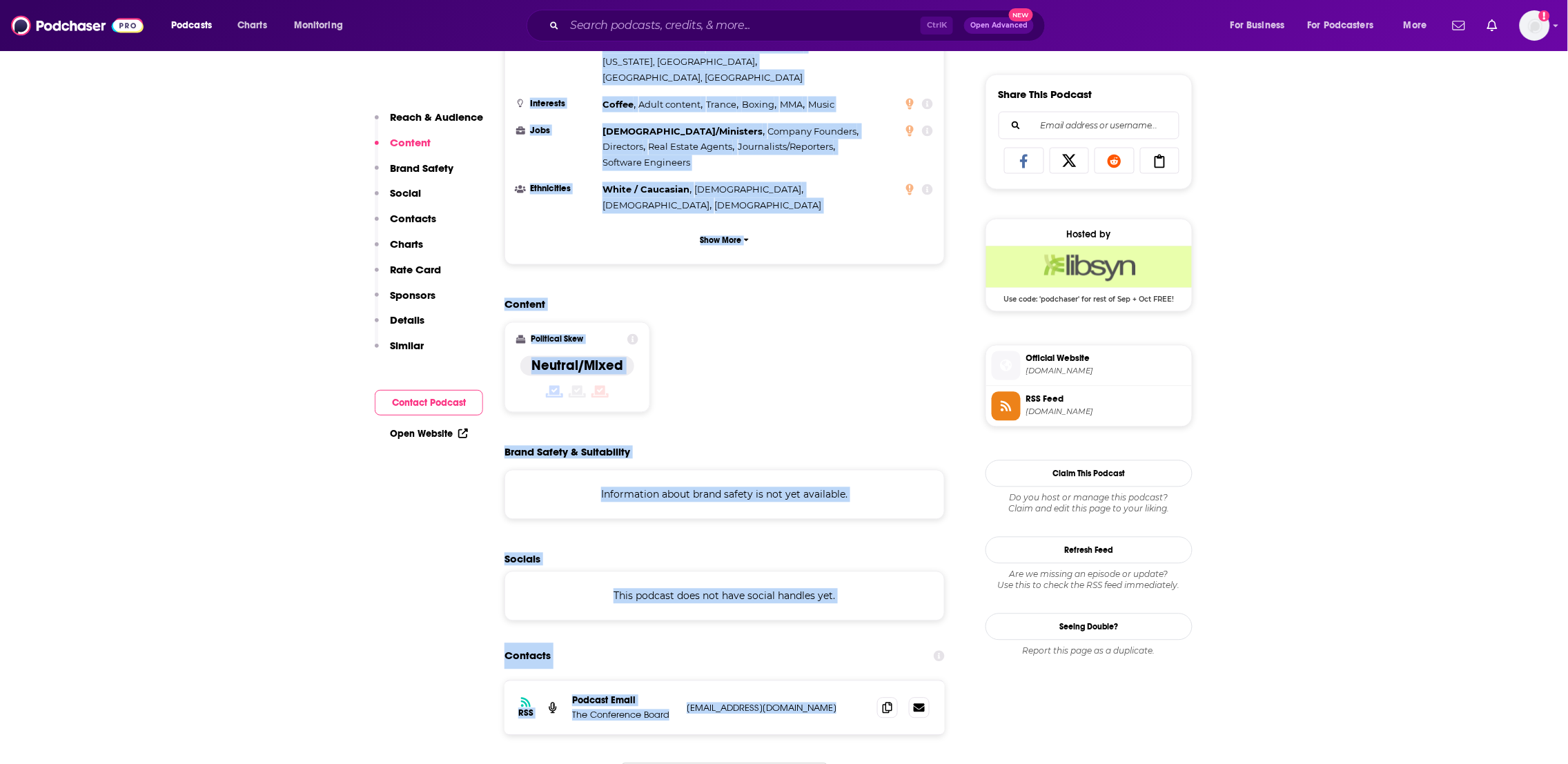
scroll to position [923, 0]
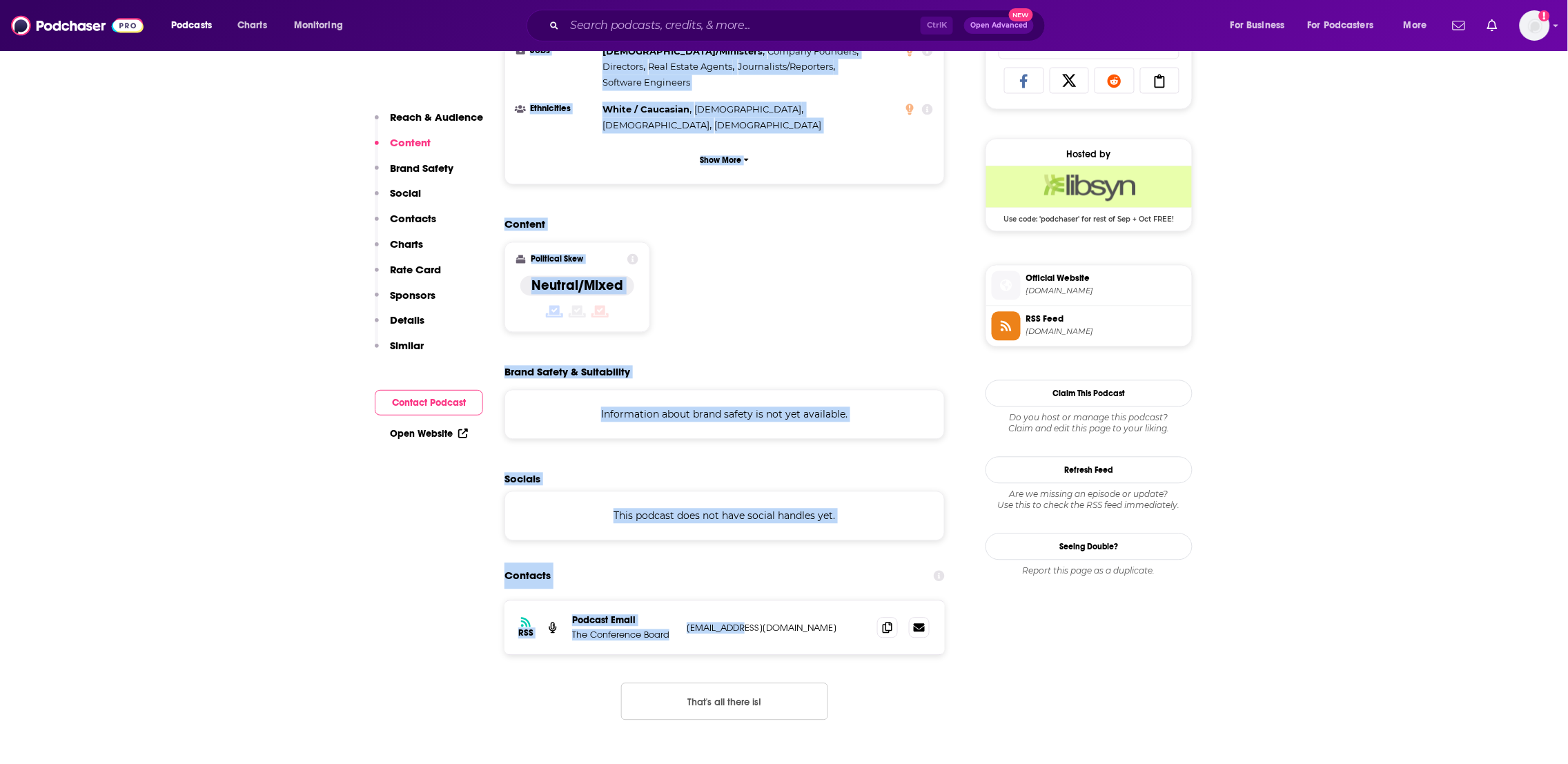
drag, startPoint x: 695, startPoint y: 564, endPoint x: 744, endPoint y: 557, distance: 49.5
drag, startPoint x: 524, startPoint y: 659, endPoint x: 533, endPoint y: 658, distance: 9.1
click at [525, 659] on div "RSS Podcast Email The Conference Board [EMAIL_ADDRESS][DOMAIN_NAME] [EMAIL_ADDR…" at bounding box center [724, 672] width 440 height 142
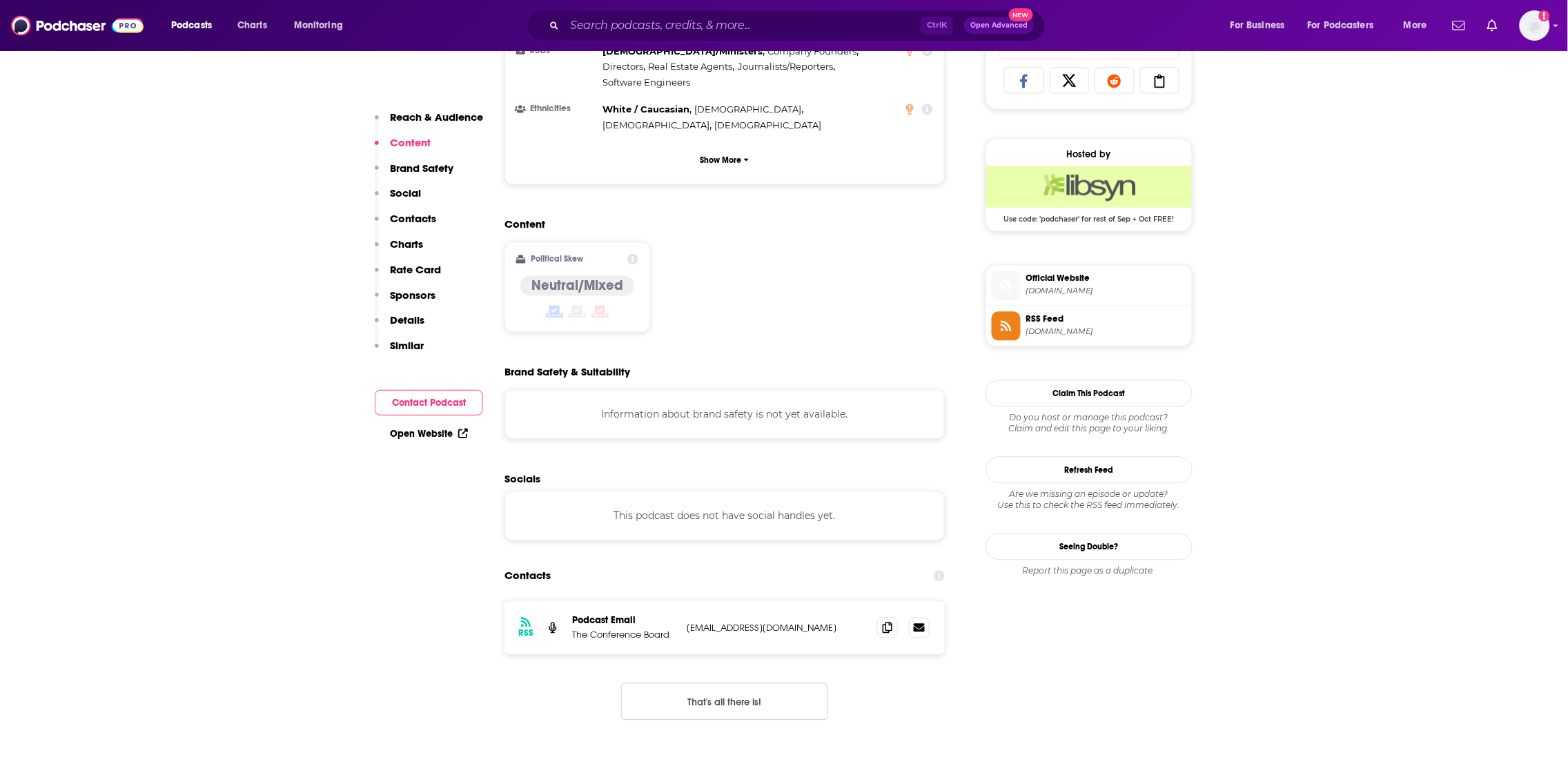
click at [856, 602] on div "RSS Podcast Email The Conference Board [EMAIL_ADDRESS][DOMAIN_NAME] [EMAIL_ADDR…" at bounding box center [724, 629] width 440 height 54
drag, startPoint x: 852, startPoint y: 556, endPoint x: 684, endPoint y: 553, distance: 168.0
click at [684, 602] on div "RSS Podcast Email The Conference Board [EMAIL_ADDRESS][DOMAIN_NAME] [EMAIL_ADDR…" at bounding box center [724, 629] width 440 height 54
